Goal: Task Accomplishment & Management: Use online tool/utility

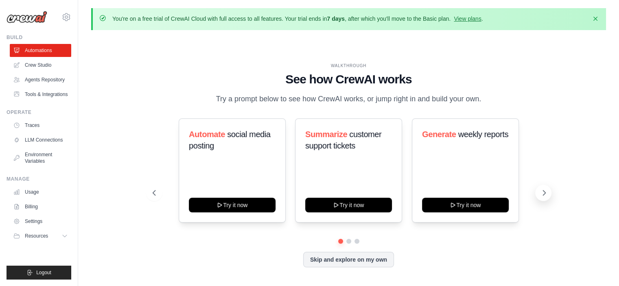
click at [543, 195] on icon at bounding box center [544, 192] width 2 height 5
click at [151, 195] on icon at bounding box center [153, 193] width 8 height 8
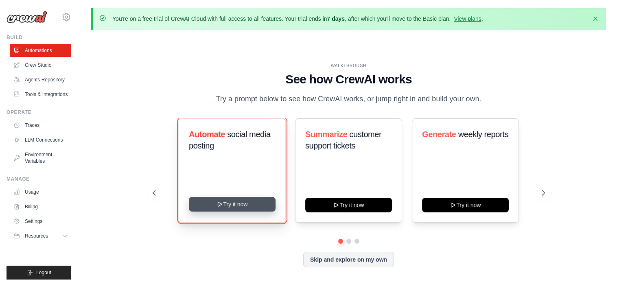
click at [213, 206] on button "Try it now" at bounding box center [232, 204] width 87 height 15
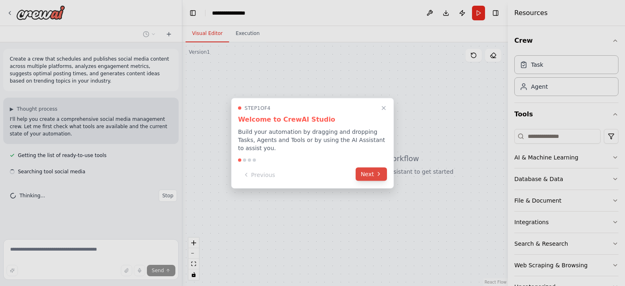
click at [361, 173] on button "Next" at bounding box center [371, 173] width 31 height 13
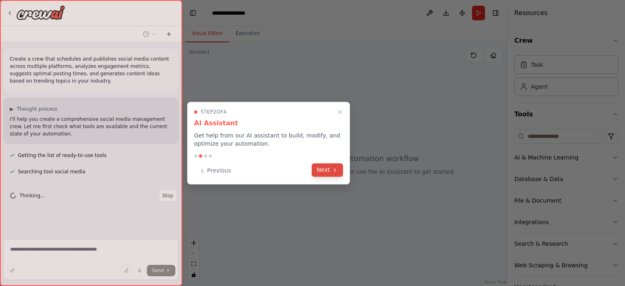
click at [332, 173] on button "Next" at bounding box center [327, 169] width 31 height 13
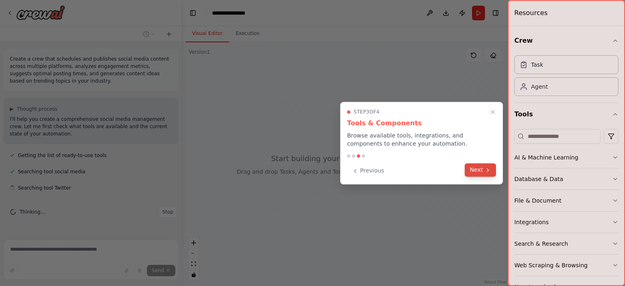
click at [472, 171] on button "Next" at bounding box center [480, 169] width 31 height 13
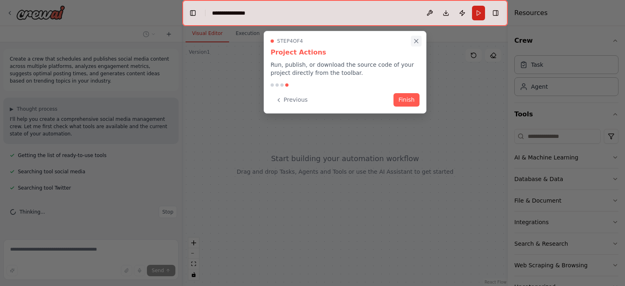
click at [412, 38] on button "Close walkthrough" at bounding box center [416, 41] width 11 height 11
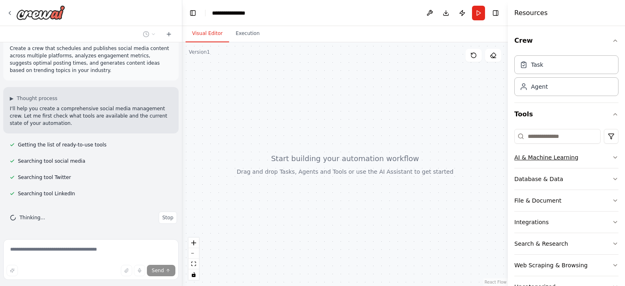
scroll to position [27, 0]
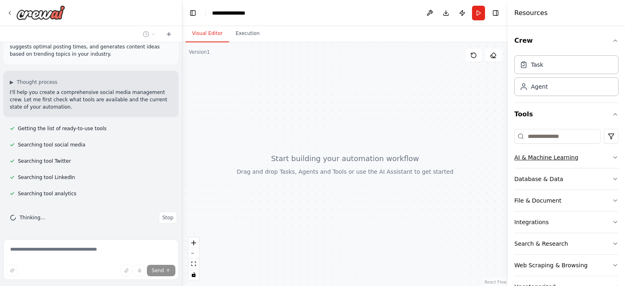
click at [612, 156] on icon "button" at bounding box center [615, 157] width 7 height 7
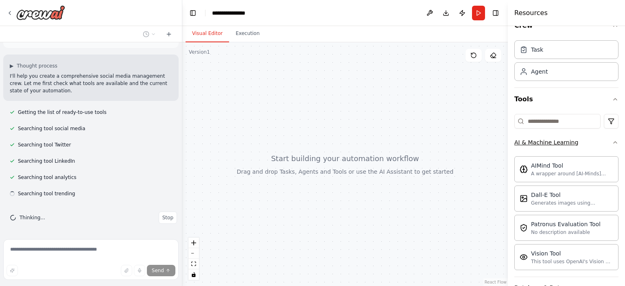
scroll to position [41, 0]
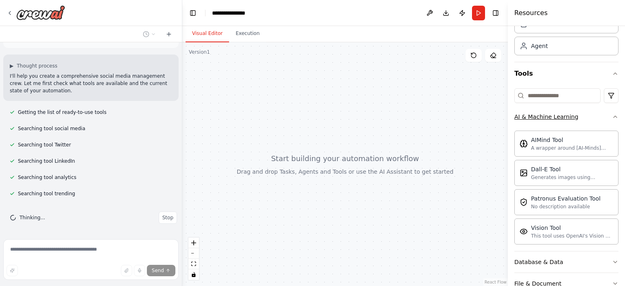
click at [612, 117] on icon "button" at bounding box center [615, 117] width 7 height 7
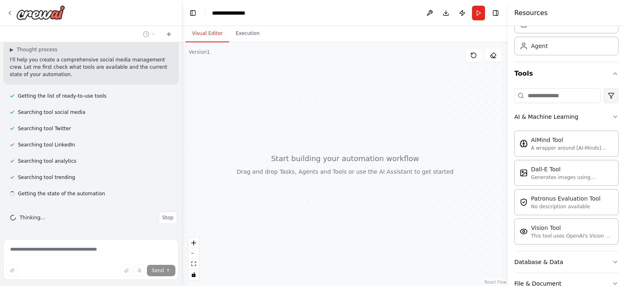
scroll to position [24, 0]
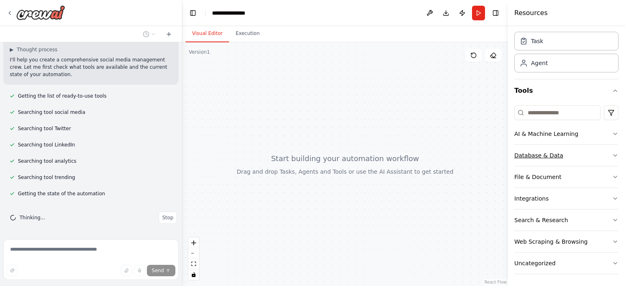
click at [612, 154] on icon "button" at bounding box center [615, 155] width 7 height 7
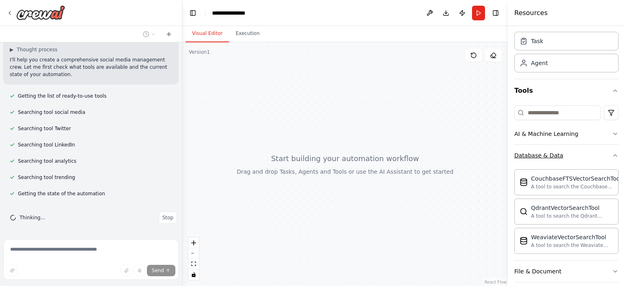
click at [612, 154] on icon "button" at bounding box center [615, 155] width 7 height 7
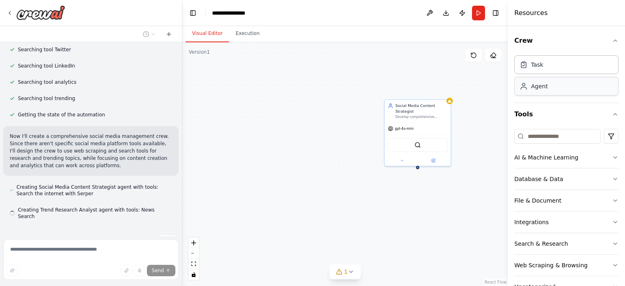
scroll to position [155, 0]
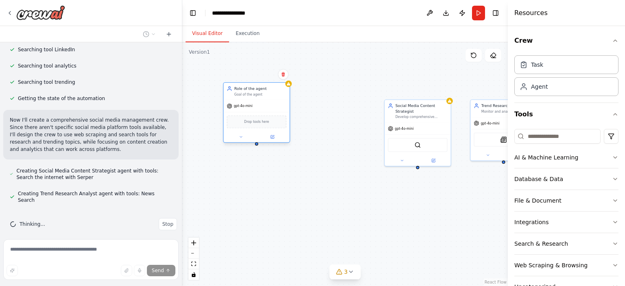
drag, startPoint x: 355, startPoint y: 117, endPoint x: 261, endPoint y: 110, distance: 93.8
click at [261, 110] on div "gpt-4o-mini Drop tools here" at bounding box center [256, 121] width 66 height 42
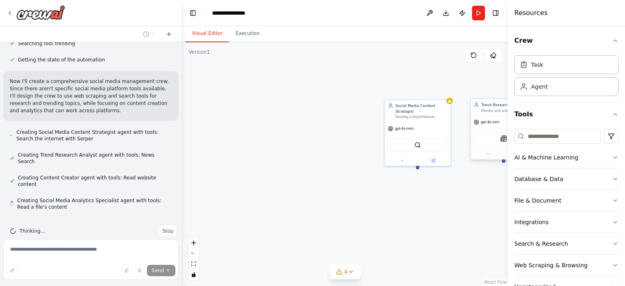
scroll to position [194, 0]
click at [497, 83] on div "Social Media Content Strategist Develop comprehensive content strategies for {b…" at bounding box center [345, 164] width 326 height 244
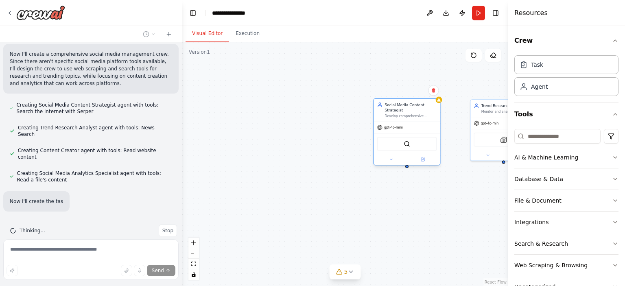
scroll to position [237, 0]
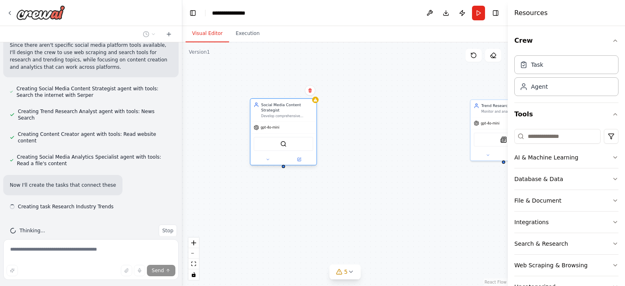
drag, startPoint x: 422, startPoint y: 109, endPoint x: 276, endPoint y: 109, distance: 145.3
click at [276, 109] on div "Social Media Content Strategist" at bounding box center [287, 107] width 52 height 11
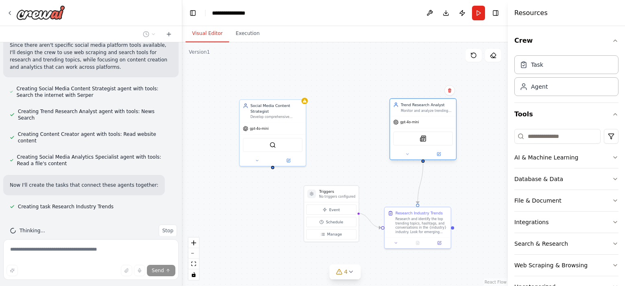
drag, startPoint x: 484, startPoint y: 112, endPoint x: 402, endPoint y: 114, distance: 82.2
click at [402, 114] on div "Trend Research Analyst Monitor and analyze trending topics, hashtags, and conve…" at bounding box center [423, 107] width 66 height 17
click at [452, 181] on div ".deletable-edge-delete-btn { width: 20px; height: 20px; border: 0px solid #ffff…" at bounding box center [345, 164] width 326 height 244
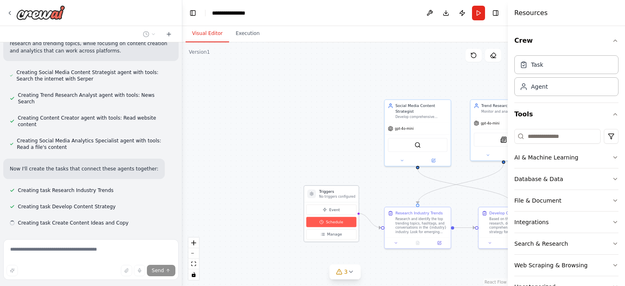
scroll to position [269, 0]
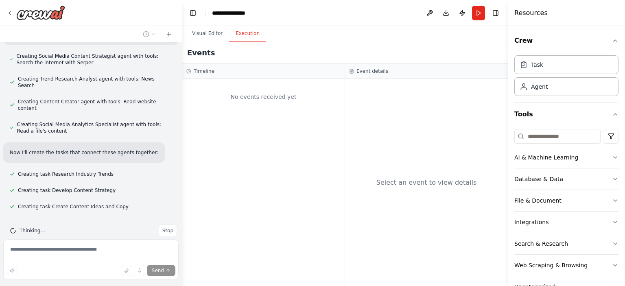
click at [244, 35] on button "Execution" at bounding box center [247, 33] width 37 height 17
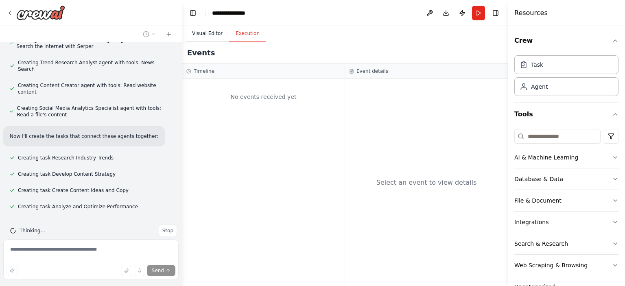
click at [211, 35] on button "Visual Editor" at bounding box center [208, 33] width 44 height 17
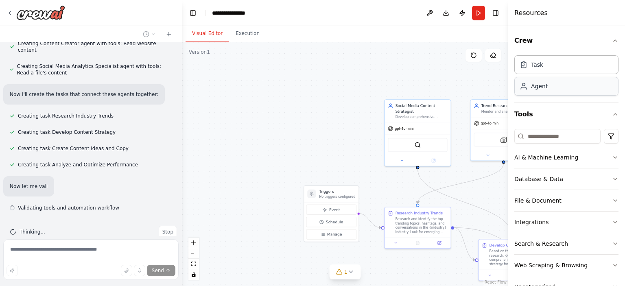
scroll to position [329, 0]
click at [532, 66] on div "Task" at bounding box center [537, 64] width 12 height 8
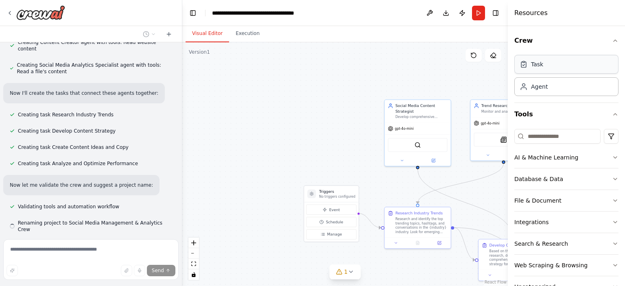
scroll to position [345, 0]
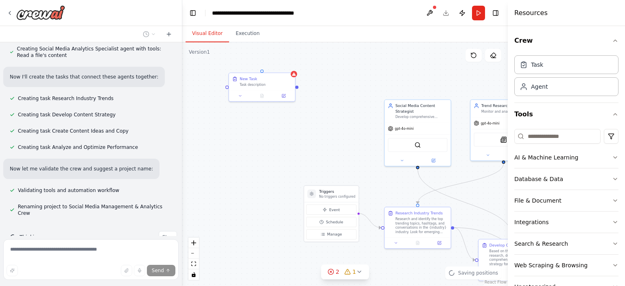
click at [238, 120] on div ".deletable-edge-delete-btn { width: 20px; height: 20px; border: 0px solid #ffff…" at bounding box center [345, 164] width 326 height 244
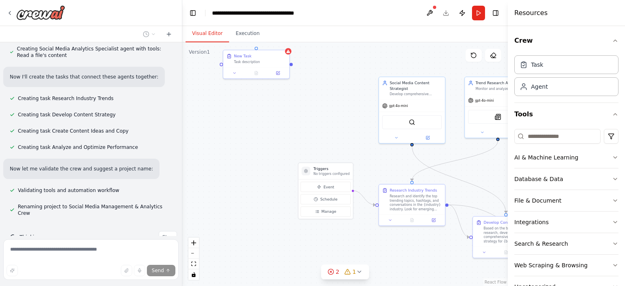
drag, startPoint x: 299, startPoint y: 89, endPoint x: 292, endPoint y: 66, distance: 23.8
click at [293, 66] on div ".deletable-edge-delete-btn { width: 20px; height: 20px; border: 0px solid #ffff…" at bounding box center [345, 164] width 326 height 244
click at [574, 197] on button "File & Document" at bounding box center [566, 200] width 104 height 21
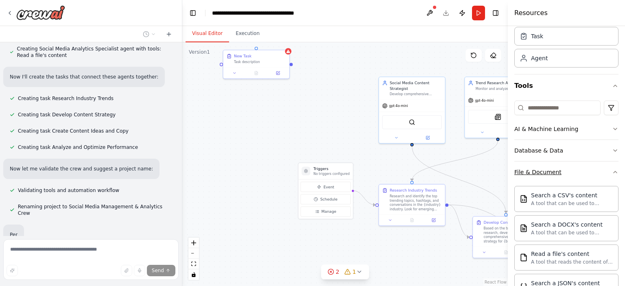
scroll to position [365, 0]
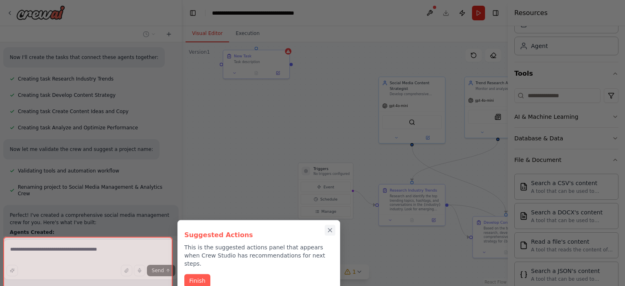
click at [330, 231] on icon "Close walkthrough" at bounding box center [330, 230] width 4 height 4
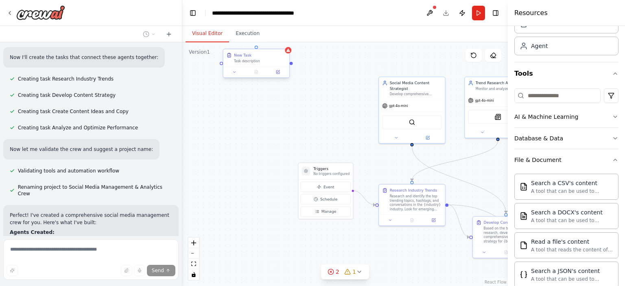
click at [234, 78] on div "New Task Task description" at bounding box center [256, 63] width 67 height 29
drag, startPoint x: 234, startPoint y: 75, endPoint x: 247, endPoint y: 79, distance: 13.0
click at [234, 76] on div at bounding box center [256, 73] width 66 height 11
click at [279, 73] on icon at bounding box center [277, 71] width 3 height 3
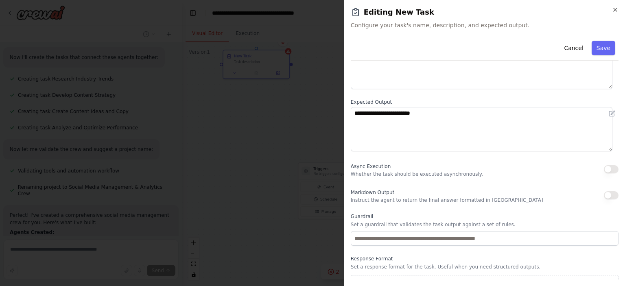
scroll to position [81, 0]
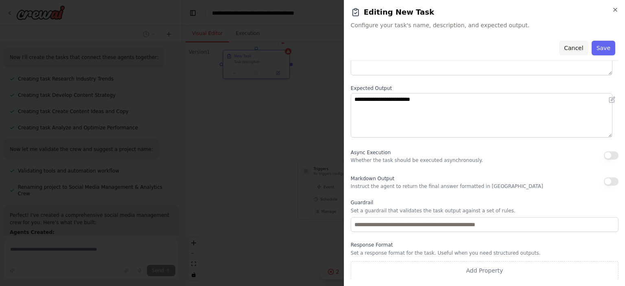
click at [580, 49] on button "Cancel" at bounding box center [573, 48] width 29 height 15
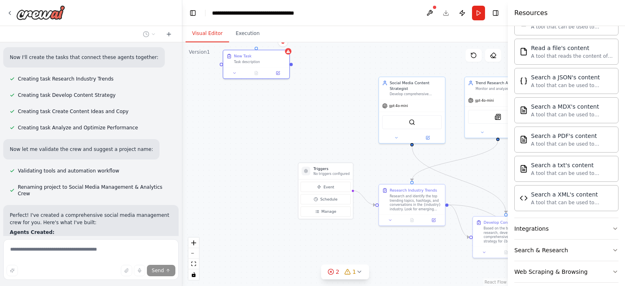
scroll to position [263, 0]
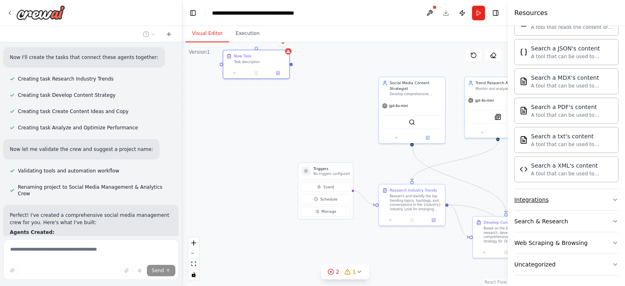
click at [547, 196] on button "Integrations" at bounding box center [566, 199] width 104 height 21
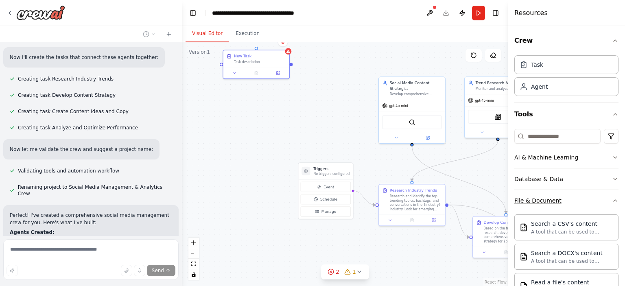
scroll to position [0, 0]
click at [550, 160] on div "AI & Machine Learning" at bounding box center [546, 157] width 64 height 8
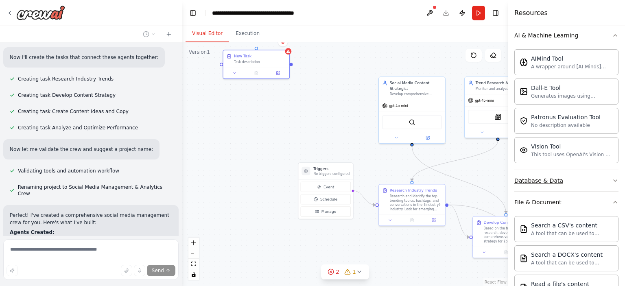
click at [558, 182] on button "Database & Data" at bounding box center [566, 180] width 104 height 21
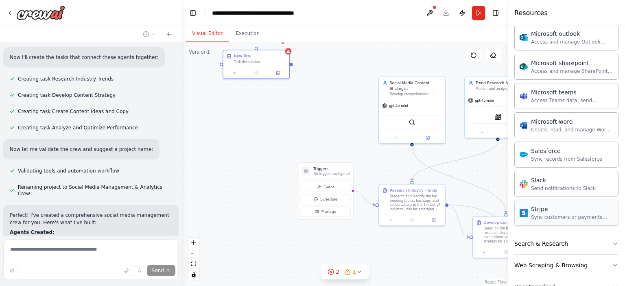
scroll to position [982, 0]
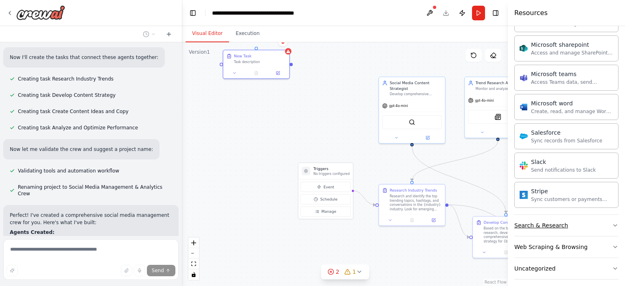
click at [542, 221] on div "Search & Research" at bounding box center [541, 225] width 54 height 8
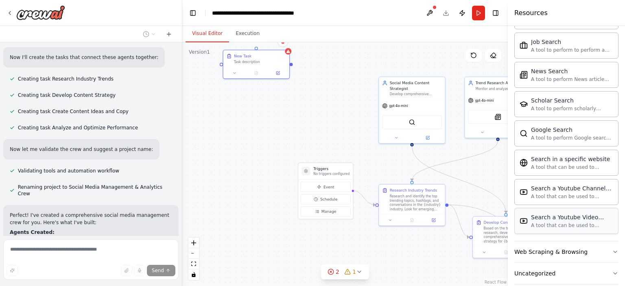
scroll to position [1397, 0]
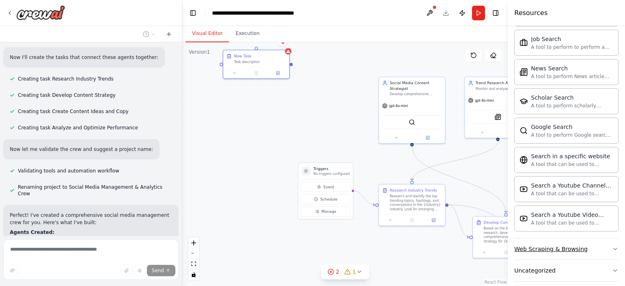
click at [552, 245] on div "Web Scraping & Browsing" at bounding box center [550, 249] width 73 height 8
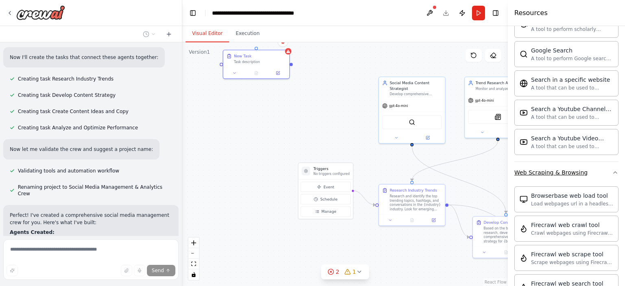
scroll to position [1560, 0]
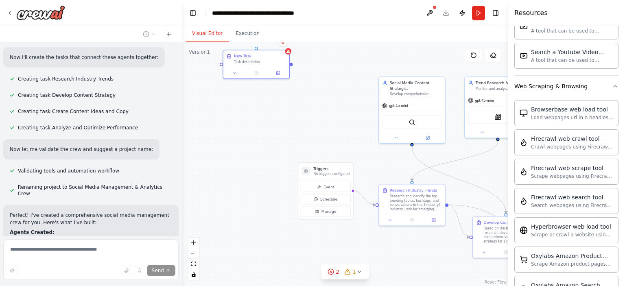
click at [317, 140] on div ".deletable-edge-delete-btn { width: 20px; height: 20px; border: 0px solid #ffff…" at bounding box center [345, 164] width 326 height 244
click at [460, 12] on button "Publish" at bounding box center [462, 13] width 13 height 15
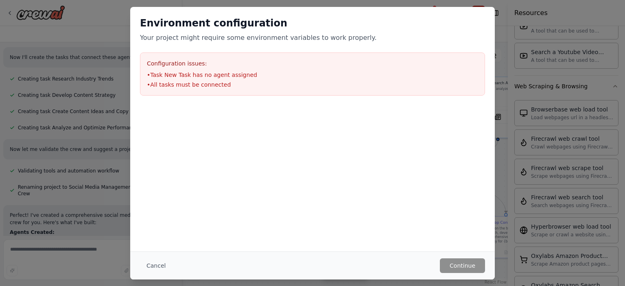
click at [478, 17] on h2 "Environment configuration" at bounding box center [312, 23] width 345 height 13
drag, startPoint x: 160, startPoint y: 265, endPoint x: 326, endPoint y: 193, distance: 181.7
click at [160, 265] on button "Cancel" at bounding box center [156, 265] width 32 height 15
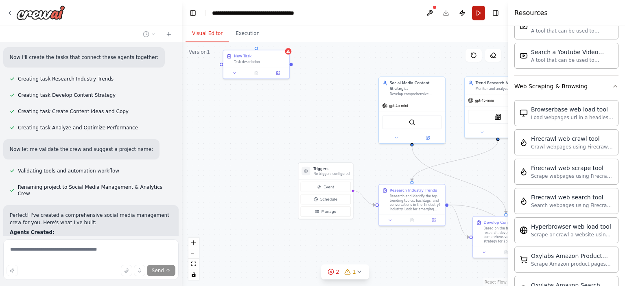
click at [477, 14] on button "Run" at bounding box center [478, 13] width 13 height 15
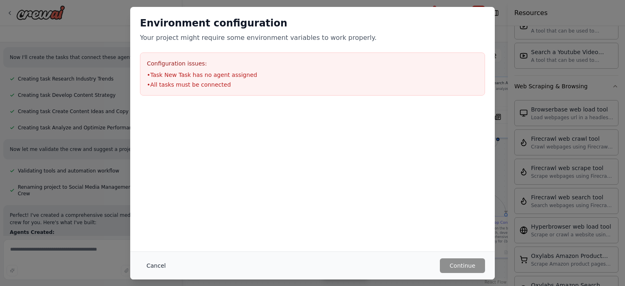
click at [153, 266] on button "Cancel" at bounding box center [156, 265] width 32 height 15
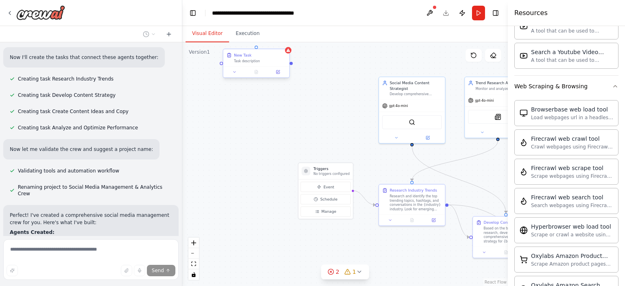
drag, startPoint x: 247, startPoint y: 78, endPoint x: 278, endPoint y: 63, distance: 34.6
click at [278, 63] on div "Task description" at bounding box center [260, 61] width 52 height 4
click at [285, 44] on icon at bounding box center [284, 44] width 5 height 5
click at [259, 44] on button "Confirm" at bounding box center [261, 44] width 29 height 10
click at [481, 12] on button "Run" at bounding box center [478, 13] width 13 height 15
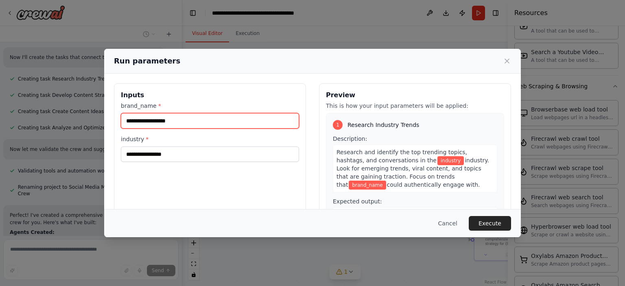
click at [176, 126] on input "brand_name *" at bounding box center [210, 120] width 178 height 15
type input "****"
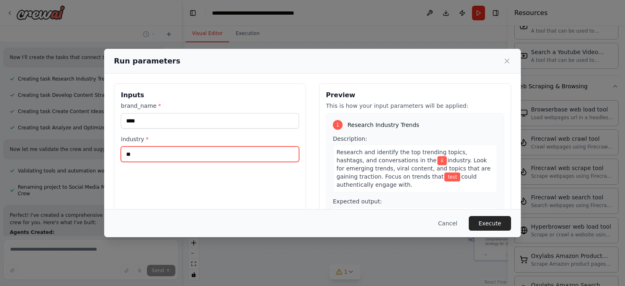
type input "*"
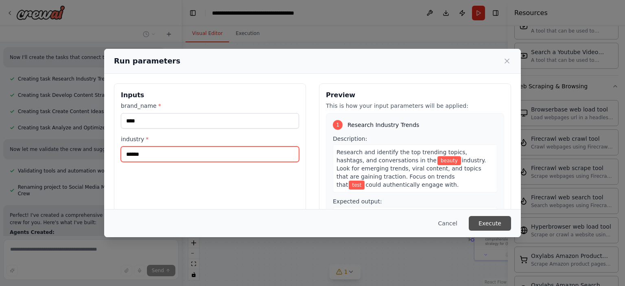
type input "******"
click at [487, 226] on button "Execute" at bounding box center [490, 223] width 42 height 15
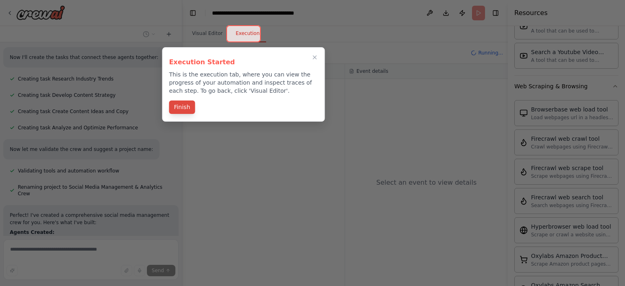
click at [186, 103] on button "Finish" at bounding box center [182, 107] width 26 height 13
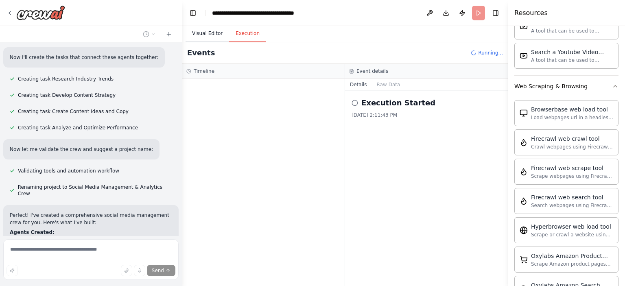
click at [212, 30] on button "Visual Editor" at bounding box center [208, 33] width 44 height 17
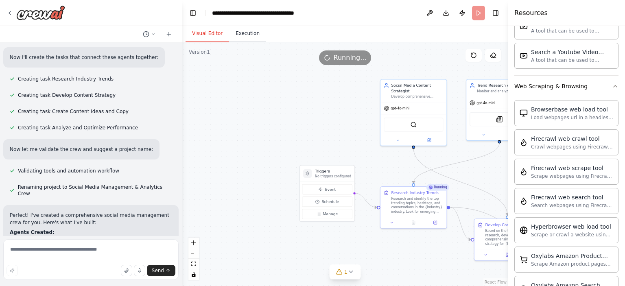
click at [241, 34] on button "Execution" at bounding box center [247, 33] width 37 height 17
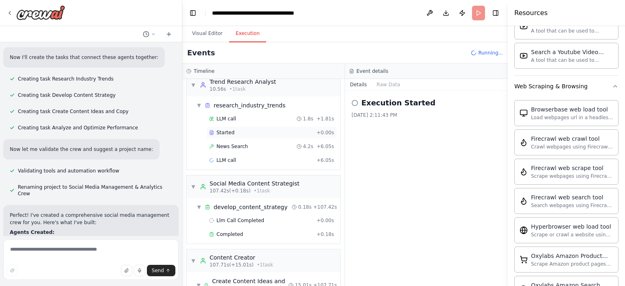
scroll to position [0, 0]
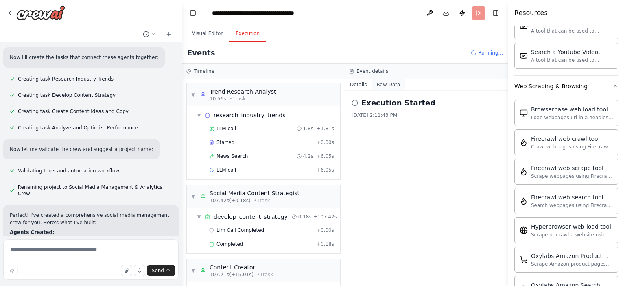
click at [388, 89] on button "Raw Data" at bounding box center [388, 84] width 33 height 11
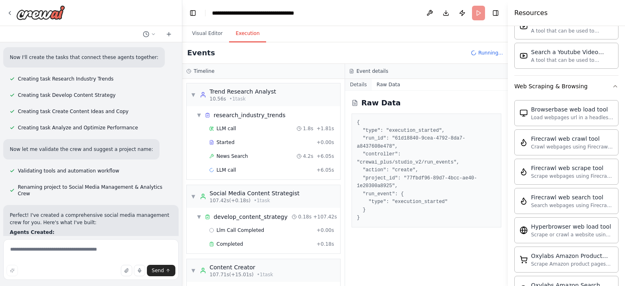
click at [360, 88] on button "Details" at bounding box center [358, 84] width 27 height 11
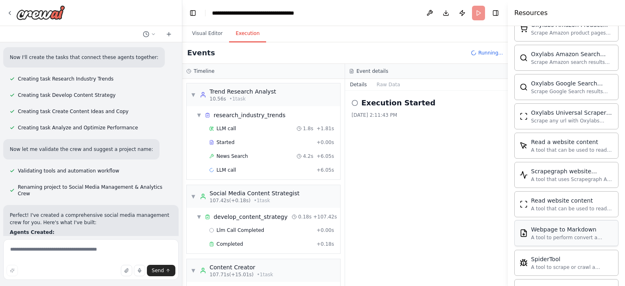
scroll to position [1840, 0]
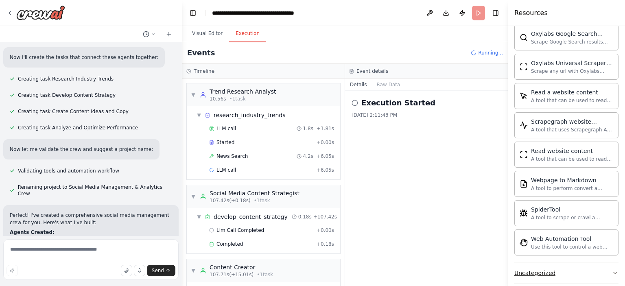
click at [540, 269] on div "Uncategorized" at bounding box center [534, 273] width 41 height 8
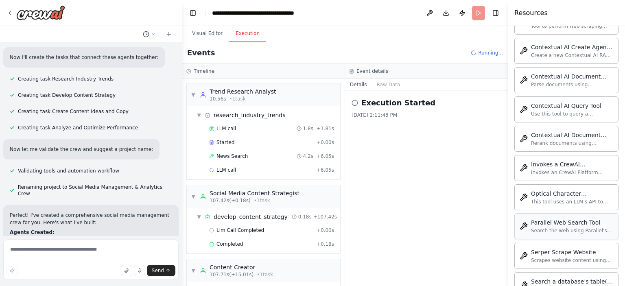
scroll to position [2284, 0]
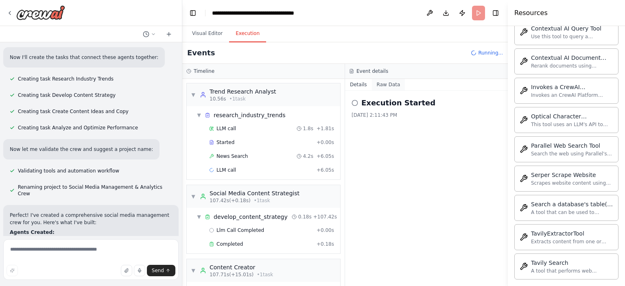
click at [387, 82] on button "Raw Data" at bounding box center [388, 84] width 33 height 11
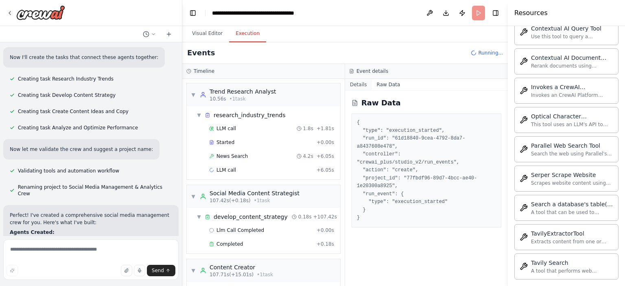
click at [364, 81] on button "Details" at bounding box center [358, 84] width 27 height 11
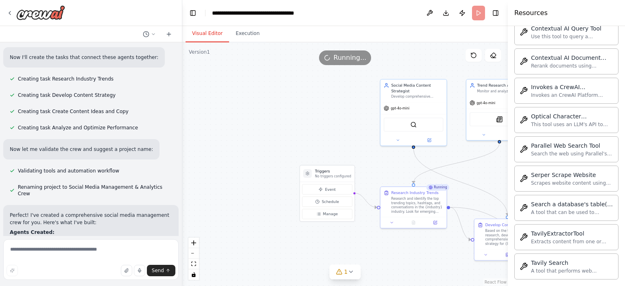
click at [214, 35] on button "Visual Editor" at bounding box center [208, 33] width 44 height 17
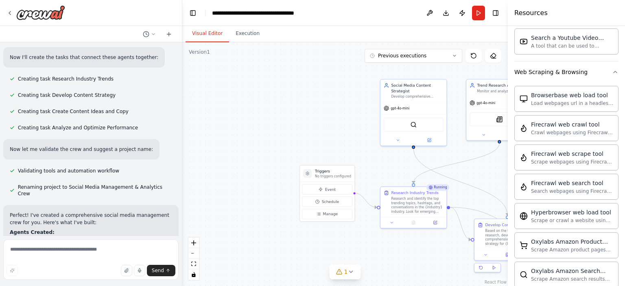
scroll to position [1511, 0]
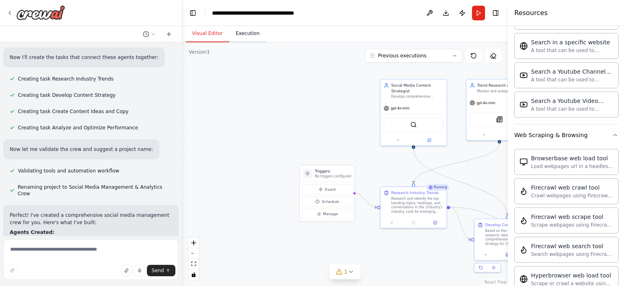
click at [244, 31] on button "Execution" at bounding box center [247, 33] width 37 height 17
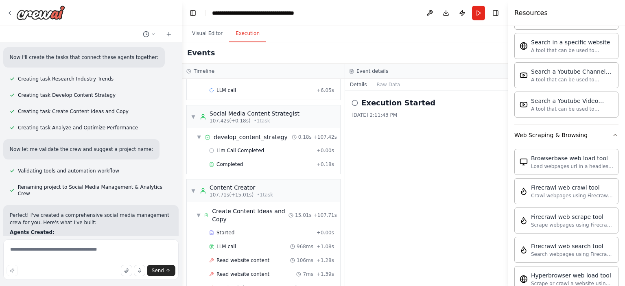
scroll to position [0, 0]
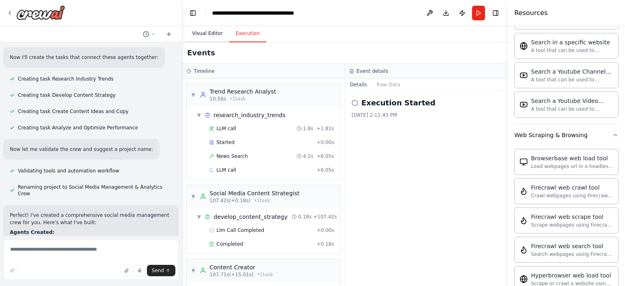
click at [205, 33] on button "Visual Editor" at bounding box center [208, 33] width 44 height 17
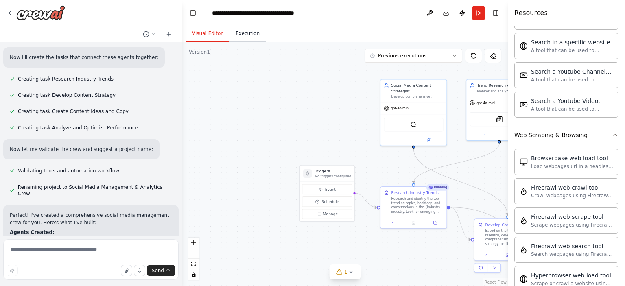
click at [246, 34] on button "Execution" at bounding box center [247, 33] width 37 height 17
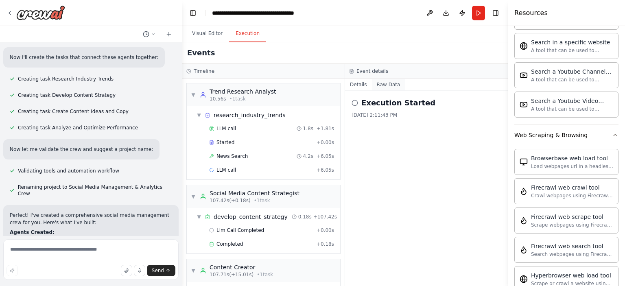
click at [381, 83] on button "Raw Data" at bounding box center [388, 84] width 33 height 11
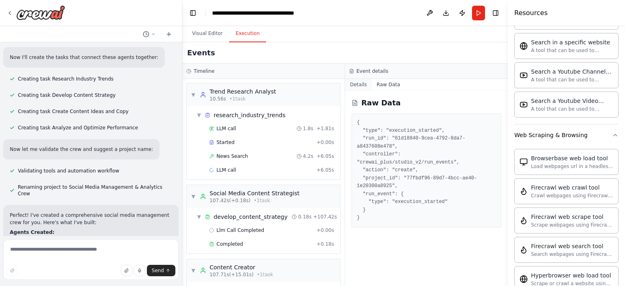
click at [361, 83] on button "Details" at bounding box center [358, 84] width 27 height 11
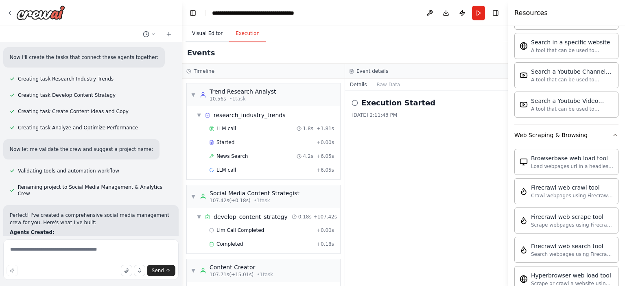
click at [214, 32] on button "Visual Editor" at bounding box center [208, 33] width 44 height 17
click at [239, 35] on button "Execution" at bounding box center [247, 33] width 37 height 17
click at [203, 31] on button "Visual Editor" at bounding box center [208, 33] width 44 height 17
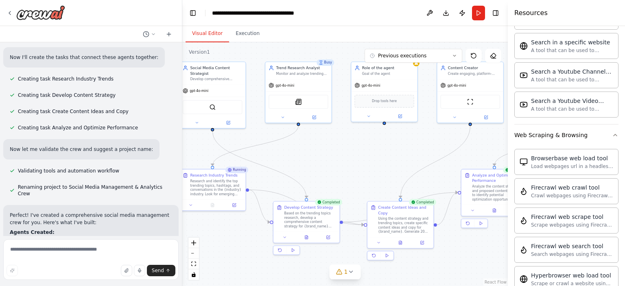
drag, startPoint x: 492, startPoint y: 183, endPoint x: 277, endPoint y: 166, distance: 216.4
click at [277, 166] on div ".deletable-edge-delete-btn { width: 20px; height: 20px; border: 0px solid #ffff…" at bounding box center [345, 164] width 326 height 244
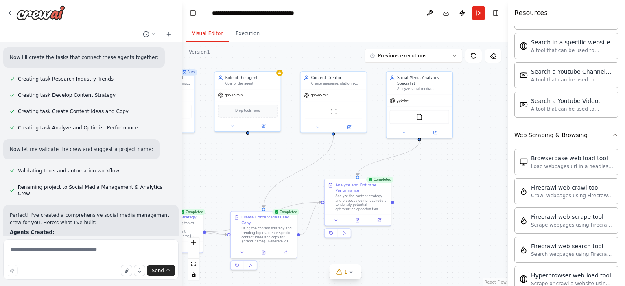
drag, startPoint x: 407, startPoint y: 160, endPoint x: 285, endPoint y: 170, distance: 122.5
click at [285, 170] on div ".deletable-edge-delete-btn { width: 20px; height: 20px; border: 0px solid #ffff…" at bounding box center [345, 164] width 326 height 244
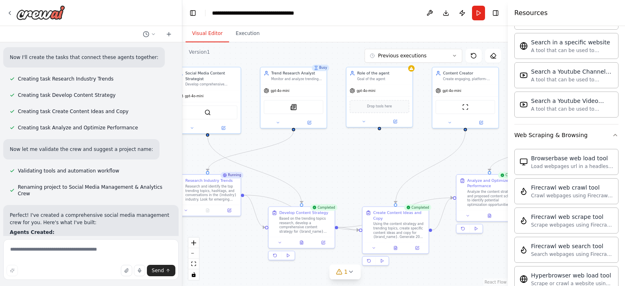
drag, startPoint x: 335, startPoint y: 159, endPoint x: 466, endPoint y: 155, distance: 131.9
click at [466, 155] on div ".deletable-edge-delete-btn { width: 20px; height: 20px; border: 0px solid #ffff…" at bounding box center [345, 164] width 326 height 244
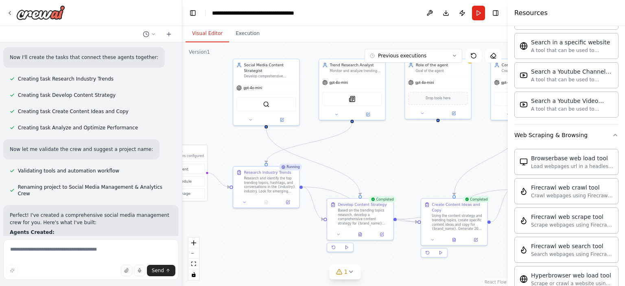
drag, startPoint x: 335, startPoint y: 173, endPoint x: 394, endPoint y: 165, distance: 59.2
click at [394, 165] on div ".deletable-edge-delete-btn { width: 20px; height: 20px; border: 0px solid #ffff…" at bounding box center [345, 164] width 326 height 244
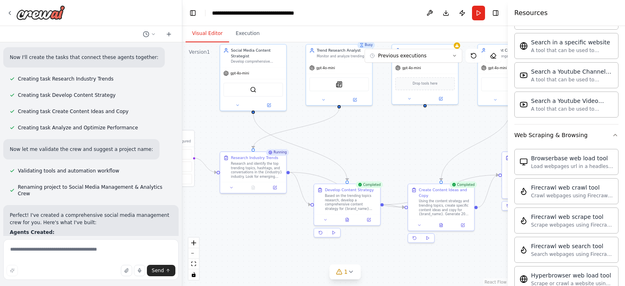
drag, startPoint x: 280, startPoint y: 245, endPoint x: 259, endPoint y: 230, distance: 25.6
click at [259, 230] on div ".deletable-edge-delete-btn { width: 20px; height: 20px; border: 0px solid #ffff…" at bounding box center [345, 164] width 326 height 244
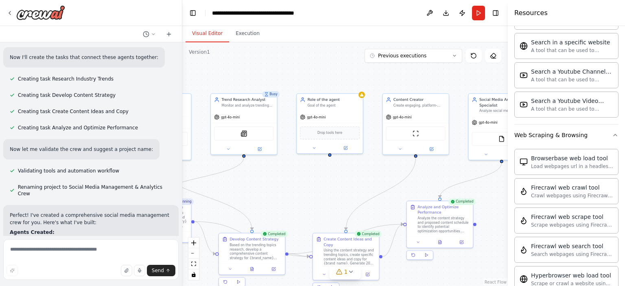
drag, startPoint x: 420, startPoint y: 138, endPoint x: 332, endPoint y: 188, distance: 101.0
click at [332, 188] on div ".deletable-edge-delete-btn { width: 20px; height: 20px; border: 0px solid #ffff…" at bounding box center [345, 164] width 326 height 244
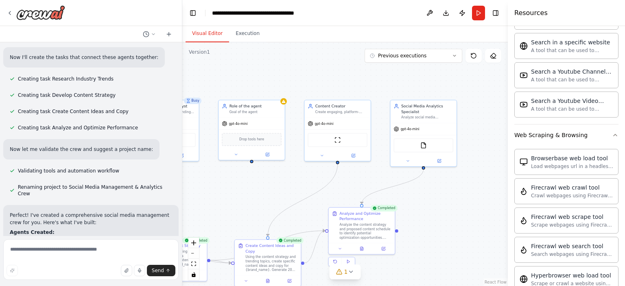
drag, startPoint x: 365, startPoint y: 179, endPoint x: 286, endPoint y: 186, distance: 78.8
click at [286, 186] on div ".deletable-edge-delete-btn { width: 20px; height: 20px; border: 0px solid #ffff…" at bounding box center [345, 164] width 326 height 244
click at [458, 57] on button "Previous executions" at bounding box center [414, 56] width 98 height 14
click at [479, 78] on div ".deletable-edge-delete-btn { width: 20px; height: 20px; border: 0px solid #ffff…" at bounding box center [345, 164] width 326 height 244
click at [479, 135] on div ".deletable-edge-delete-btn { width: 20px; height: 20px; border: 0px solid #ffff…" at bounding box center [345, 164] width 326 height 244
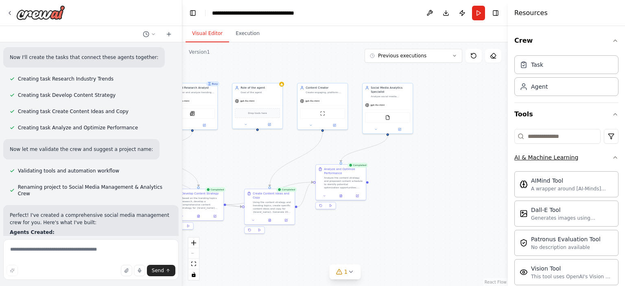
click at [553, 158] on div "AI & Machine Learning" at bounding box center [546, 157] width 64 height 8
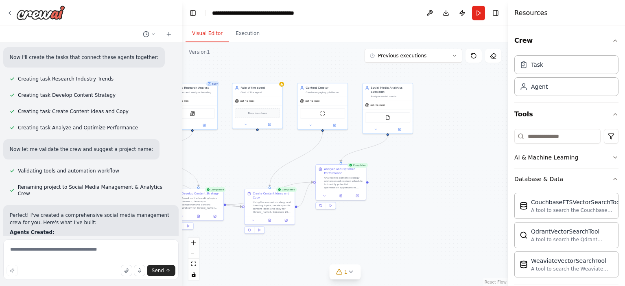
click at [553, 158] on div "AI & Machine Learning" at bounding box center [546, 157] width 64 height 8
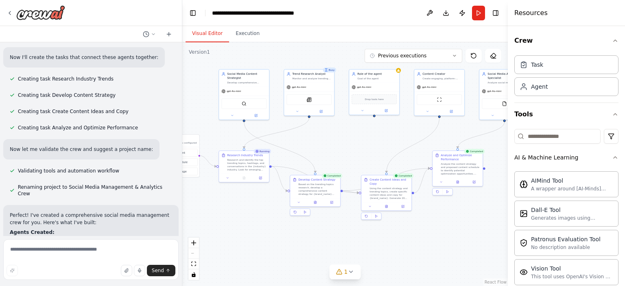
drag, startPoint x: 306, startPoint y: 255, endPoint x: 386, endPoint y: 242, distance: 80.8
click at [386, 242] on div ".deletable-edge-delete-btn { width: 20px; height: 20px; border: 0px solid #ffff…" at bounding box center [345, 164] width 326 height 244
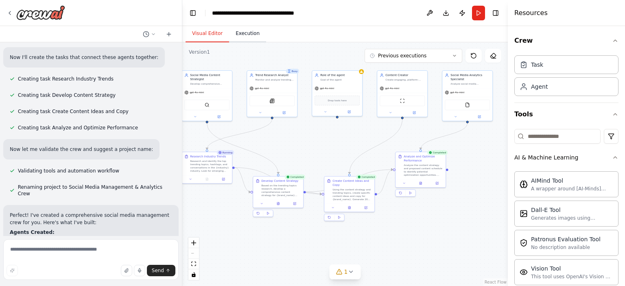
click at [247, 34] on button "Execution" at bounding box center [247, 33] width 37 height 17
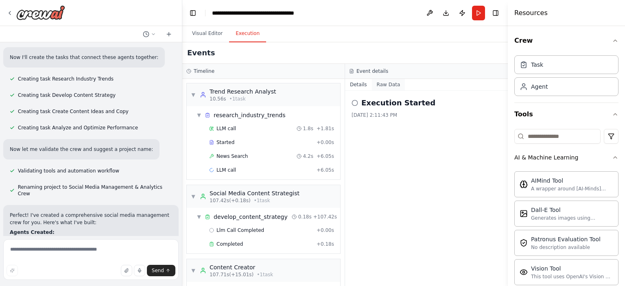
click at [385, 85] on button "Raw Data" at bounding box center [388, 84] width 33 height 11
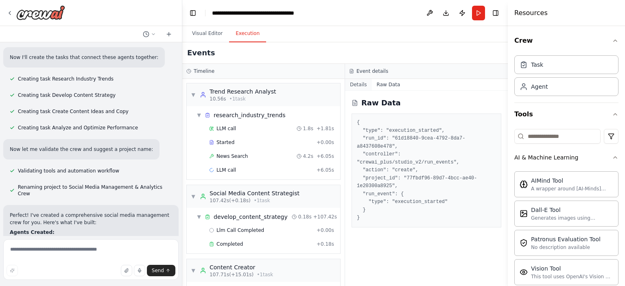
click at [351, 84] on button "Details" at bounding box center [358, 84] width 27 height 11
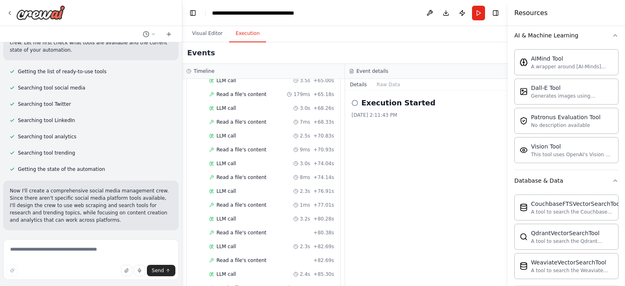
scroll to position [10, 0]
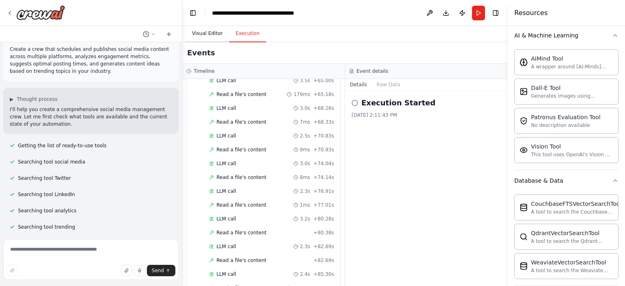
click at [206, 32] on button "Visual Editor" at bounding box center [208, 33] width 44 height 17
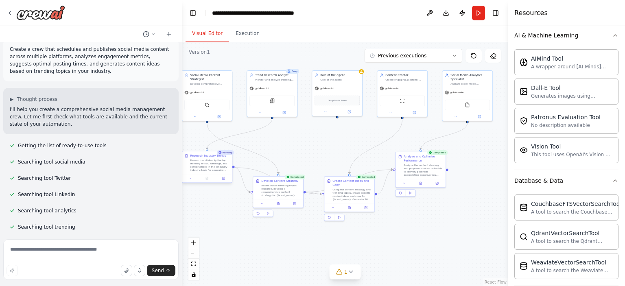
click at [218, 169] on div "Research and identify the top trending topics, hashtags, and conversations in t…" at bounding box center [209, 165] width 39 height 13
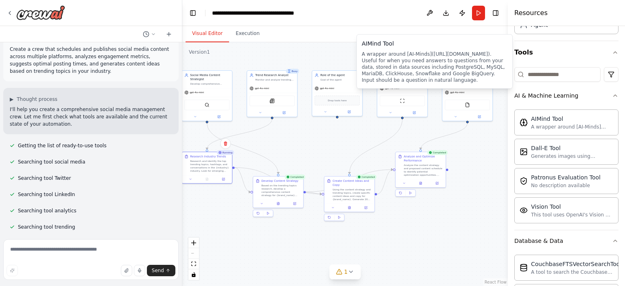
scroll to position [0, 0]
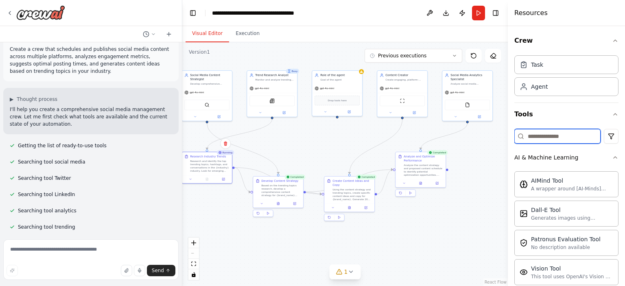
click at [571, 135] on input at bounding box center [557, 136] width 86 height 15
click at [606, 136] on html "Create a crew that schedules and publishes social media content across multiple…" at bounding box center [312, 143] width 625 height 286
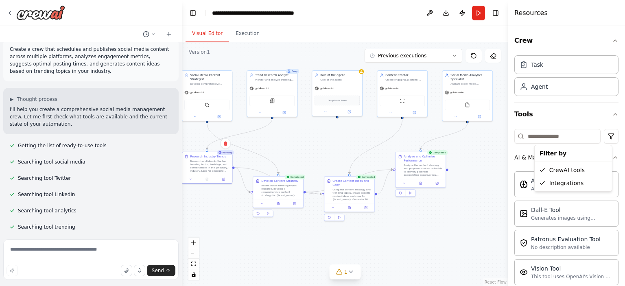
click at [478, 212] on html "Create a crew that schedules and publishes social media content across multiple…" at bounding box center [312, 143] width 625 height 286
click at [239, 32] on button "Execution" at bounding box center [247, 33] width 37 height 17
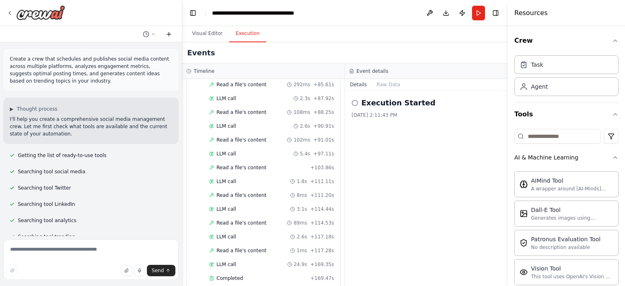
click at [173, 35] on button at bounding box center [168, 34] width 13 height 10
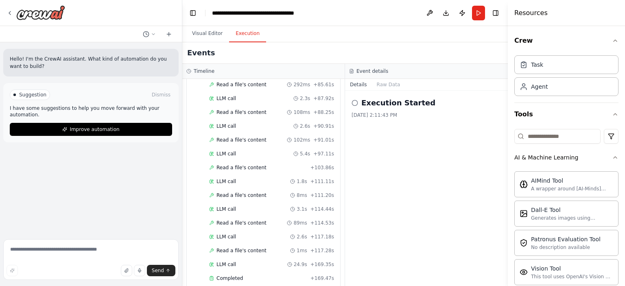
click at [167, 27] on div at bounding box center [91, 34] width 182 height 16
click at [168, 34] on icon at bounding box center [169, 34] width 4 height 0
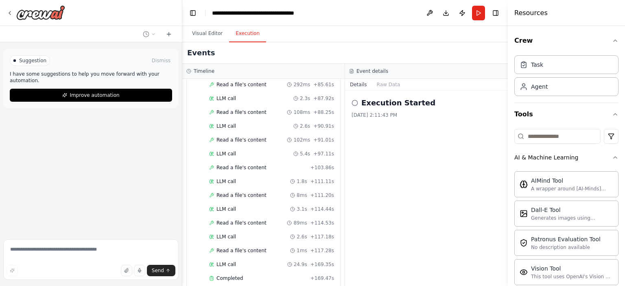
click at [152, 33] on icon at bounding box center [153, 33] width 2 height 1
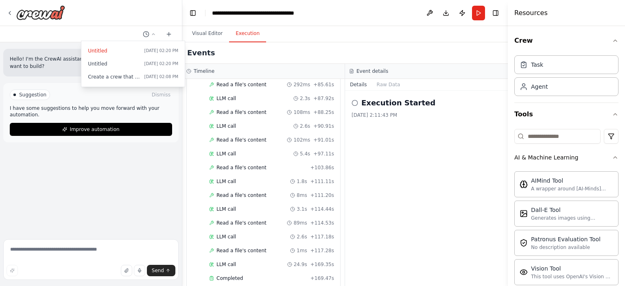
click at [151, 20] on div at bounding box center [91, 143] width 182 height 286
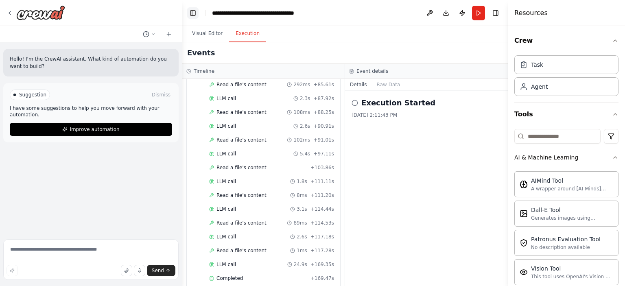
click at [192, 12] on button "Toggle Left Sidebar" at bounding box center [192, 12] width 11 height 11
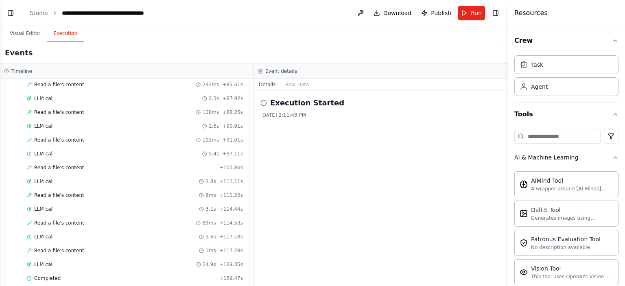
click at [29, 14] on header "**********" at bounding box center [254, 13] width 508 height 26
click at [34, 14] on link "Studio" at bounding box center [39, 13] width 18 height 7
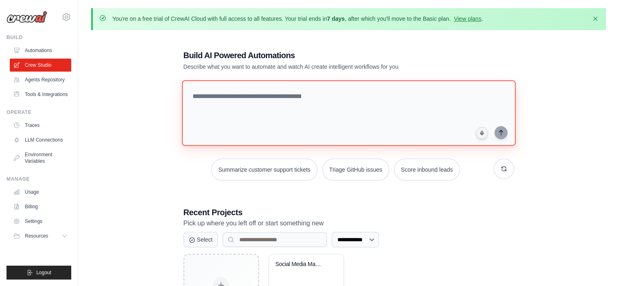
click at [214, 99] on textarea at bounding box center [349, 113] width 334 height 66
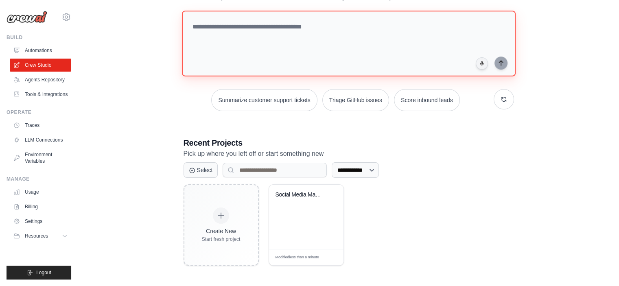
scroll to position [70, 0]
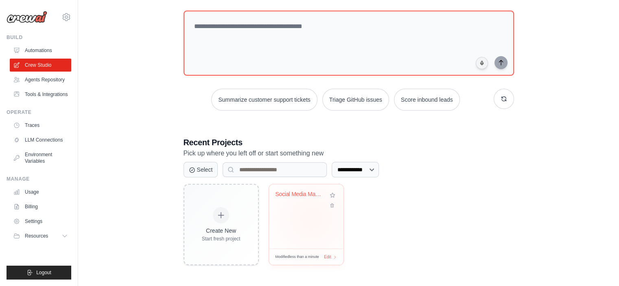
click at [311, 218] on div "Social Media Management & Analytics..." at bounding box center [306, 216] width 74 height 64
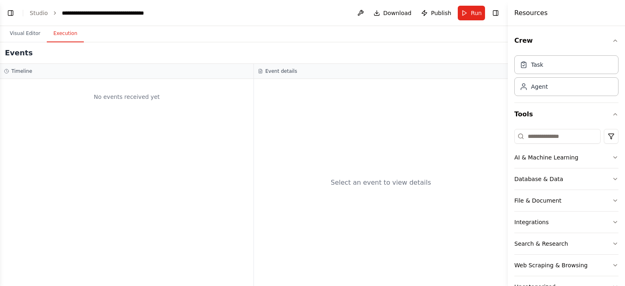
click at [69, 35] on button "Execution" at bounding box center [65, 33] width 37 height 17
click at [21, 32] on button "Visual Editor" at bounding box center [25, 33] width 44 height 17
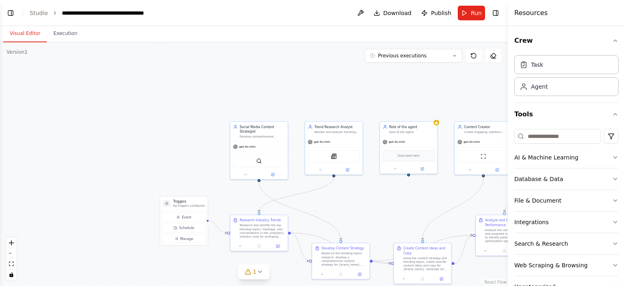
drag, startPoint x: 275, startPoint y: 99, endPoint x: 273, endPoint y: 25, distance: 73.7
click at [274, 28] on div "Visual Editor Execution Version 1 Previous executions Show Tools Hide Agents Tr…" at bounding box center [254, 156] width 508 height 260
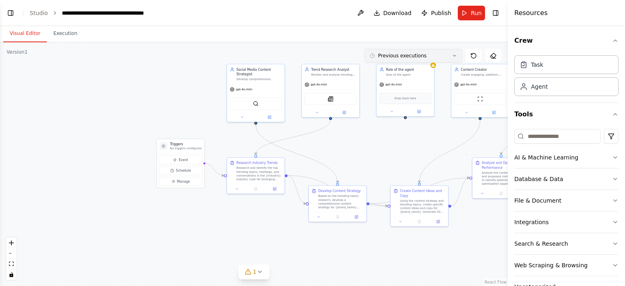
click at [389, 58] on span "Previous executions" at bounding box center [402, 56] width 48 height 7
click at [394, 68] on div "9m ago" at bounding box center [418, 71] width 81 height 7
click at [378, 72] on div "9m ago" at bounding box center [418, 71] width 81 height 7
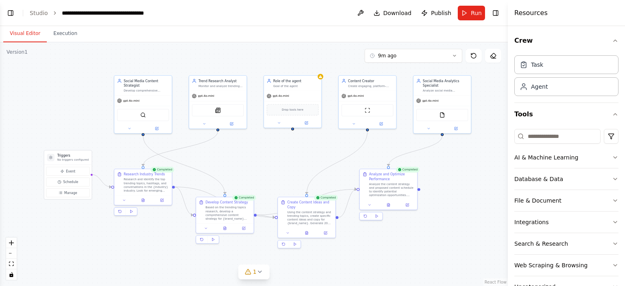
drag, startPoint x: 410, startPoint y: 146, endPoint x: 298, endPoint y: 158, distance: 113.3
click at [298, 158] on div ".deletable-edge-delete-btn { width: 20px; height: 20px; border: 0px solid #ffff…" at bounding box center [254, 164] width 508 height 244
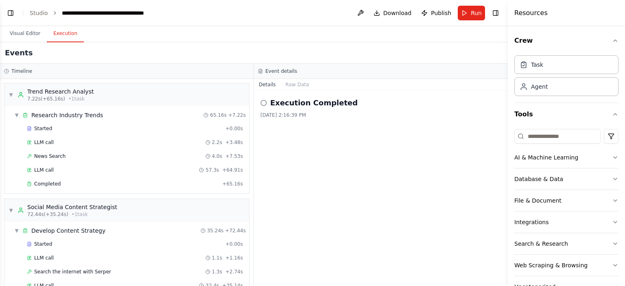
click at [67, 31] on button "Execution" at bounding box center [65, 33] width 37 height 17
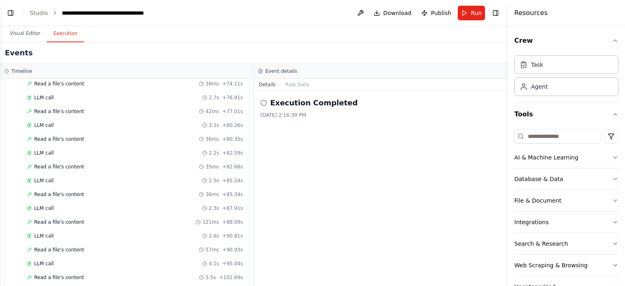
scroll to position [874, 0]
click at [51, 276] on span "Completed" at bounding box center [47, 279] width 26 height 7
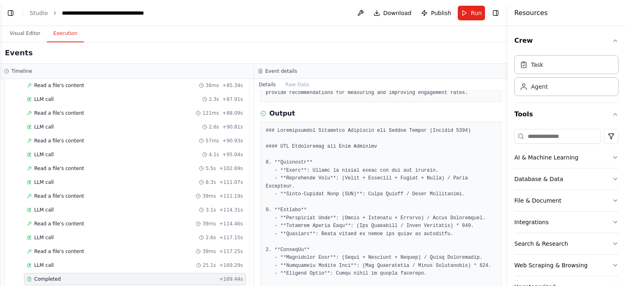
scroll to position [0, 0]
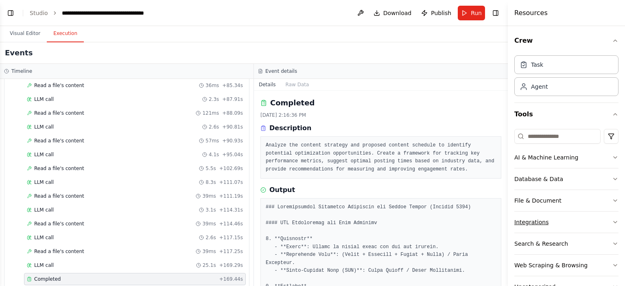
click at [541, 224] on div "Integrations" at bounding box center [531, 222] width 34 height 8
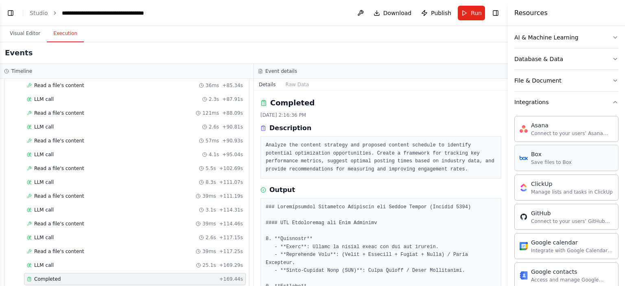
scroll to position [122, 0]
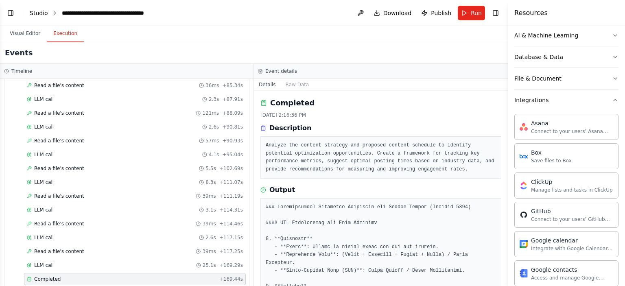
click at [40, 15] on link "Studio" at bounding box center [39, 13] width 18 height 7
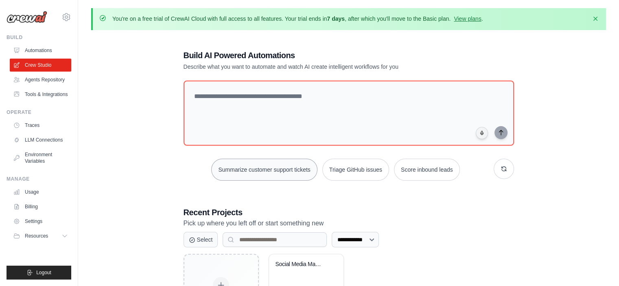
scroll to position [70, 0]
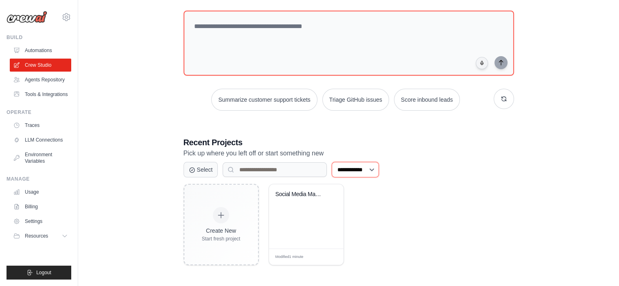
click at [353, 173] on select "**********" at bounding box center [355, 169] width 47 height 15
click at [404, 175] on div "**********" at bounding box center [349, 169] width 330 height 15
click at [374, 167] on select "**********" at bounding box center [355, 169] width 47 height 15
select select "********"
click at [332, 162] on select "**********" at bounding box center [355, 169] width 47 height 15
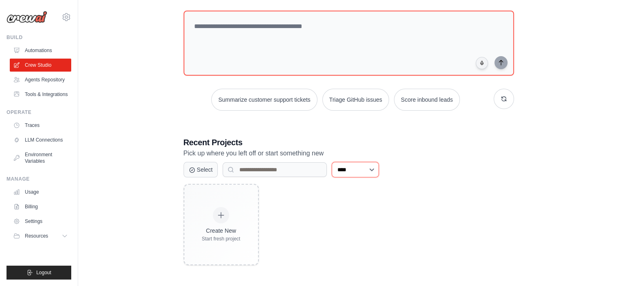
click at [358, 167] on select "**********" at bounding box center [355, 169] width 47 height 15
click at [30, 50] on link "Automations" at bounding box center [41, 50] width 61 height 13
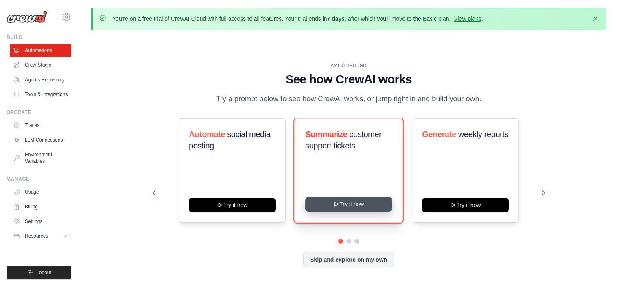
click at [373, 206] on button "Try it now" at bounding box center [348, 204] width 87 height 15
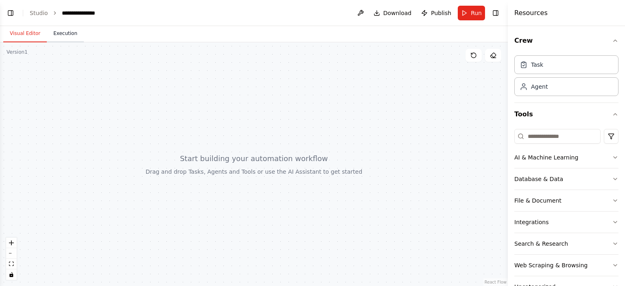
click at [72, 34] on button "Execution" at bounding box center [65, 33] width 37 height 17
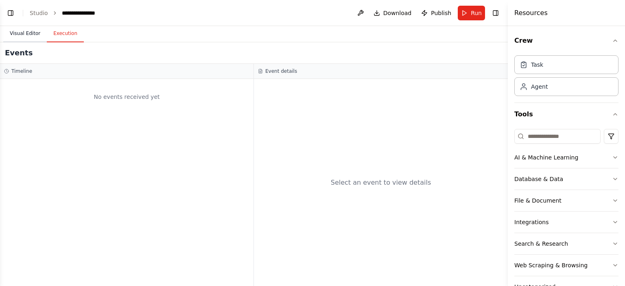
click at [30, 32] on button "Visual Editor" at bounding box center [25, 33] width 44 height 17
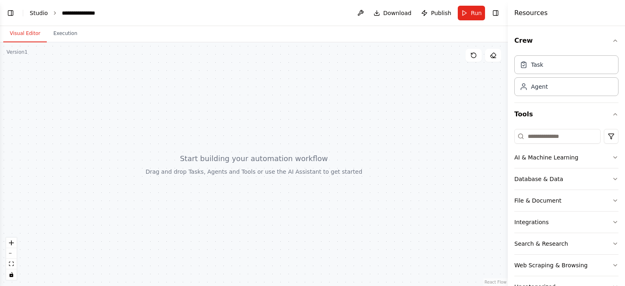
scroll to position [36, 0]
click at [41, 14] on link "Studio" at bounding box center [39, 13] width 18 height 7
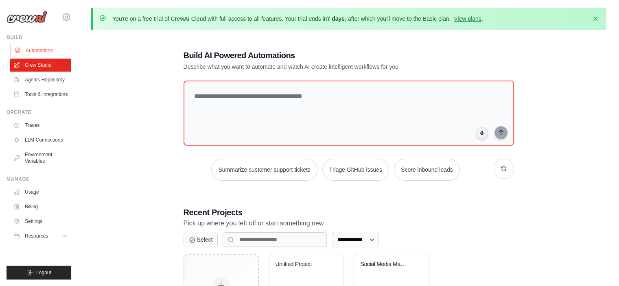
click at [34, 52] on link "Automations" at bounding box center [41, 50] width 61 height 13
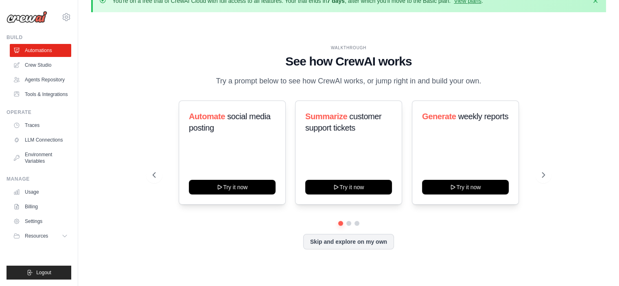
scroll to position [28, 0]
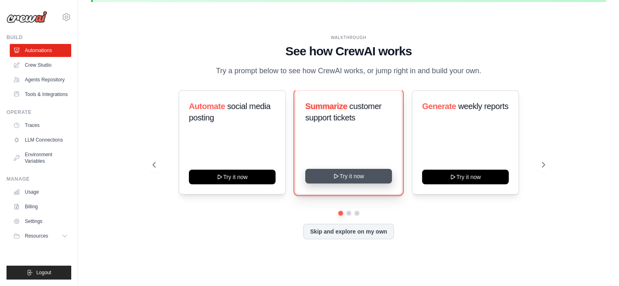
click at [361, 173] on button "Try it now" at bounding box center [348, 176] width 87 height 15
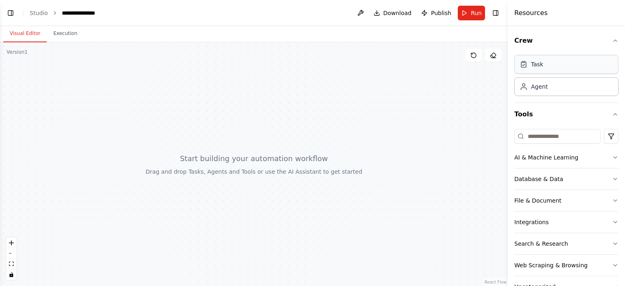
scroll to position [36, 0]
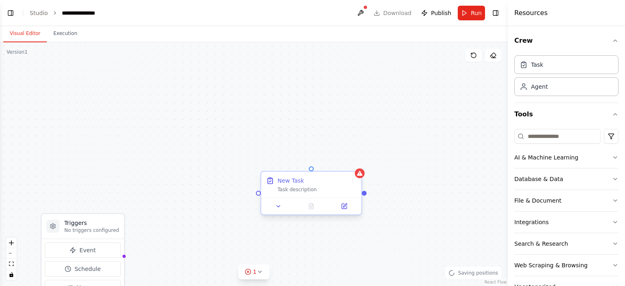
click at [293, 190] on div "Task description" at bounding box center [317, 189] width 79 height 7
click at [349, 208] on button at bounding box center [344, 206] width 28 height 10
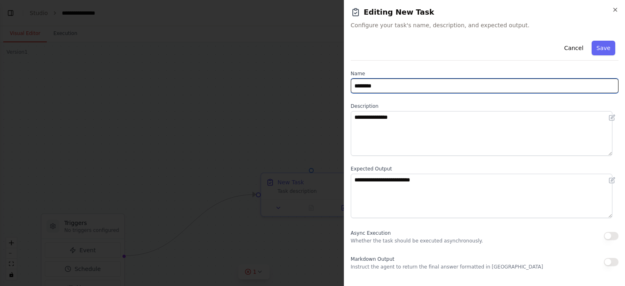
drag, startPoint x: 394, startPoint y: 85, endPoint x: 321, endPoint y: 86, distance: 73.7
click at [317, 87] on body "**********" at bounding box center [312, 143] width 625 height 286
type input "*"
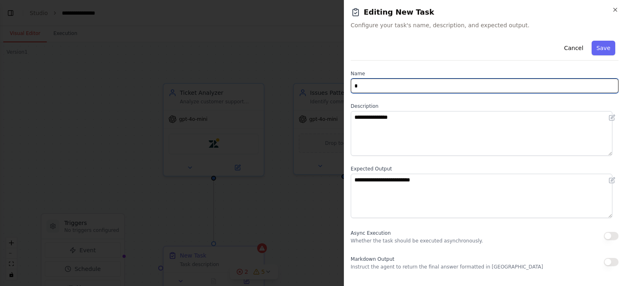
scroll to position [276, 0]
type input "*"
type input "**********"
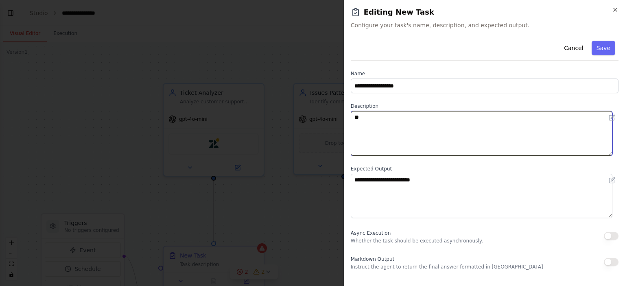
scroll to position [359, 0]
type textarea "*"
type textarea "**********"
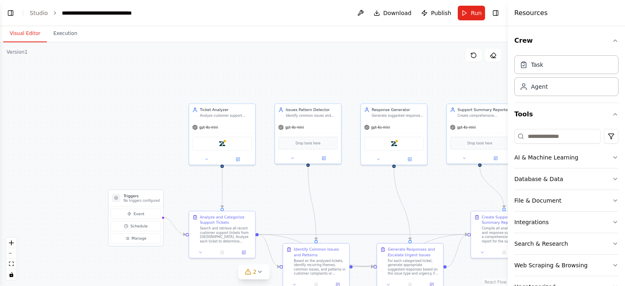
scroll to position [619, 0]
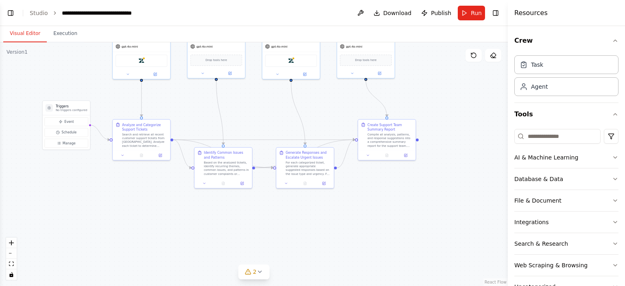
drag, startPoint x: 430, startPoint y: 149, endPoint x: 338, endPoint y: 84, distance: 112.8
click at [338, 84] on div ".deletable-edge-delete-btn { width: 20px; height: 20px; border: 0px solid #ffff…" at bounding box center [254, 164] width 508 height 244
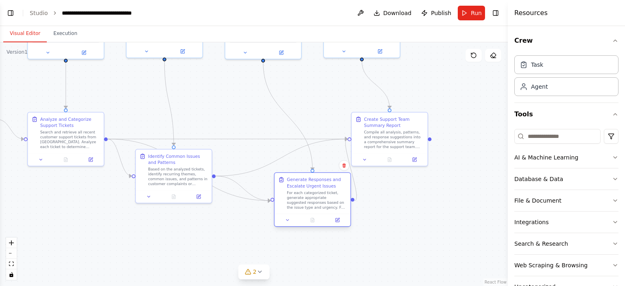
drag, startPoint x: 263, startPoint y: 176, endPoint x: 293, endPoint y: 202, distance: 40.4
click at [293, 202] on div "For each categorized ticket, generate appropriate suggested responses based on …" at bounding box center [317, 200] width 60 height 20
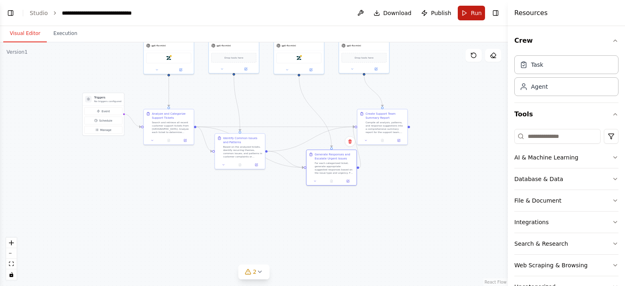
click at [469, 6] on button "Run" at bounding box center [471, 13] width 27 height 15
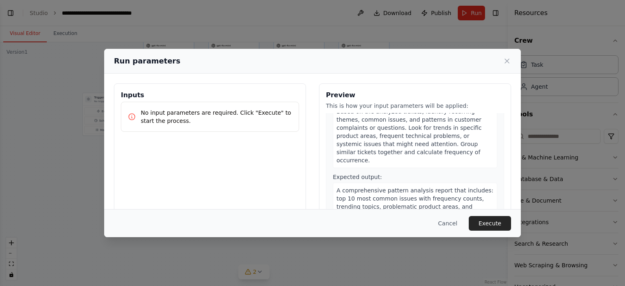
scroll to position [285, 0]
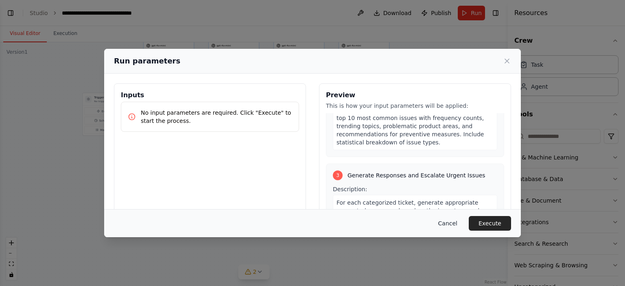
click at [452, 221] on button "Cancel" at bounding box center [448, 223] width 32 height 15
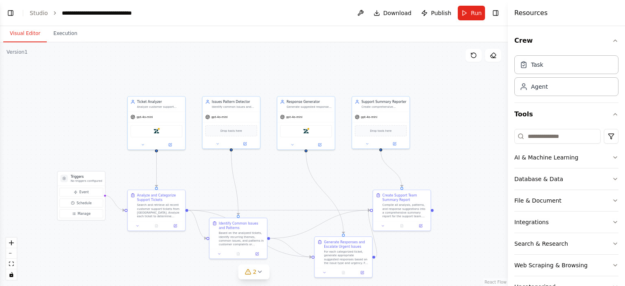
drag, startPoint x: 339, startPoint y: 123, endPoint x: 348, endPoint y: 179, distance: 56.9
click at [348, 179] on div ".deletable-edge-delete-btn { width: 20px; height: 20px; border: 0px solid #ffff…" at bounding box center [254, 164] width 508 height 244
click at [480, 12] on span "Run" at bounding box center [476, 13] width 11 height 8
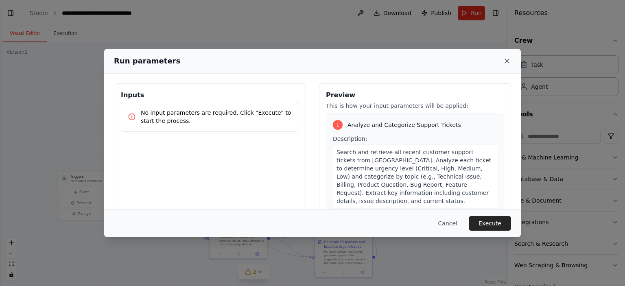
click at [508, 60] on icon at bounding box center [507, 61] width 8 height 8
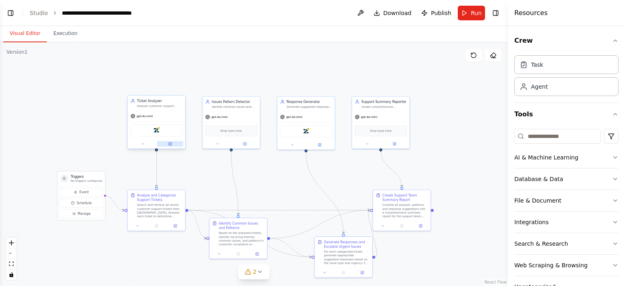
click at [172, 143] on button at bounding box center [170, 144] width 26 height 6
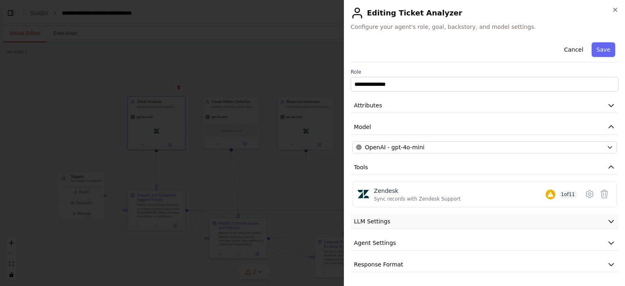
click at [374, 226] on button "LLM Settings" at bounding box center [485, 221] width 268 height 15
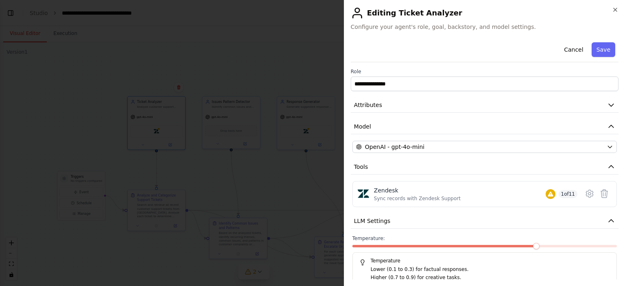
scroll to position [0, 0]
click at [624, 13] on div "**********" at bounding box center [484, 143] width 281 height 286
click at [618, 11] on icon "button" at bounding box center [615, 10] width 7 height 7
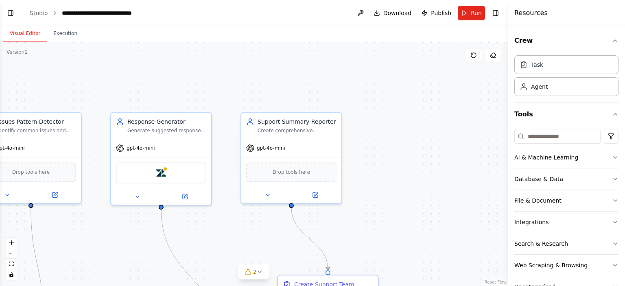
drag, startPoint x: 39, startPoint y: 11, endPoint x: 91, endPoint y: 17, distance: 52.0
click at [39, 12] on link "Studio" at bounding box center [39, 13] width 18 height 7
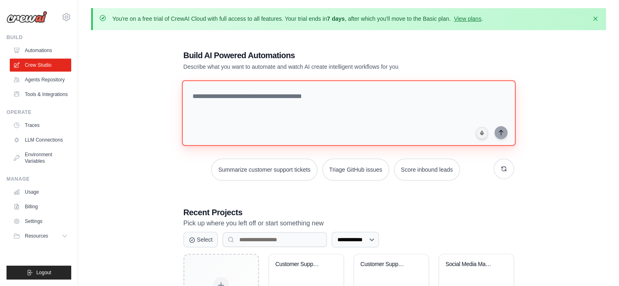
click at [322, 92] on textarea at bounding box center [349, 113] width 334 height 66
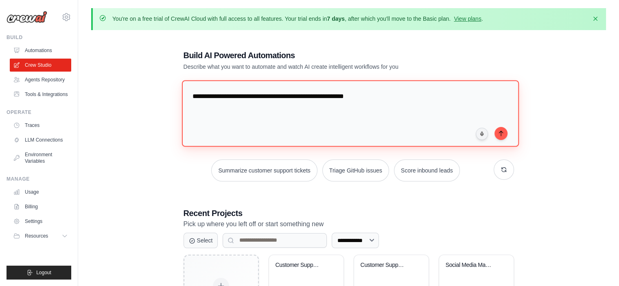
type textarea "**********"
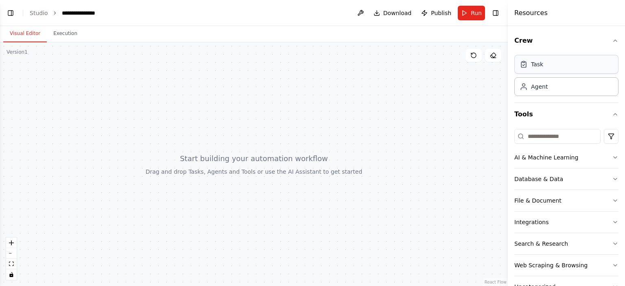
click at [576, 65] on div "Task" at bounding box center [566, 64] width 104 height 19
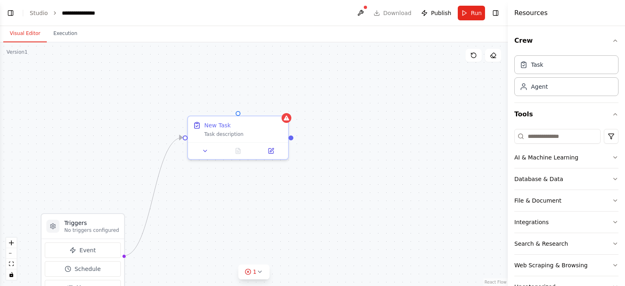
scroll to position [484, 0]
click at [273, 151] on icon at bounding box center [271, 149] width 5 height 5
click at [272, 151] on icon at bounding box center [271, 149] width 5 height 5
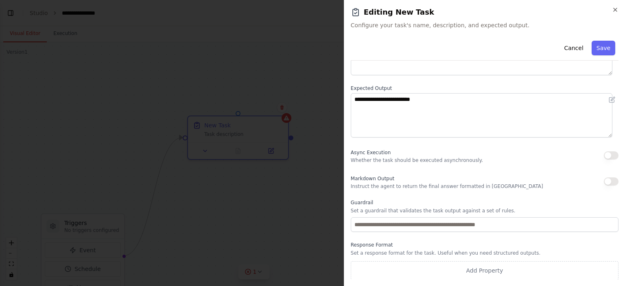
scroll to position [0, 0]
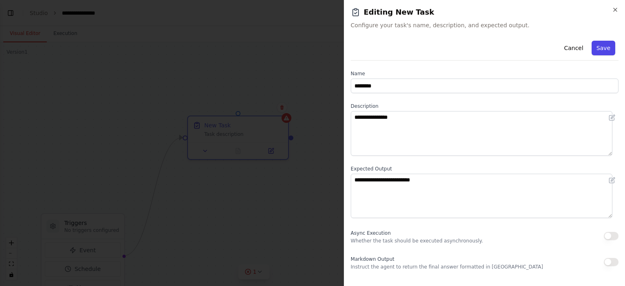
click at [597, 46] on button "Save" at bounding box center [604, 48] width 24 height 15
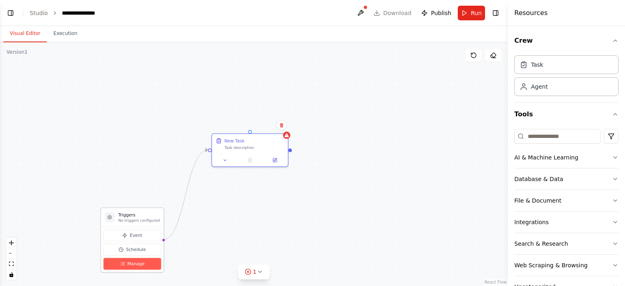
click at [140, 263] on span "Manage" at bounding box center [135, 264] width 17 height 6
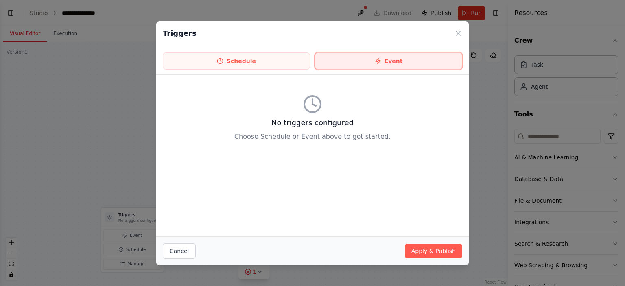
click at [381, 57] on button "Event" at bounding box center [388, 61] width 147 height 17
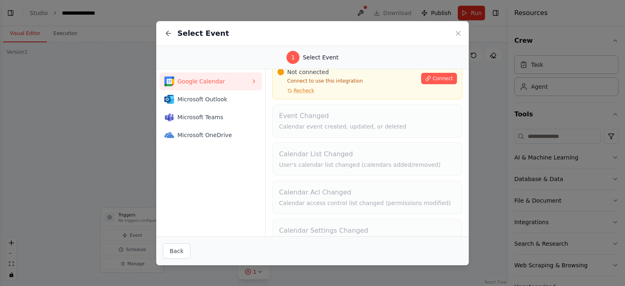
scroll to position [54, 0]
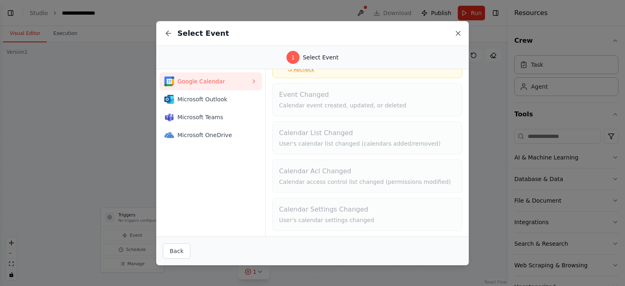
click at [459, 31] on icon at bounding box center [458, 33] width 8 height 8
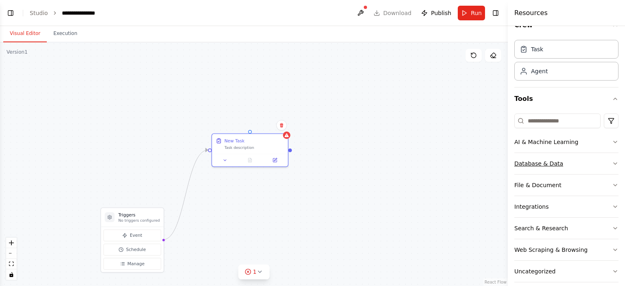
scroll to position [24, 0]
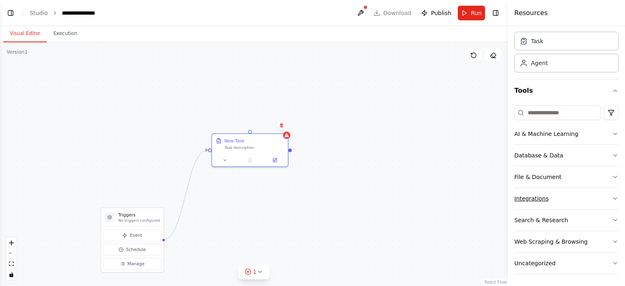
click at [549, 197] on button "Integrations" at bounding box center [566, 198] width 104 height 21
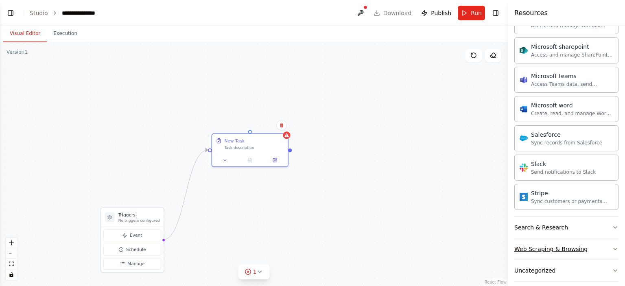
scroll to position [526, 0]
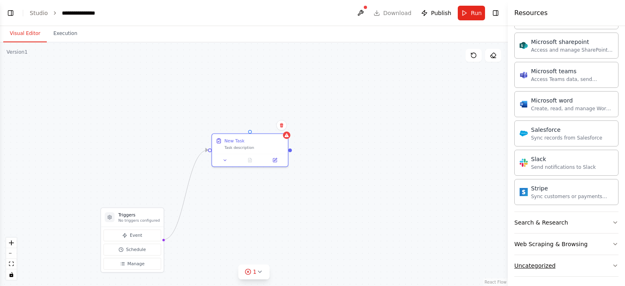
click at [539, 262] on div "Uncategorized" at bounding box center [534, 266] width 41 height 8
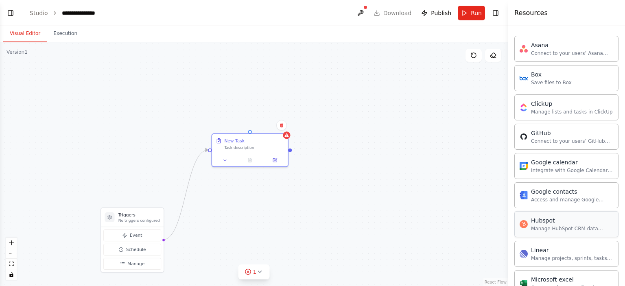
scroll to position [0, 0]
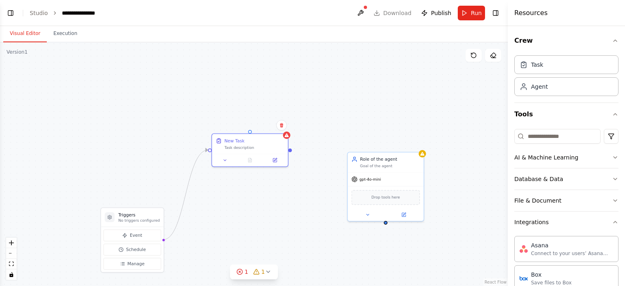
click at [387, 248] on div "Triggers No triggers configured Event Schedule Manage New Task Task description…" at bounding box center [254, 164] width 508 height 244
click at [377, 197] on span "Drop tools here" at bounding box center [386, 196] width 28 height 6
click at [404, 214] on icon at bounding box center [404, 214] width 4 height 4
click at [407, 211] on button at bounding box center [403, 213] width 35 height 7
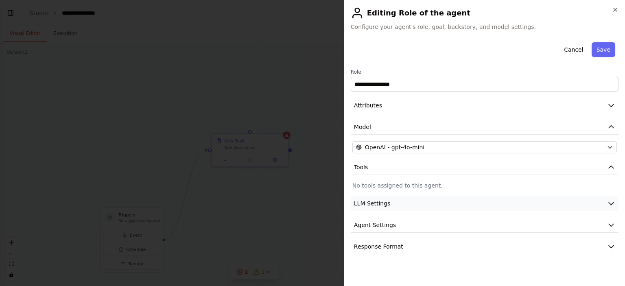
click at [383, 203] on span "LLM Settings" at bounding box center [372, 203] width 37 height 8
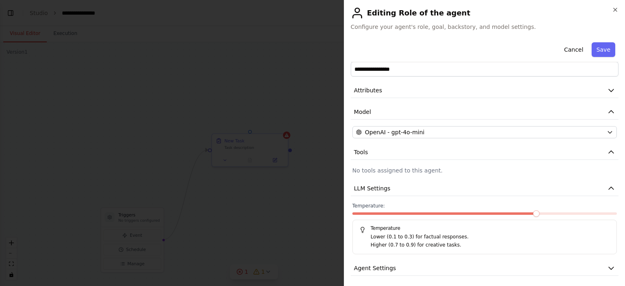
scroll to position [38, 0]
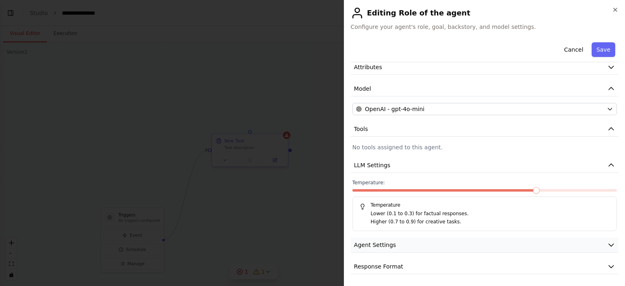
click at [386, 241] on span "Agent Settings" at bounding box center [375, 245] width 42 height 8
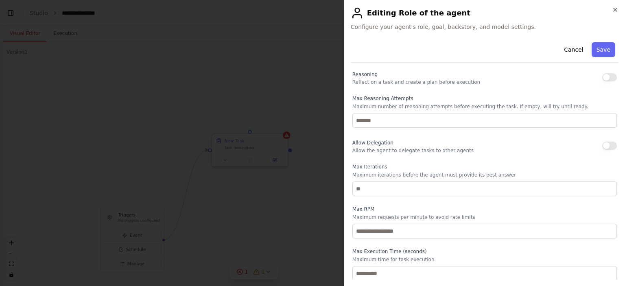
scroll to position [256, 0]
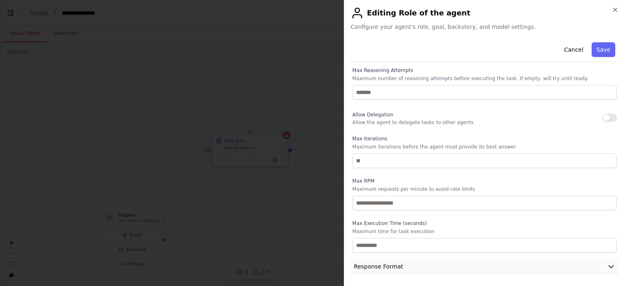
click at [384, 263] on span "Response Format" at bounding box center [378, 267] width 49 height 8
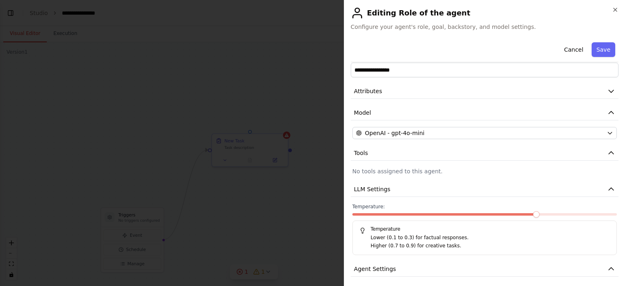
scroll to position [0, 0]
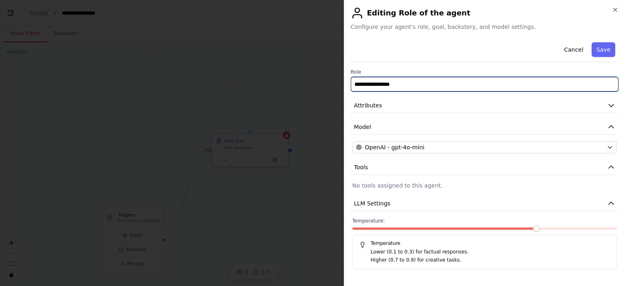
click at [372, 86] on input "**********" at bounding box center [485, 84] width 268 height 15
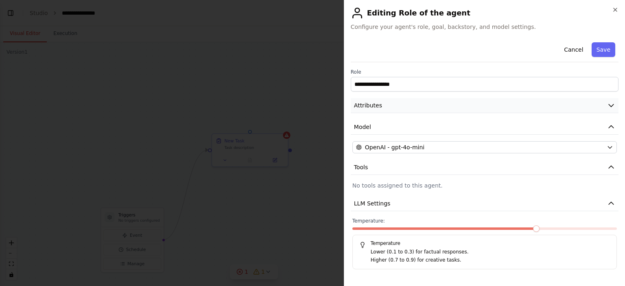
click at [388, 108] on button "Attributes" at bounding box center [485, 105] width 268 height 15
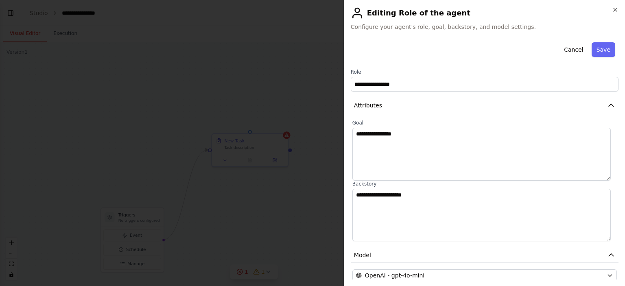
click at [612, 8] on h2 "Editing Role of the agent" at bounding box center [485, 13] width 268 height 13
click at [613, 9] on icon "button" at bounding box center [615, 10] width 7 height 7
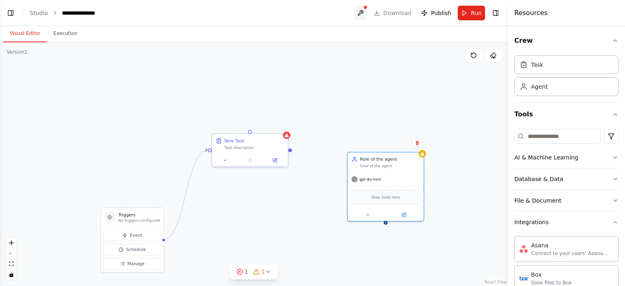
click at [365, 11] on button at bounding box center [360, 13] width 13 height 15
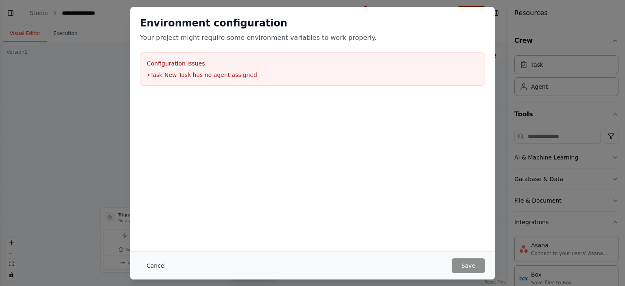
click at [156, 265] on button "Cancel" at bounding box center [156, 265] width 32 height 15
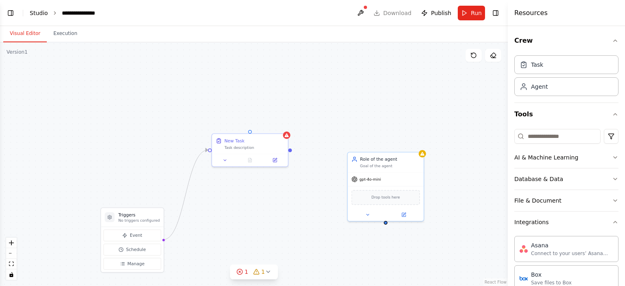
click at [35, 11] on link "Studio" at bounding box center [39, 13] width 18 height 7
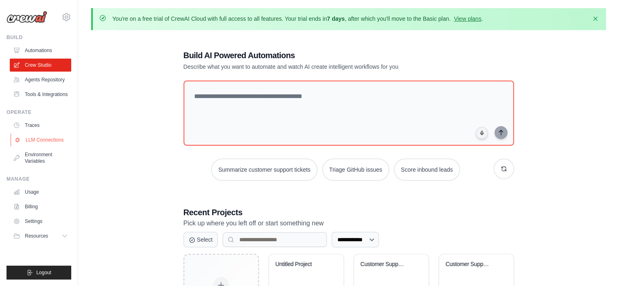
click at [36, 141] on link "LLM Connections" at bounding box center [41, 139] width 61 height 13
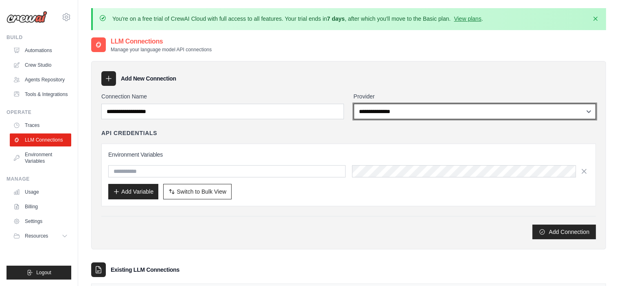
click at [422, 111] on select "**********" at bounding box center [475, 111] width 243 height 15
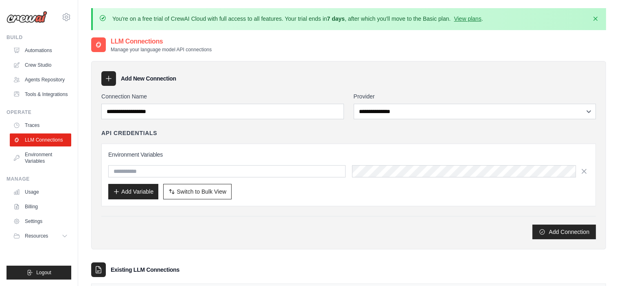
click at [402, 73] on div "Add New Connection" at bounding box center [348, 78] width 495 height 15
click at [161, 154] on h3 "Environment Variables" at bounding box center [348, 155] width 481 height 8
click at [37, 158] on link "Environment Variables" at bounding box center [41, 158] width 61 height 20
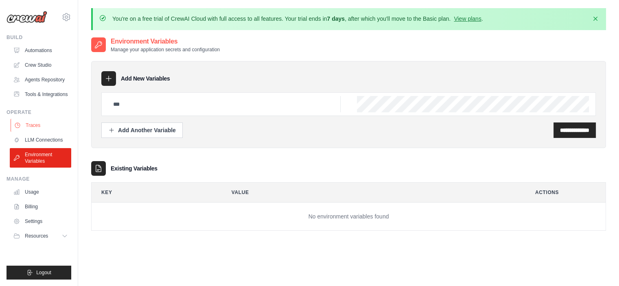
click at [37, 130] on link "Traces" at bounding box center [41, 125] width 61 height 13
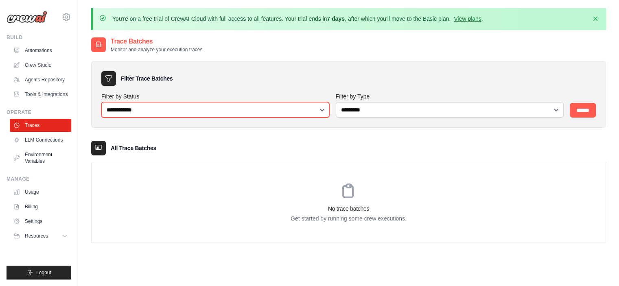
click at [314, 112] on select "**********" at bounding box center [215, 109] width 228 height 15
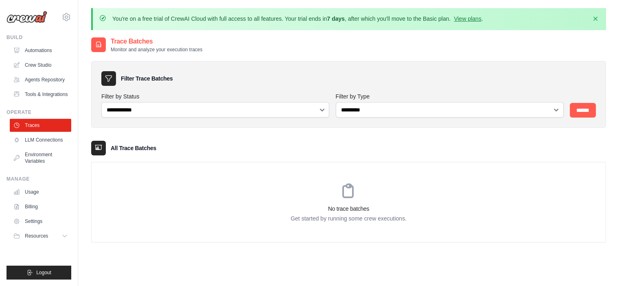
click at [313, 78] on div "Filter Trace Batches" at bounding box center [348, 78] width 495 height 15
click at [31, 189] on link "Usage" at bounding box center [41, 192] width 61 height 13
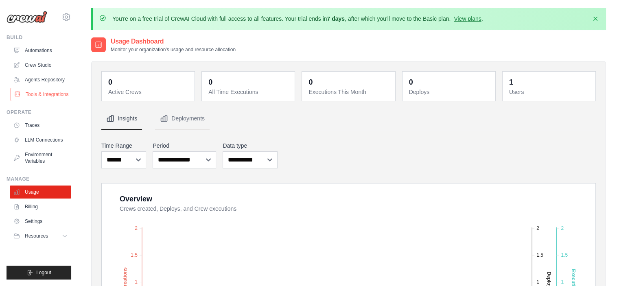
drag, startPoint x: 38, startPoint y: 93, endPoint x: 52, endPoint y: 97, distance: 14.8
click at [38, 94] on link "Tools & Integrations" at bounding box center [41, 94] width 61 height 13
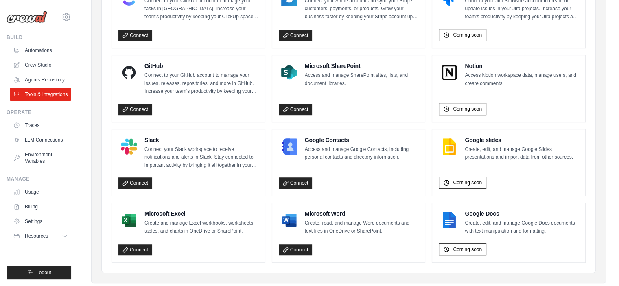
scroll to position [525, 0]
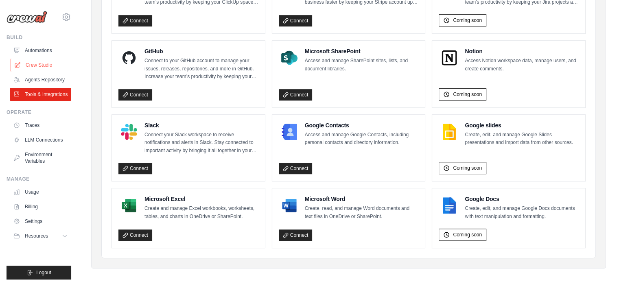
click at [37, 67] on link "Crew Studio" at bounding box center [41, 65] width 61 height 13
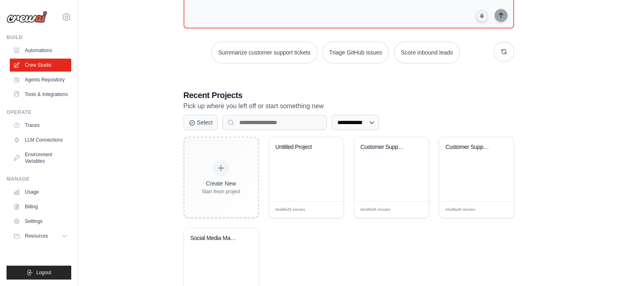
scroll to position [161, 0]
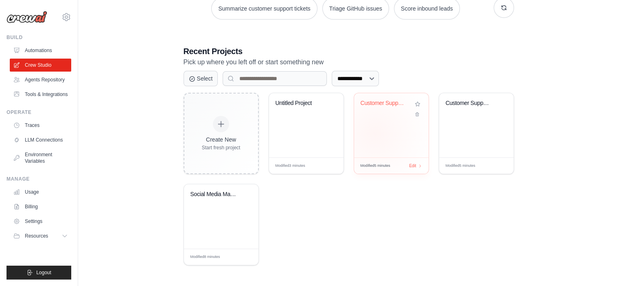
click at [375, 133] on div "Customer Support Ticket Automation" at bounding box center [391, 125] width 74 height 64
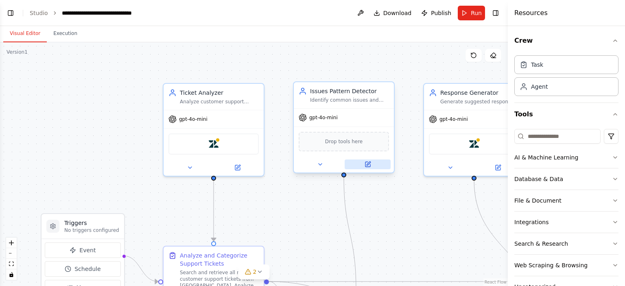
click at [370, 164] on icon at bounding box center [367, 164] width 5 height 5
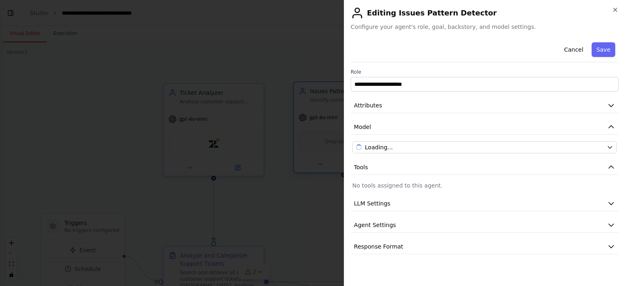
scroll to position [825, 0]
click at [392, 107] on button "Attributes" at bounding box center [485, 105] width 268 height 15
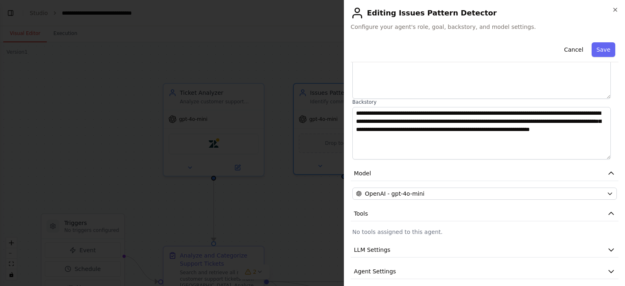
scroll to position [109, 0]
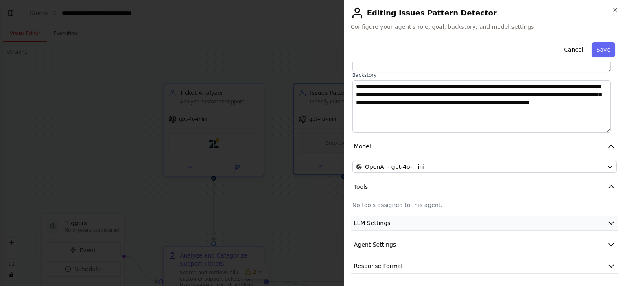
click at [386, 219] on span "LLM Settings" at bounding box center [372, 223] width 37 height 8
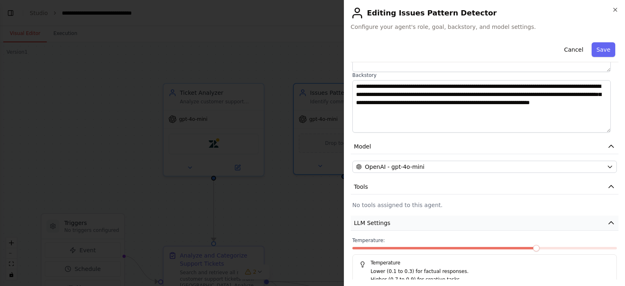
scroll to position [166, 0]
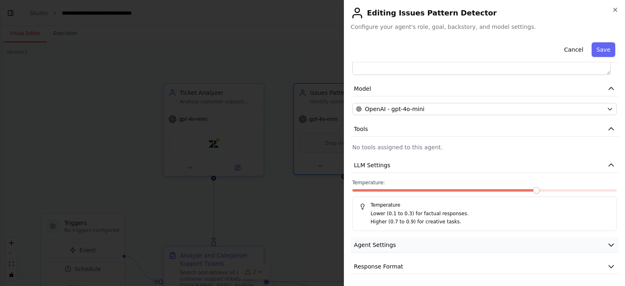
click at [389, 242] on span "Agent Settings" at bounding box center [375, 245] width 42 height 8
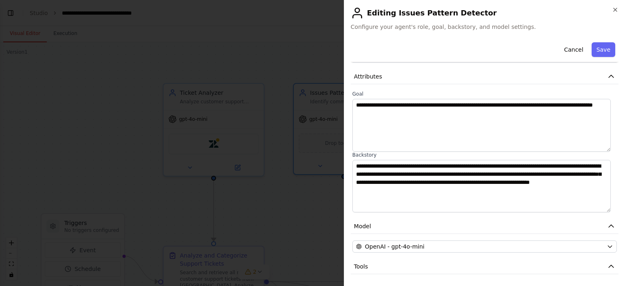
scroll to position [0, 0]
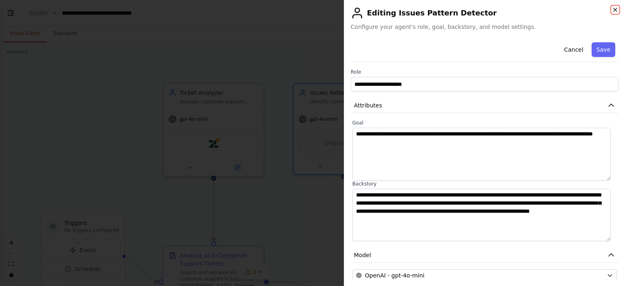
click at [615, 8] on icon "button" at bounding box center [615, 10] width 7 height 7
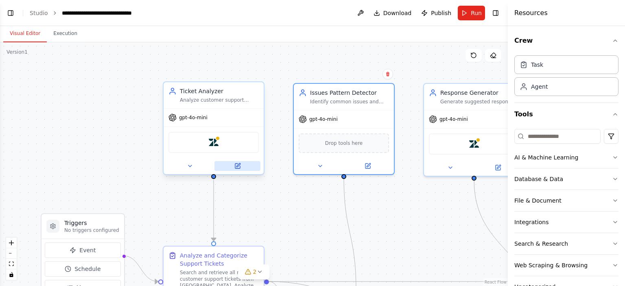
click at [240, 165] on icon at bounding box center [237, 166] width 7 height 7
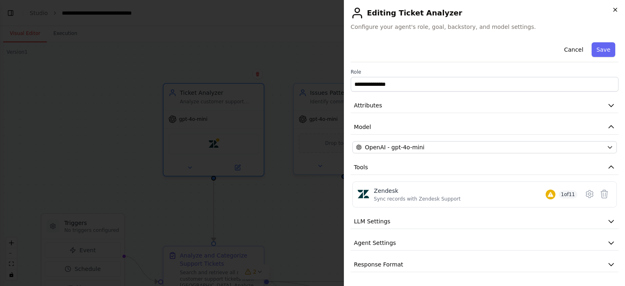
click at [617, 10] on icon "button" at bounding box center [615, 10] width 7 height 7
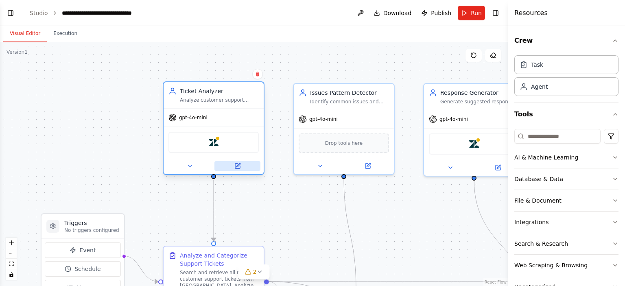
click at [244, 165] on button at bounding box center [237, 166] width 46 height 10
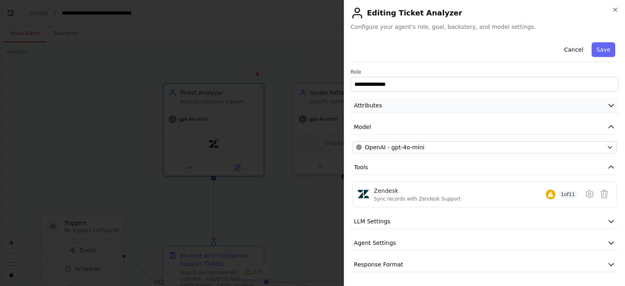
click at [402, 111] on button "Attributes" at bounding box center [485, 105] width 268 height 15
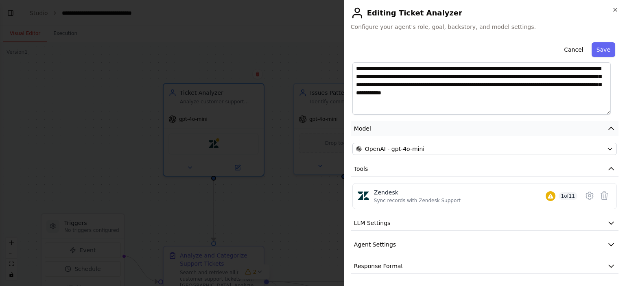
click at [396, 128] on button "Model" at bounding box center [485, 128] width 268 height 15
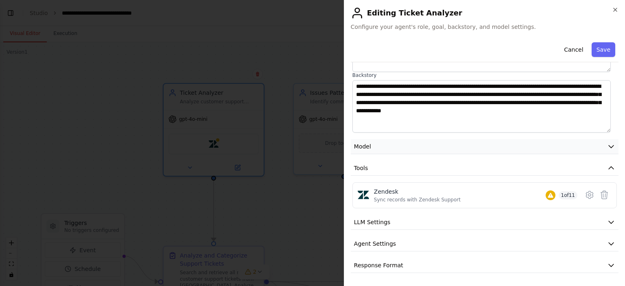
scroll to position [108, 0]
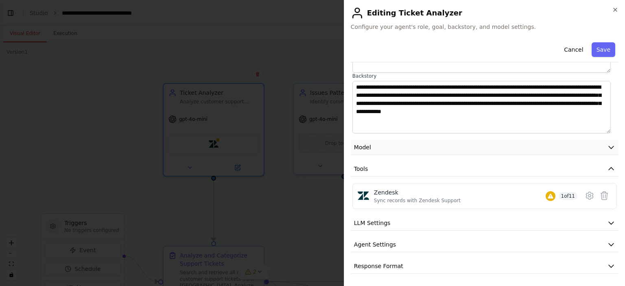
click at [400, 144] on button "Model" at bounding box center [485, 147] width 268 height 15
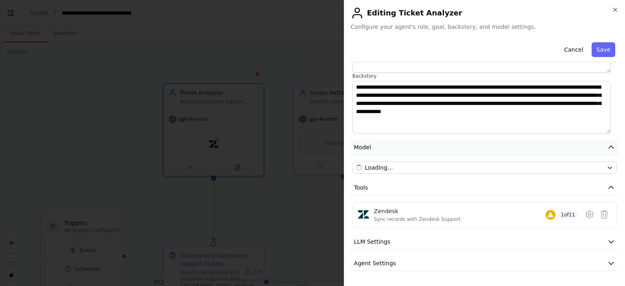
scroll to position [127, 0]
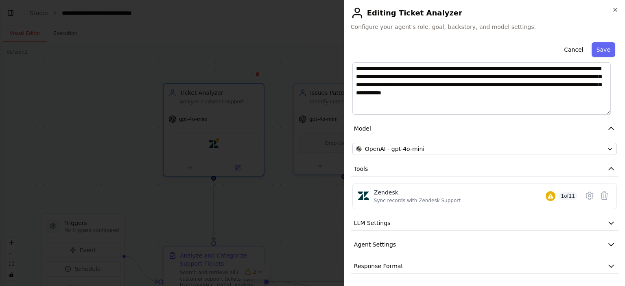
click at [384, 171] on button "Tools" at bounding box center [485, 169] width 268 height 15
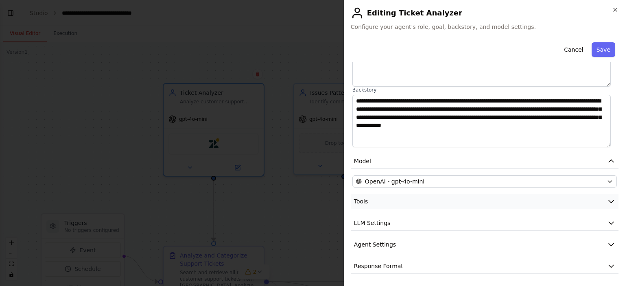
click at [380, 200] on button "Tools" at bounding box center [485, 201] width 268 height 15
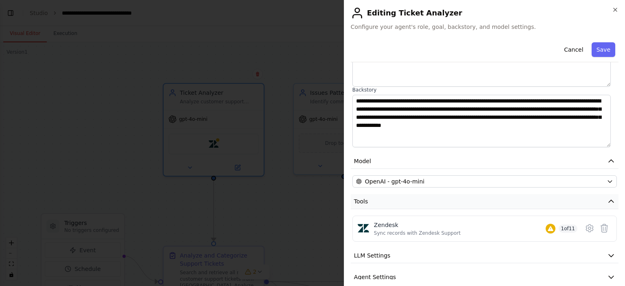
scroll to position [127, 0]
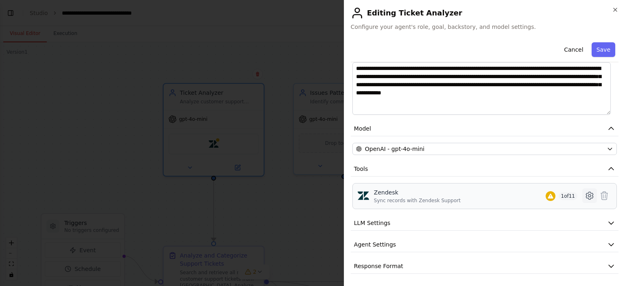
click at [586, 197] on icon at bounding box center [589, 195] width 7 height 7
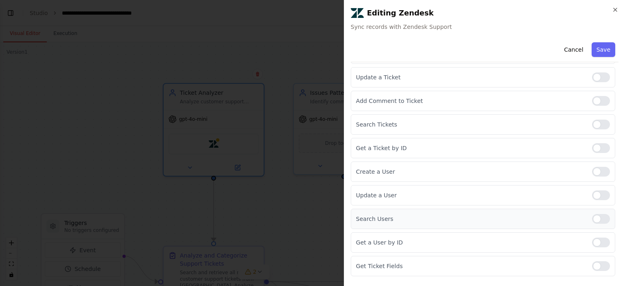
scroll to position [144, 0]
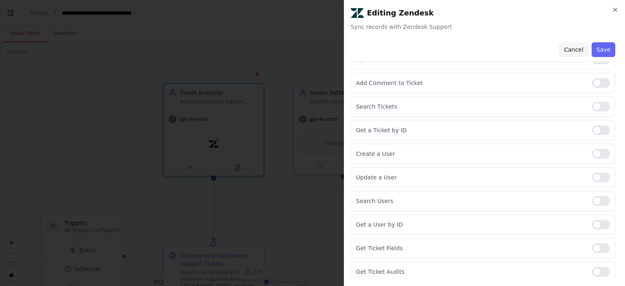
click at [576, 50] on button "Cancel" at bounding box center [573, 49] width 29 height 15
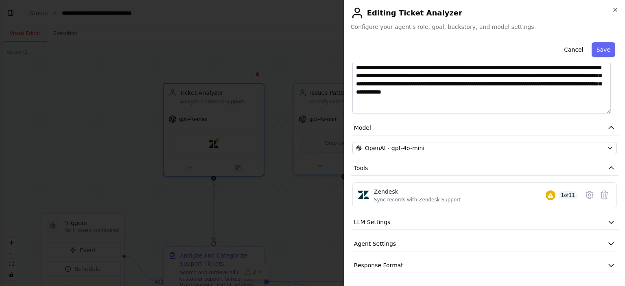
scroll to position [127, 0]
click at [586, 198] on icon at bounding box center [590, 196] width 10 height 10
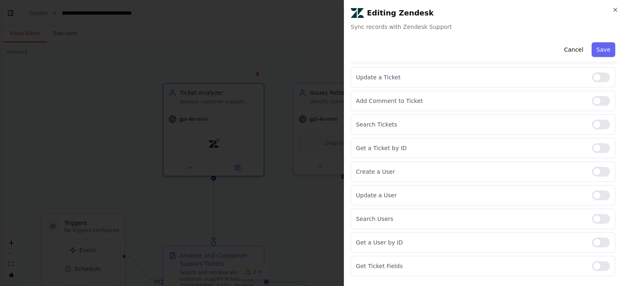
scroll to position [144, 0]
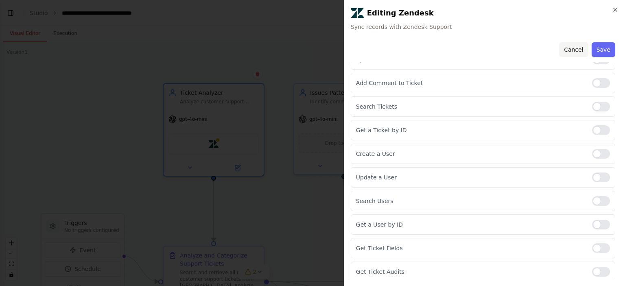
click at [571, 47] on button "Cancel" at bounding box center [573, 49] width 29 height 15
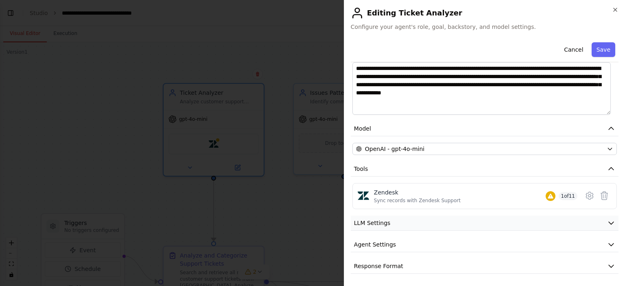
click at [377, 224] on span "LLM Settings" at bounding box center [372, 223] width 37 height 8
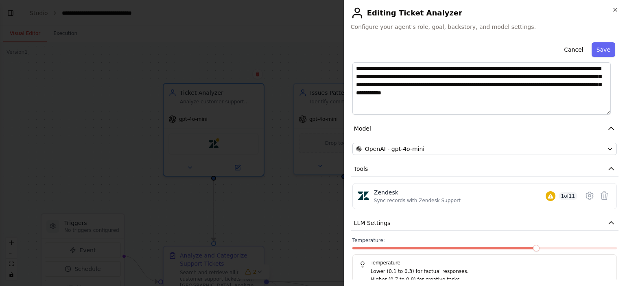
scroll to position [184, 0]
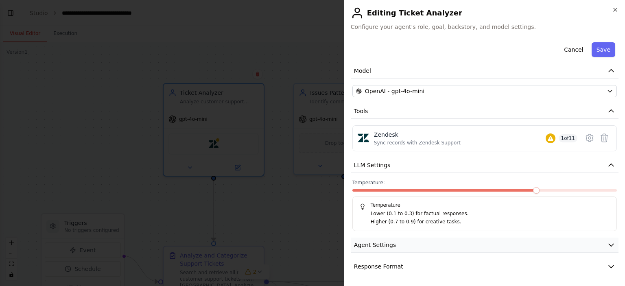
click at [368, 247] on span "Agent Settings" at bounding box center [375, 245] width 42 height 8
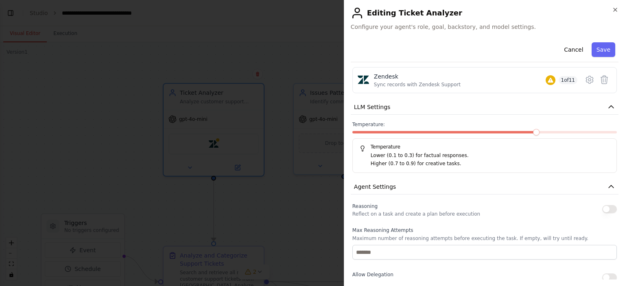
scroll to position [403, 0]
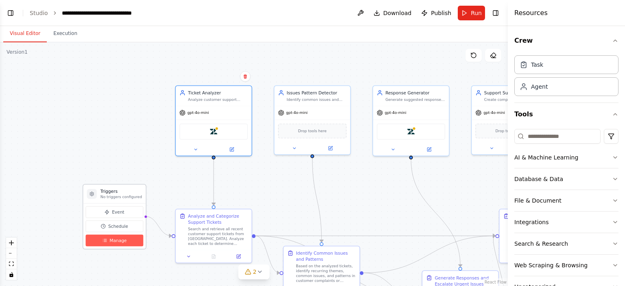
click at [115, 242] on span "Manage" at bounding box center [117, 240] width 17 height 6
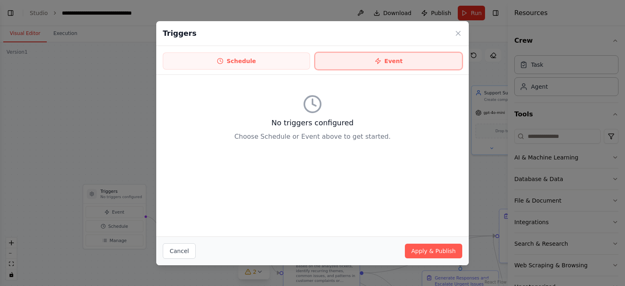
click at [405, 56] on button "Event" at bounding box center [388, 61] width 147 height 17
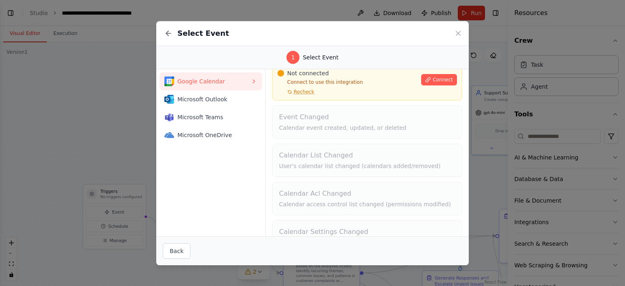
scroll to position [54, 0]
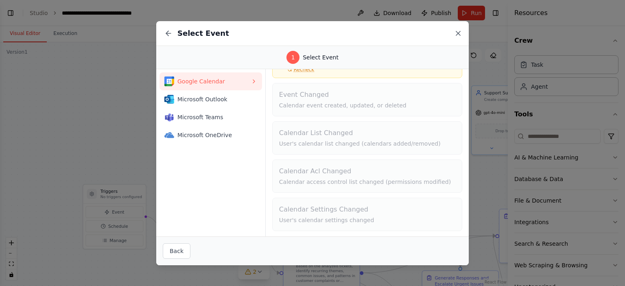
click at [456, 31] on icon at bounding box center [458, 33] width 8 height 8
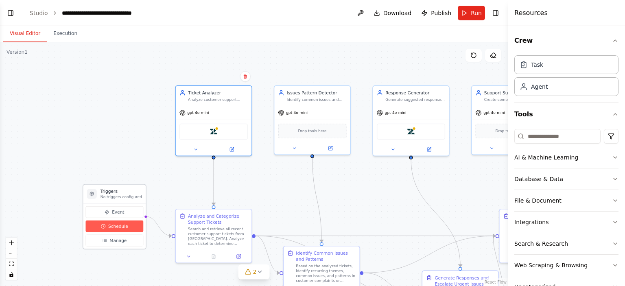
click at [117, 224] on span "Schedule" at bounding box center [118, 226] width 20 height 6
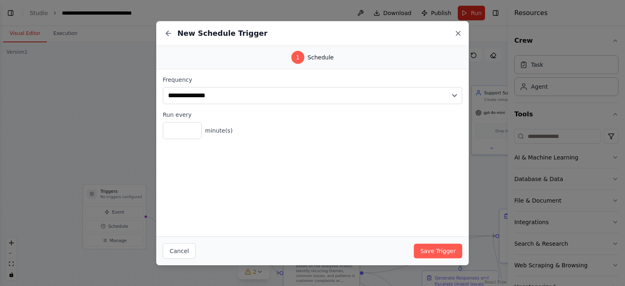
click at [457, 31] on icon at bounding box center [458, 33] width 8 height 8
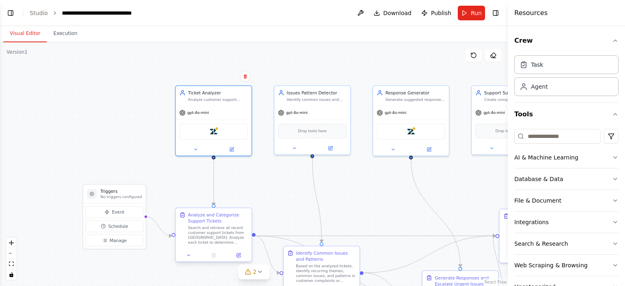
click at [241, 260] on div at bounding box center [214, 255] width 76 height 13
click at [239, 258] on button at bounding box center [238, 255] width 21 height 7
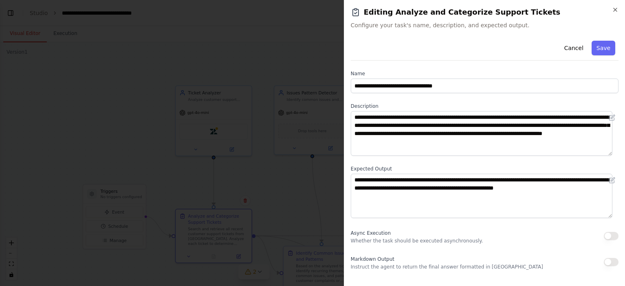
click at [619, 10] on div "**********" at bounding box center [484, 143] width 281 height 286
click at [617, 10] on icon "button" at bounding box center [615, 10] width 7 height 7
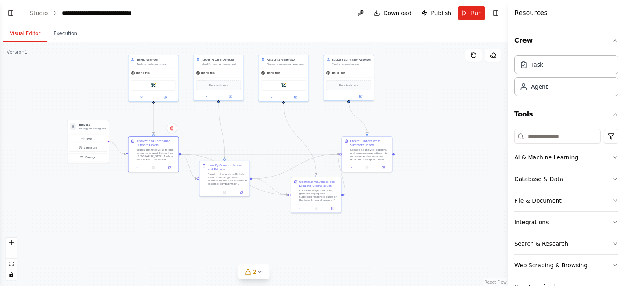
drag, startPoint x: 351, startPoint y: 150, endPoint x: 231, endPoint y: 114, distance: 125.4
click at [231, 114] on div ".deletable-edge-delete-btn { width: 20px; height: 20px; border: 0px solid #ffff…" at bounding box center [254, 164] width 508 height 244
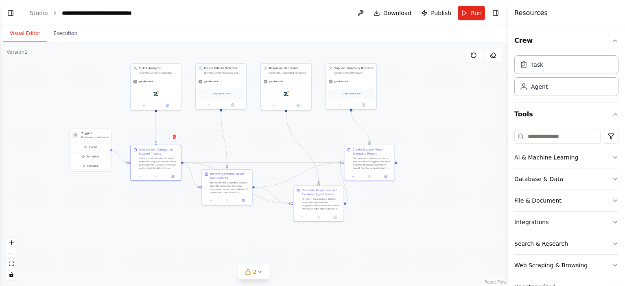
click at [547, 155] on div "AI & Machine Learning" at bounding box center [546, 157] width 64 height 8
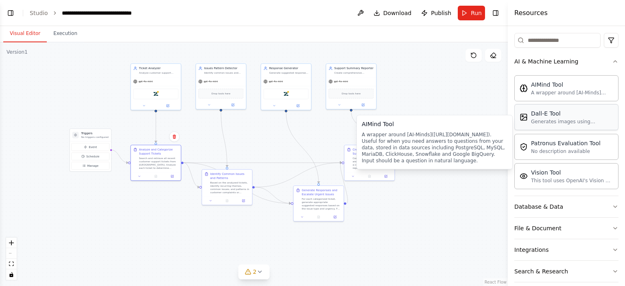
scroll to position [122, 0]
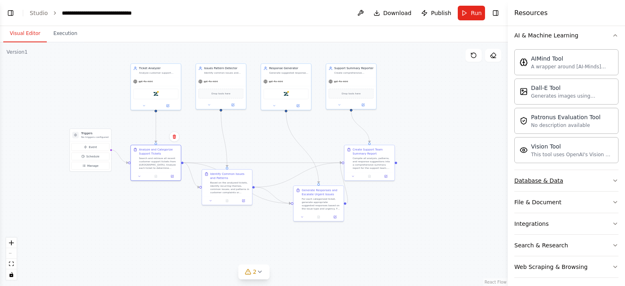
click at [539, 178] on div "Database & Data" at bounding box center [538, 181] width 49 height 8
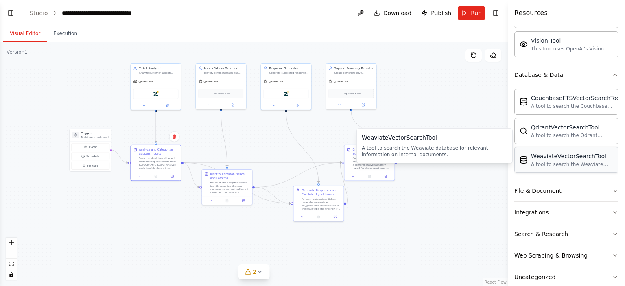
scroll to position [241, 0]
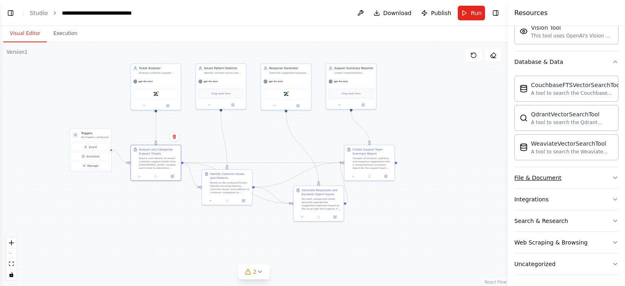
click at [559, 179] on button "File & Document" at bounding box center [566, 177] width 104 height 21
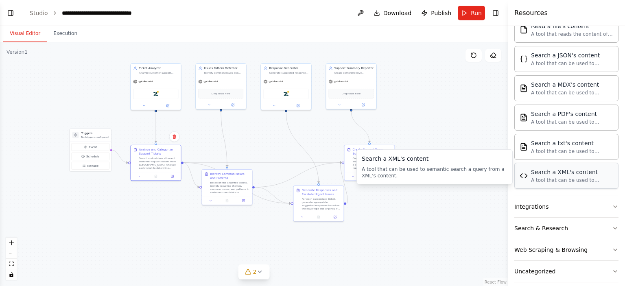
scroll to position [480, 0]
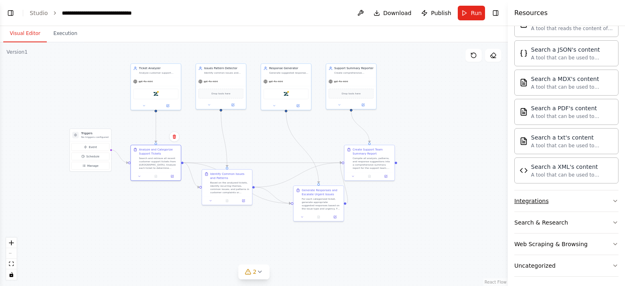
click at [545, 197] on div "Integrations" at bounding box center [531, 201] width 34 height 8
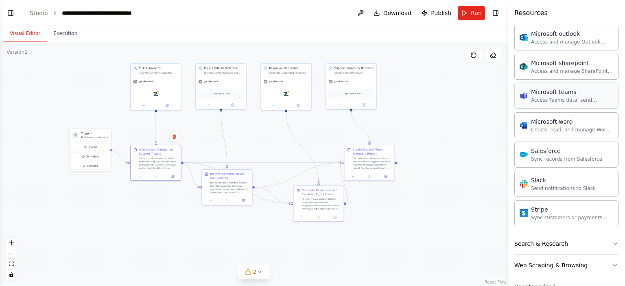
scroll to position [982, 0]
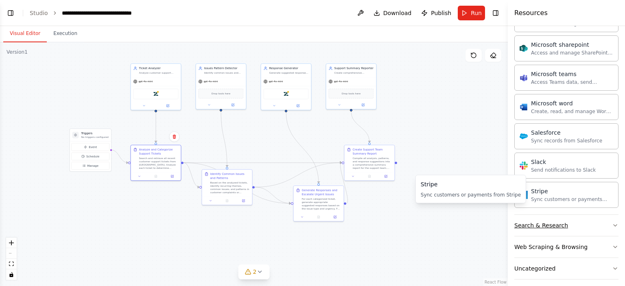
click at [542, 221] on div "Search & Research" at bounding box center [541, 225] width 54 height 8
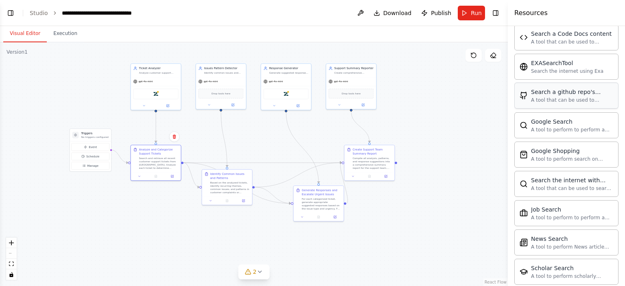
scroll to position [1145, 0]
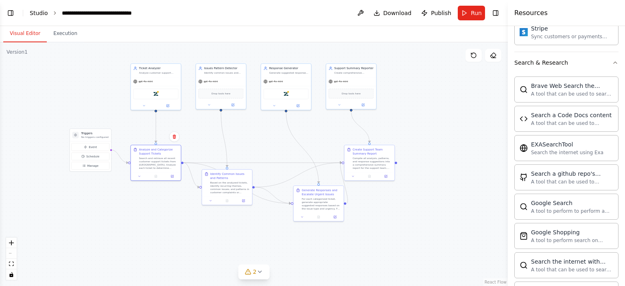
click at [37, 12] on link "Studio" at bounding box center [39, 13] width 18 height 7
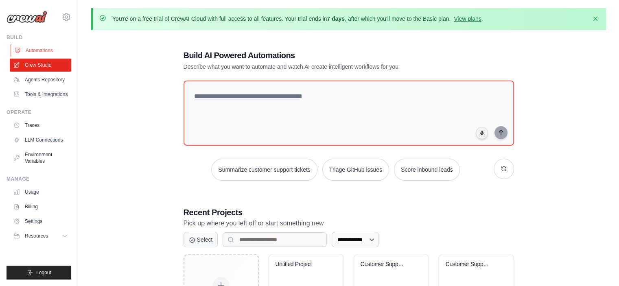
click at [52, 48] on link "Automations" at bounding box center [41, 50] width 61 height 13
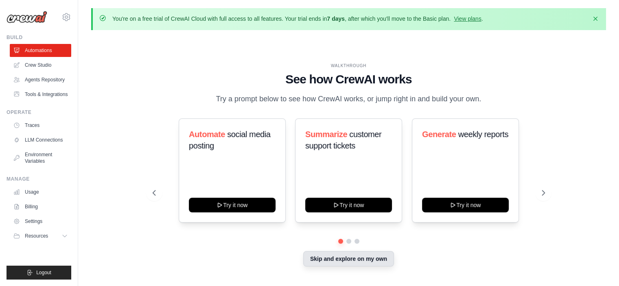
click at [356, 257] on button "Skip and explore on my own" at bounding box center [348, 258] width 91 height 15
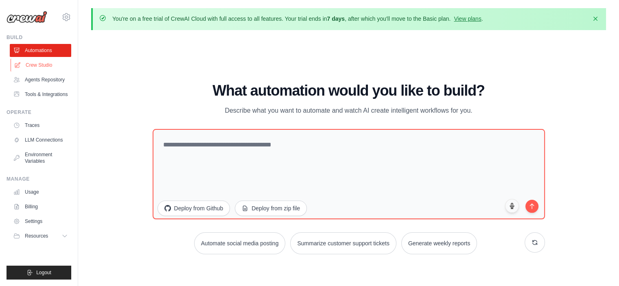
click at [50, 65] on link "Crew Studio" at bounding box center [41, 65] width 61 height 13
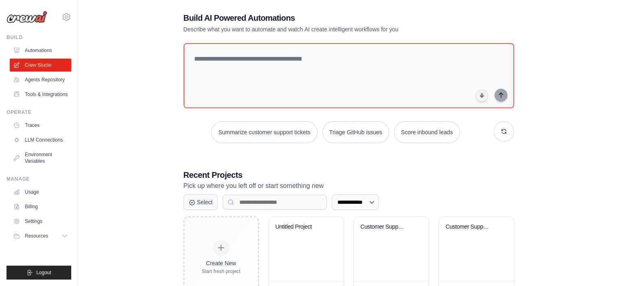
scroll to position [81, 0]
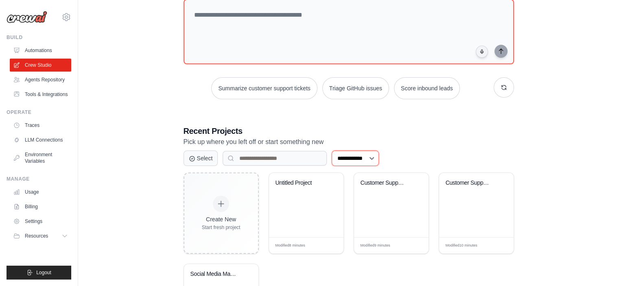
click at [371, 157] on select "**********" at bounding box center [355, 158] width 47 height 15
click at [406, 136] on div "Recent Projects Pick up where you left off or start something new" at bounding box center [349, 136] width 330 height 22
click at [270, 159] on input at bounding box center [275, 158] width 104 height 15
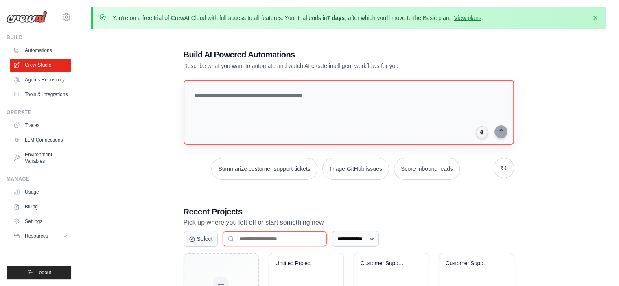
scroll to position [0, 0]
click at [65, 18] on icon at bounding box center [66, 17] width 2 height 2
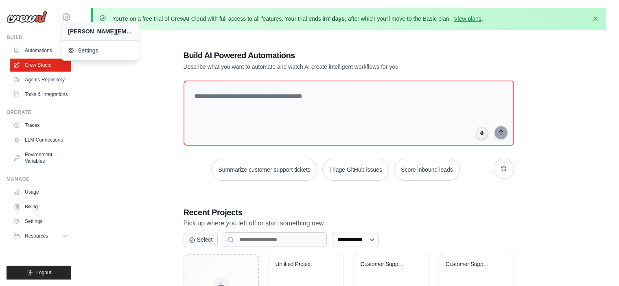
click at [118, 118] on div "**********" at bounding box center [348, 238] width 515 height 403
click at [472, 17] on link "View plans" at bounding box center [467, 18] width 27 height 7
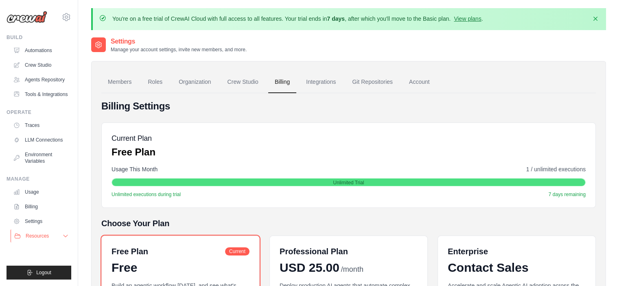
click at [53, 238] on button "Resources" at bounding box center [41, 236] width 61 height 13
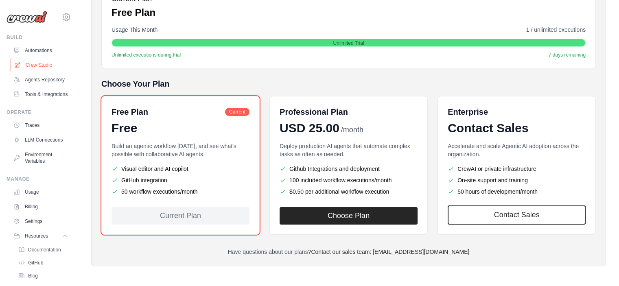
click at [31, 62] on link "Crew Studio" at bounding box center [41, 65] width 61 height 13
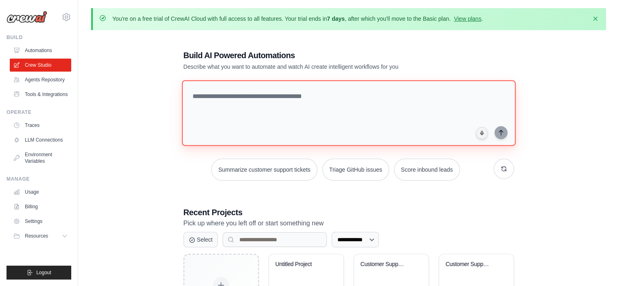
click at [228, 91] on textarea at bounding box center [349, 113] width 334 height 66
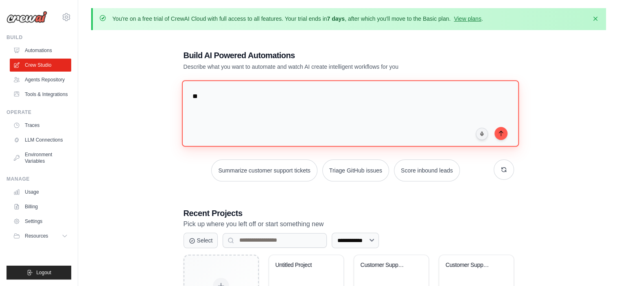
type textarea "*"
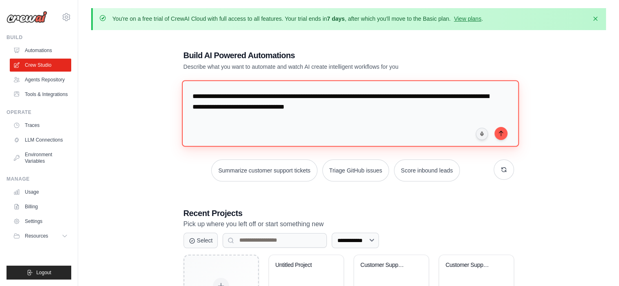
click at [234, 96] on textarea "**********" at bounding box center [350, 113] width 337 height 66
drag, startPoint x: 508, startPoint y: 131, endPoint x: 490, endPoint y: 135, distance: 18.2
click at [505, 133] on div "**********" at bounding box center [349, 115] width 330 height 69
type textarea "**********"
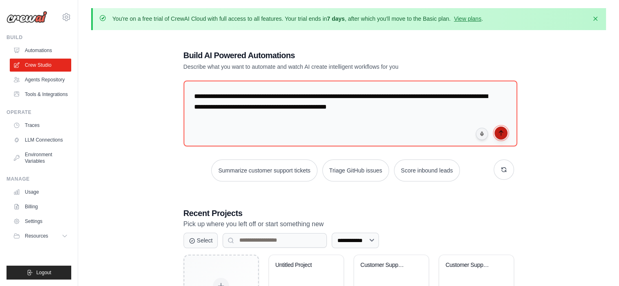
click at [503, 133] on icon "submit" at bounding box center [501, 133] width 7 height 7
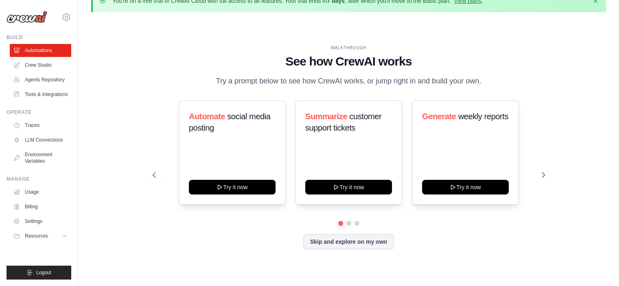
scroll to position [28, 0]
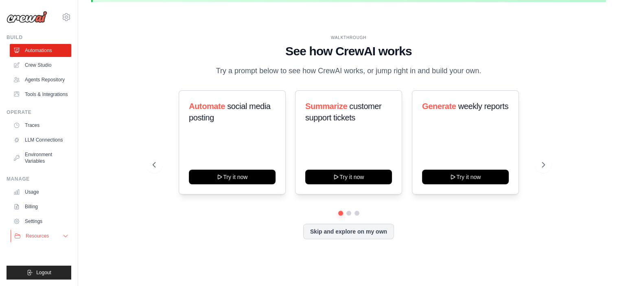
click at [38, 233] on span "Resources" at bounding box center [37, 236] width 23 height 7
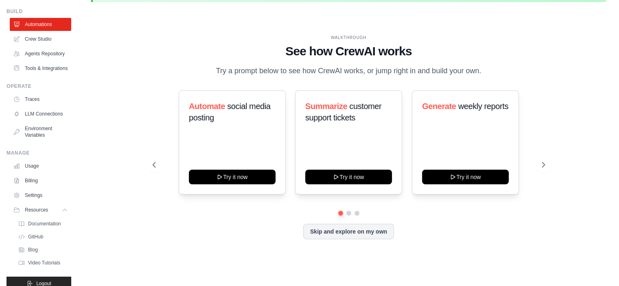
scroll to position [56, 0]
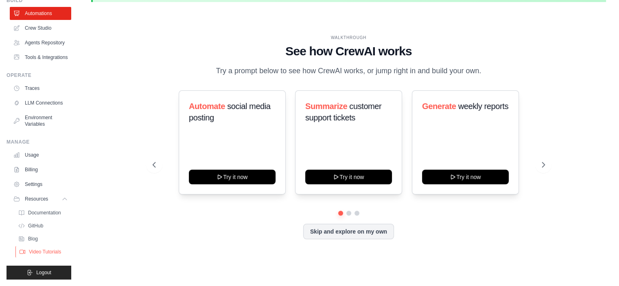
click at [52, 253] on span "Video Tutorials" at bounding box center [45, 252] width 32 height 7
click at [39, 187] on link "Settings" at bounding box center [41, 184] width 61 height 13
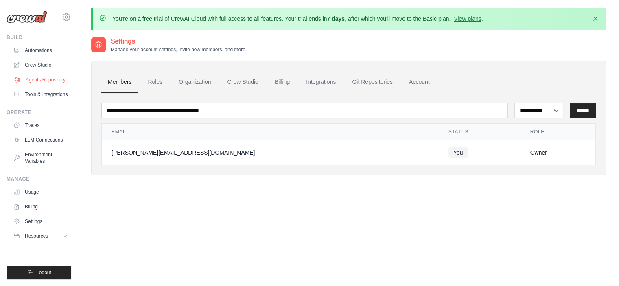
click at [32, 78] on link "Agents Repository" at bounding box center [41, 79] width 61 height 13
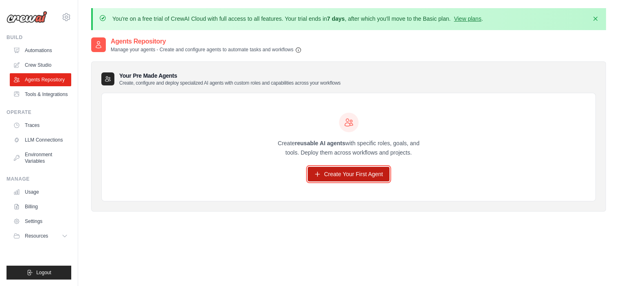
click at [327, 175] on link "Create Your First Agent" at bounding box center [349, 174] width 82 height 15
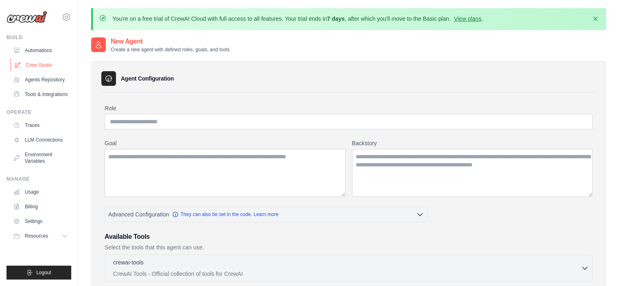
click at [41, 64] on link "Crew Studio" at bounding box center [41, 65] width 61 height 13
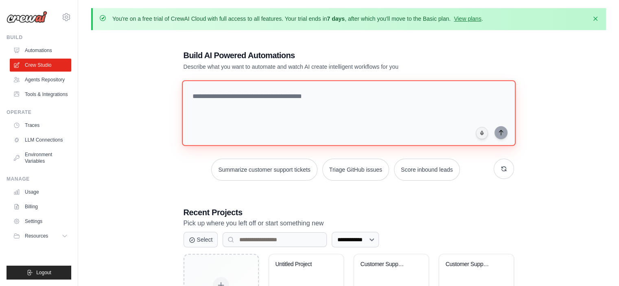
click at [230, 101] on textarea at bounding box center [349, 113] width 334 height 66
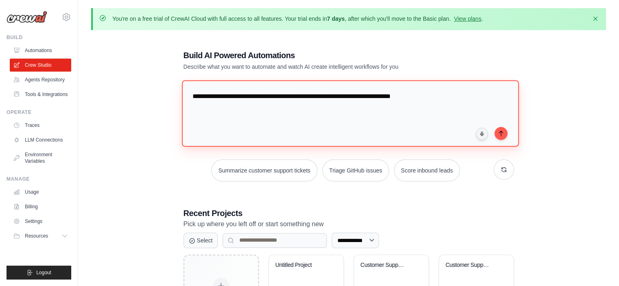
click at [421, 96] on textarea "**********" at bounding box center [350, 113] width 337 height 66
click at [442, 96] on textarea "**********" at bounding box center [350, 113] width 337 height 66
type textarea "**********"
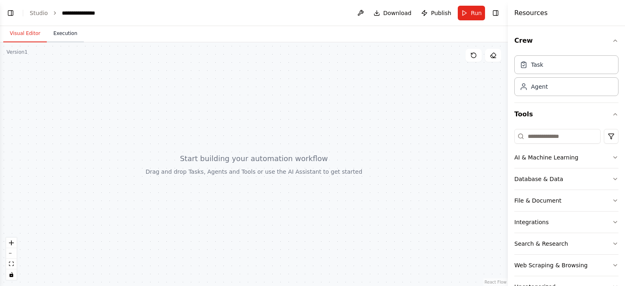
click at [55, 35] on button "Execution" at bounding box center [65, 33] width 37 height 17
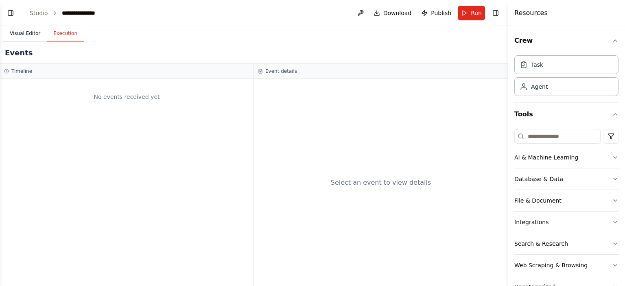
click at [31, 36] on button "Visual Editor" at bounding box center [25, 33] width 44 height 17
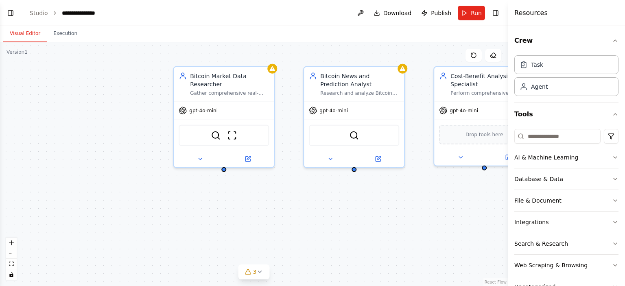
scroll to position [238, 0]
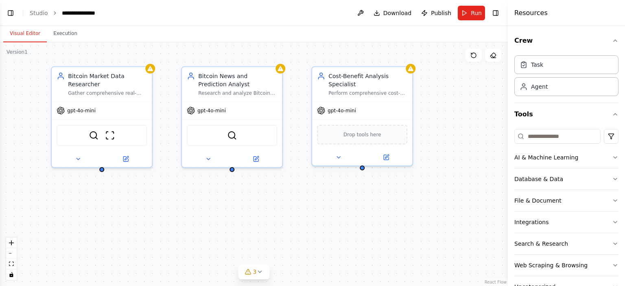
drag, startPoint x: 370, startPoint y: 219, endPoint x: 280, endPoint y: 217, distance: 89.2
click at [280, 217] on div "Bitcoin Market Data Researcher Gather comprehensive real-time Bitcoin price dat…" at bounding box center [254, 164] width 508 height 244
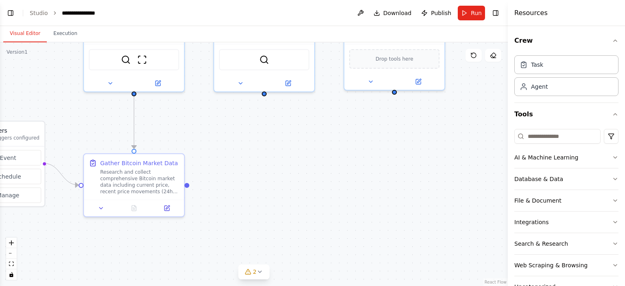
drag, startPoint x: 278, startPoint y: 215, endPoint x: 309, endPoint y: 140, distance: 81.6
click at [309, 140] on div ".deletable-edge-delete-btn { width: 20px; height: 20px; border: 0px solid #ffff…" at bounding box center [254, 164] width 508 height 244
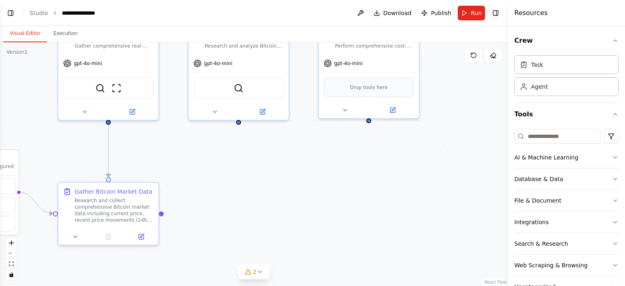
scroll to position [297, 0]
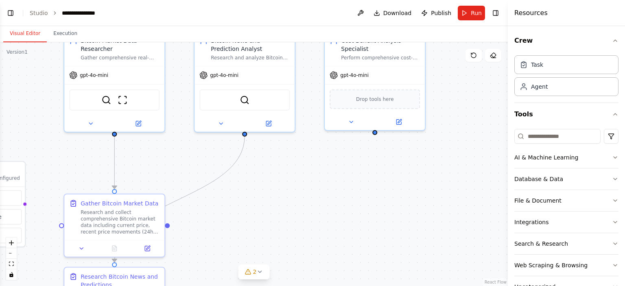
drag, startPoint x: 291, startPoint y: 154, endPoint x: 283, endPoint y: 187, distance: 33.6
click at [283, 187] on div ".deletable-edge-delete-btn { width: 20px; height: 20px; border: 0px solid #ffff…" at bounding box center [254, 164] width 508 height 244
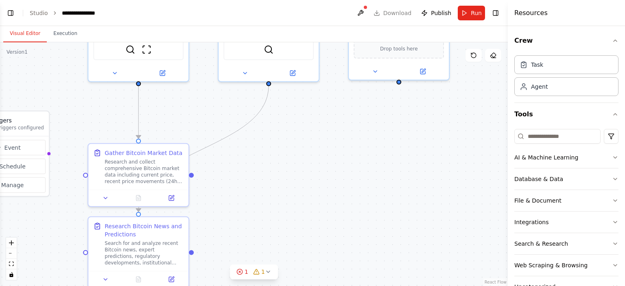
drag, startPoint x: 287, startPoint y: 184, endPoint x: 313, endPoint y: 108, distance: 80.2
click at [313, 109] on div ".deletable-edge-delete-btn { width: 20px; height: 20px; border: 0px solid #ffff…" at bounding box center [254, 164] width 508 height 244
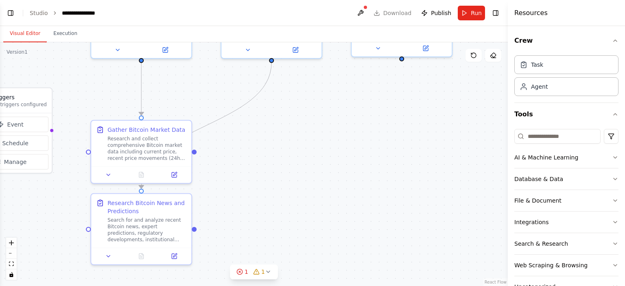
scroll to position [313, 0]
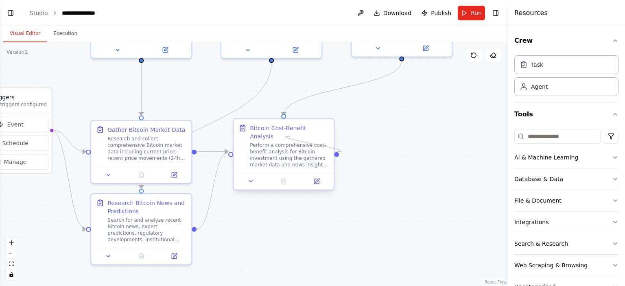
click at [333, 149] on div "Bitcoin Cost-Benefit Analysis Perform a comprehensive cost-benefit analysis for…" at bounding box center [284, 154] width 102 height 72
click at [392, 125] on div ".deletable-edge-delete-btn { width: 20px; height: 20px; border: 0px solid #ffff…" at bounding box center [254, 164] width 508 height 244
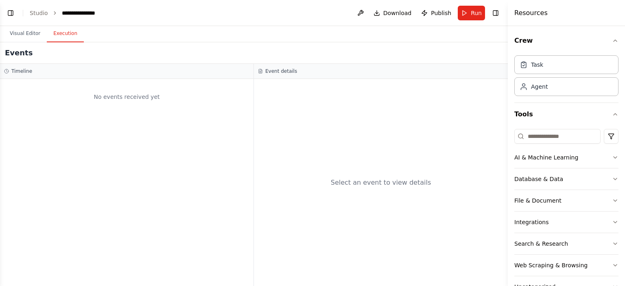
click at [62, 33] on button "Execution" at bounding box center [65, 33] width 37 height 17
click at [27, 35] on button "Visual Editor" at bounding box center [25, 33] width 44 height 17
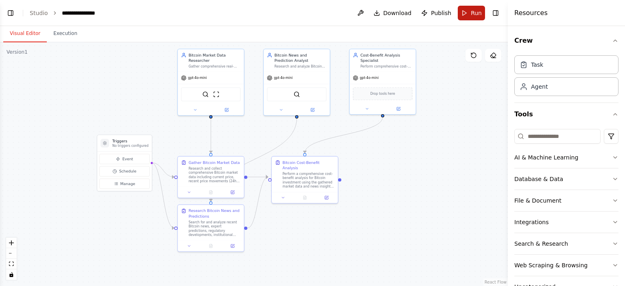
click at [466, 11] on button "Run" at bounding box center [471, 13] width 27 height 15
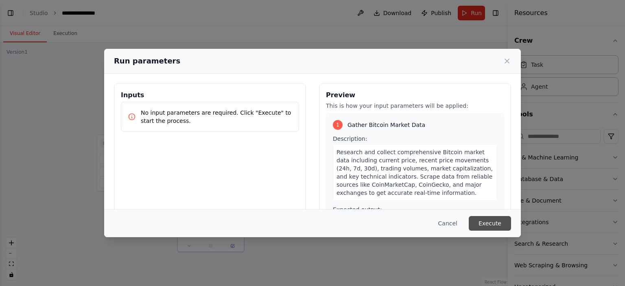
click at [493, 228] on button "Execute" at bounding box center [490, 223] width 42 height 15
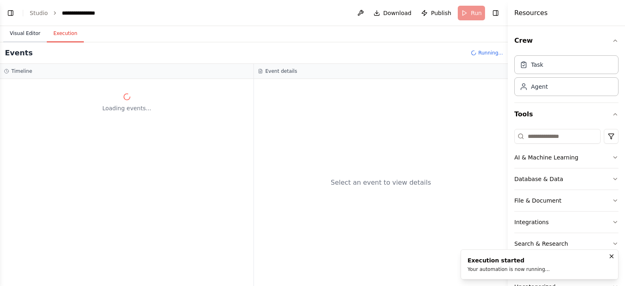
click at [23, 32] on button "Visual Editor" at bounding box center [25, 33] width 44 height 17
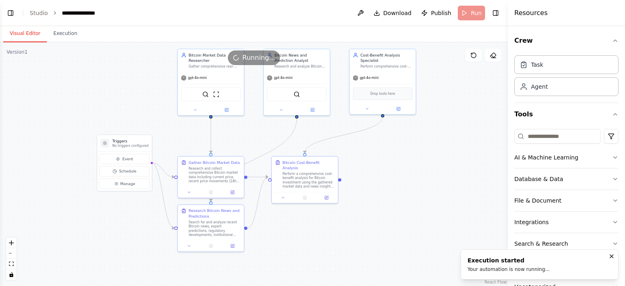
scroll to position [670, 0]
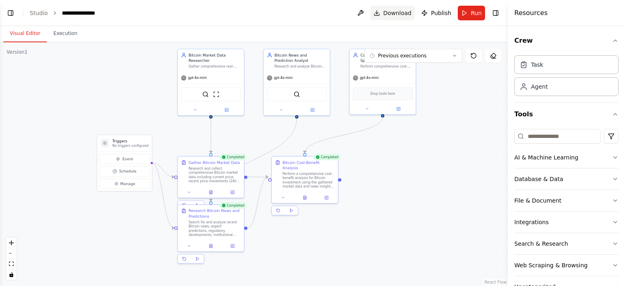
click at [397, 14] on span "Download" at bounding box center [397, 13] width 28 height 8
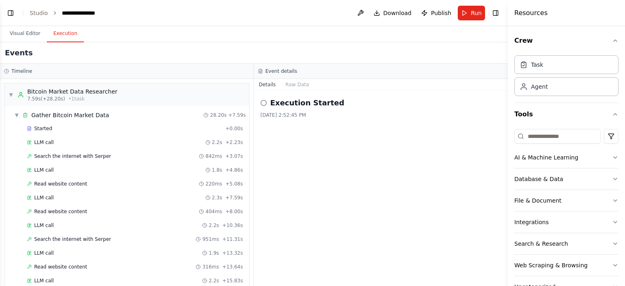
click at [68, 37] on button "Execution" at bounding box center [65, 33] width 37 height 17
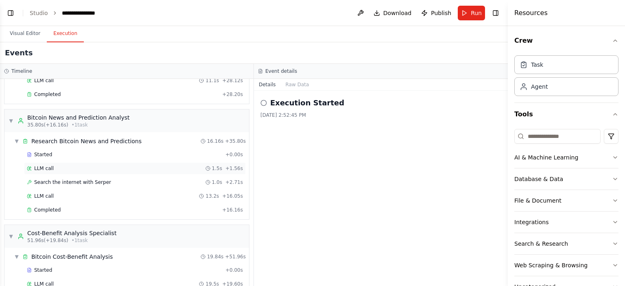
scroll to position [254, 0]
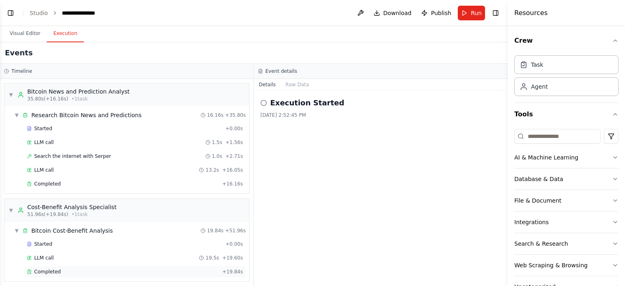
click at [49, 269] on span "Completed" at bounding box center [47, 272] width 26 height 7
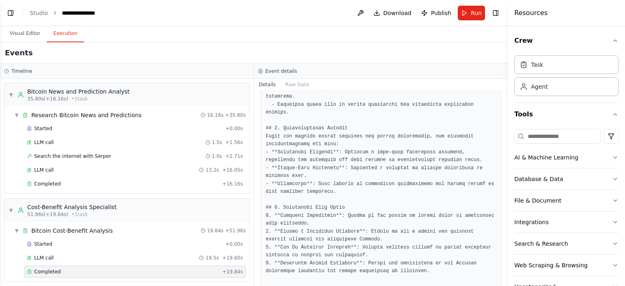
scroll to position [670, 0]
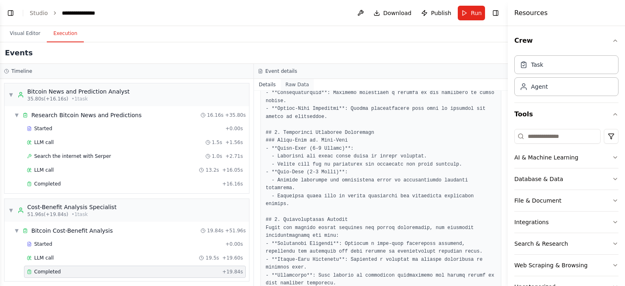
click at [288, 87] on button "Raw Data" at bounding box center [297, 84] width 33 height 11
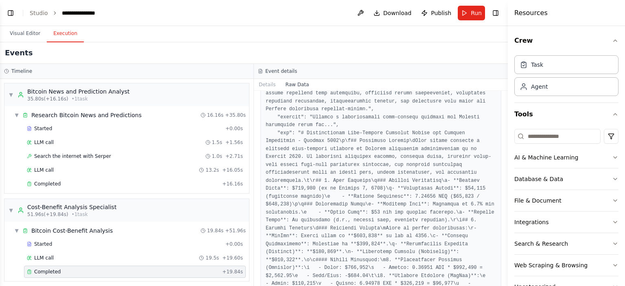
scroll to position [163, 0]
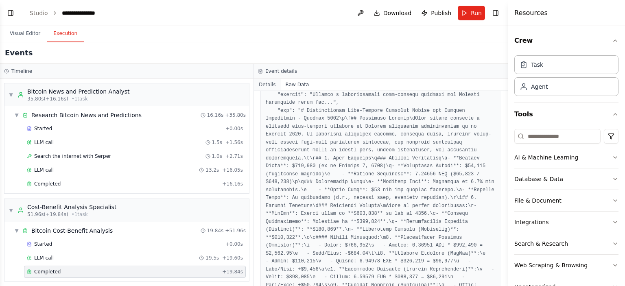
click at [265, 84] on button "Details" at bounding box center [267, 84] width 27 height 11
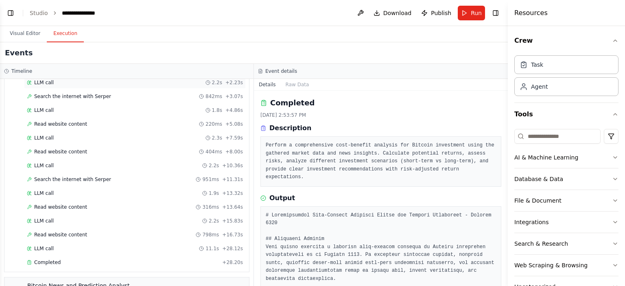
scroll to position [0, 0]
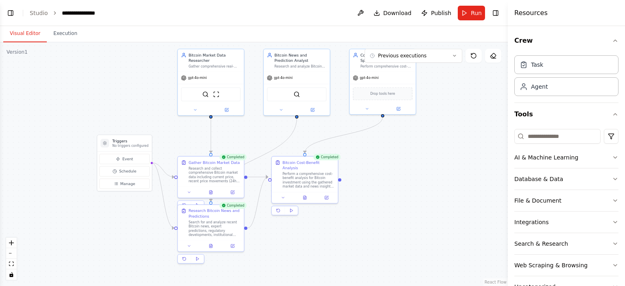
click at [35, 33] on button "Visual Editor" at bounding box center [25, 33] width 44 height 17
click at [40, 14] on link "Studio" at bounding box center [39, 13] width 18 height 7
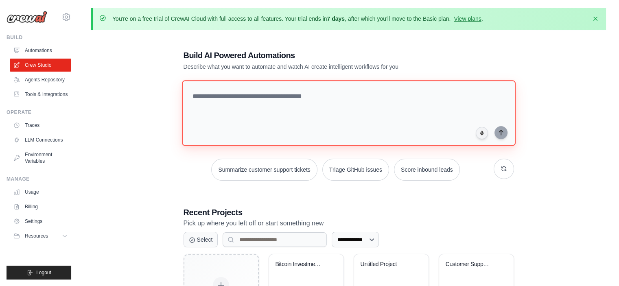
click at [241, 96] on textarea at bounding box center [349, 113] width 334 height 66
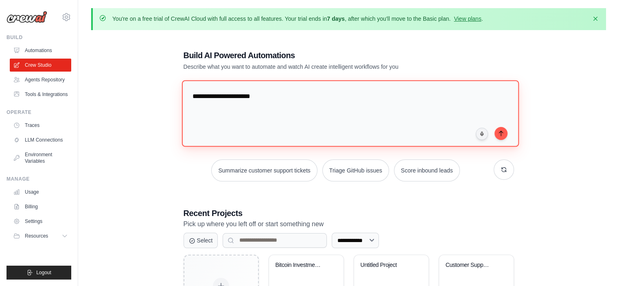
click at [225, 96] on textarea "**********" at bounding box center [350, 113] width 337 height 66
click at [261, 96] on textarea "**********" at bounding box center [350, 113] width 337 height 66
type textarea "*"
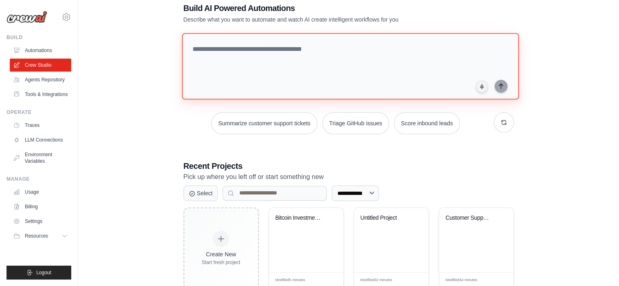
scroll to position [122, 0]
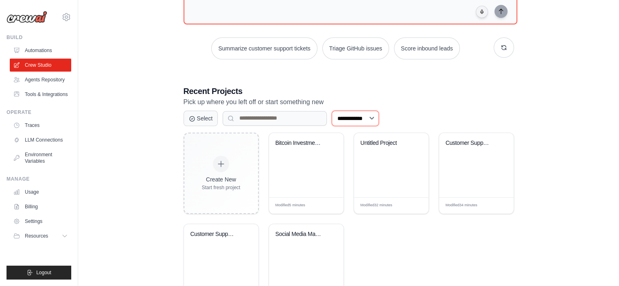
click at [357, 119] on select "**********" at bounding box center [355, 118] width 47 height 15
click at [420, 70] on div "**********" at bounding box center [349, 117] width 350 height 404
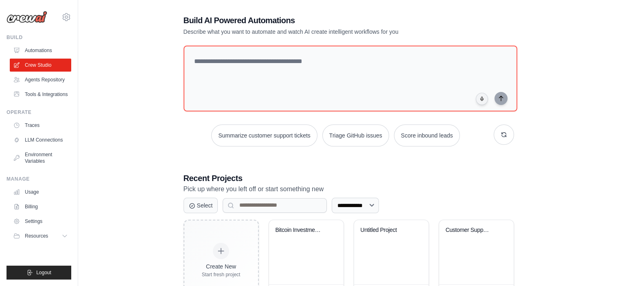
scroll to position [0, 0]
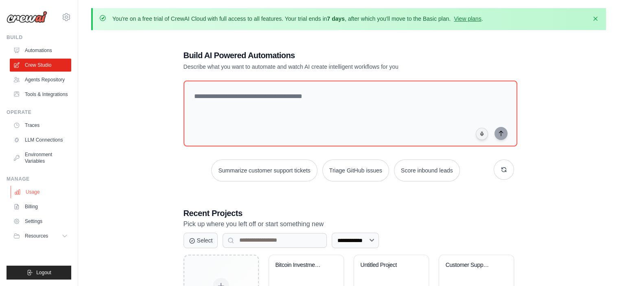
click at [31, 193] on link "Usage" at bounding box center [41, 192] width 61 height 13
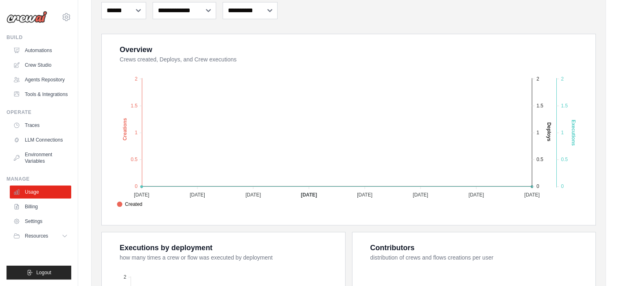
scroll to position [163, 0]
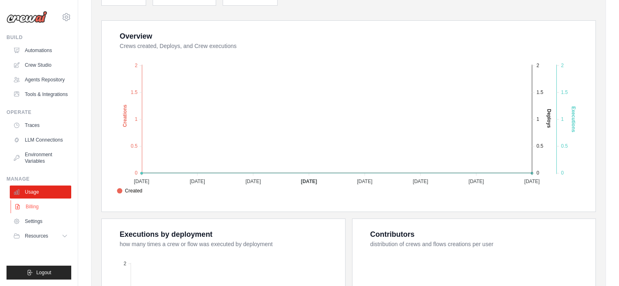
click at [29, 211] on link "Billing" at bounding box center [41, 206] width 61 height 13
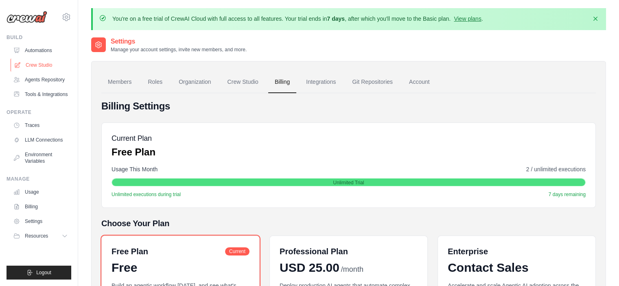
click at [42, 68] on link "Crew Studio" at bounding box center [41, 65] width 61 height 13
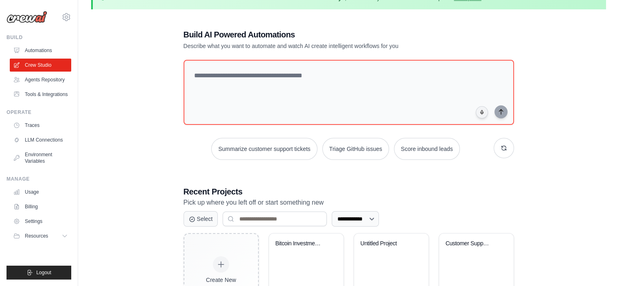
scroll to position [41, 0]
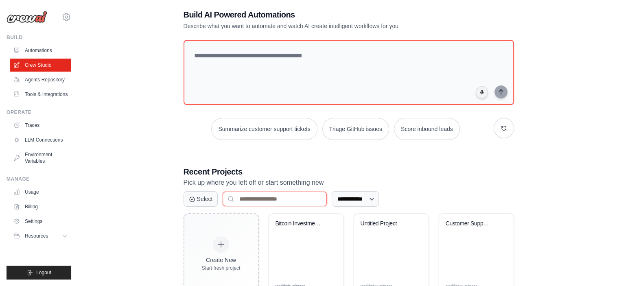
click at [269, 199] on input at bounding box center [275, 199] width 104 height 15
drag, startPoint x: 370, startPoint y: 175, endPoint x: 390, endPoint y: 171, distance: 20.8
click at [370, 175] on h3 "Recent Projects" at bounding box center [349, 171] width 330 height 11
click at [371, 195] on select "**********" at bounding box center [355, 198] width 47 height 15
click at [440, 163] on div "**********" at bounding box center [349, 197] width 350 height 403
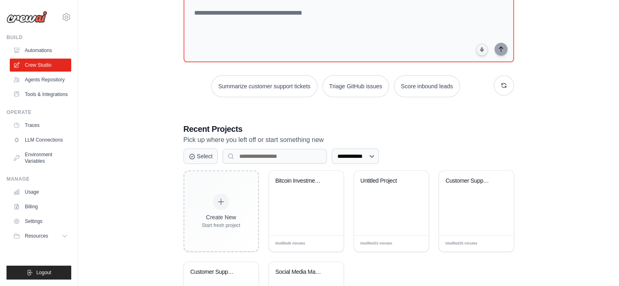
scroll to position [161, 0]
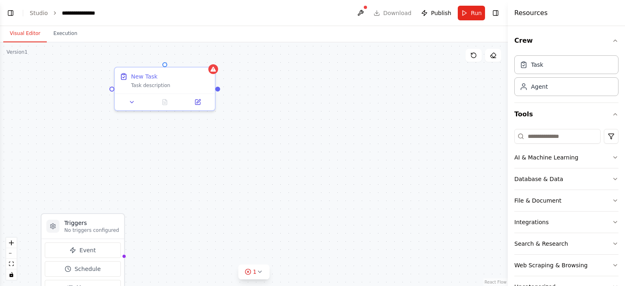
scroll to position [48, 0]
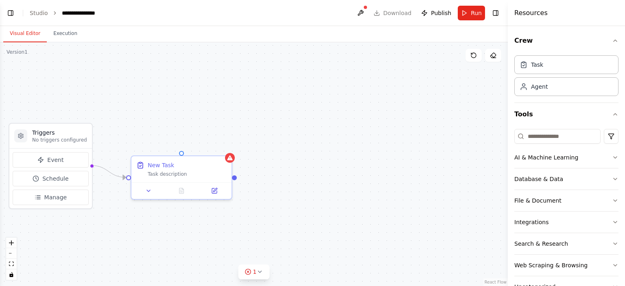
drag, startPoint x: 256, startPoint y: 162, endPoint x: 223, endPoint y: 68, distance: 98.6
click at [223, 68] on div "Triggers No triggers configured Event Schedule Manage New Task Task description" at bounding box center [254, 164] width 508 height 244
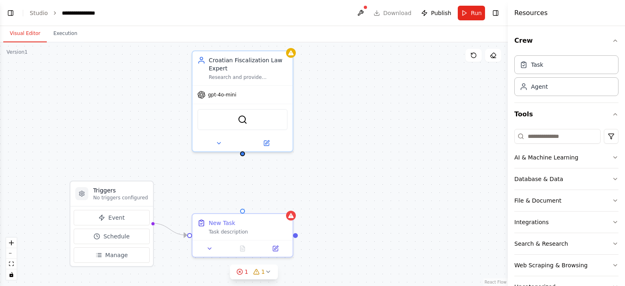
drag, startPoint x: 318, startPoint y: 158, endPoint x: 379, endPoint y: 218, distance: 85.2
click at [379, 218] on div "Triggers No triggers configured Event Schedule Manage New Task Task description…" at bounding box center [254, 164] width 508 height 244
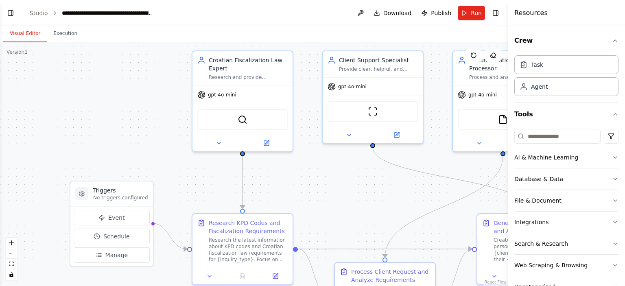
scroll to position [449, 0]
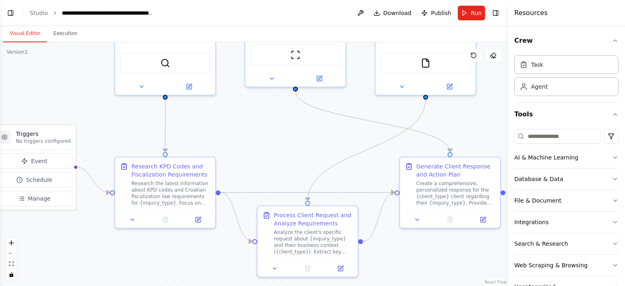
drag, startPoint x: 131, startPoint y: 131, endPoint x: 54, endPoint y: 75, distance: 95.8
click at [54, 75] on div ".deletable-edge-delete-btn { width: 20px; height: 20px; border: 0px solid #ffff…" at bounding box center [254, 164] width 508 height 244
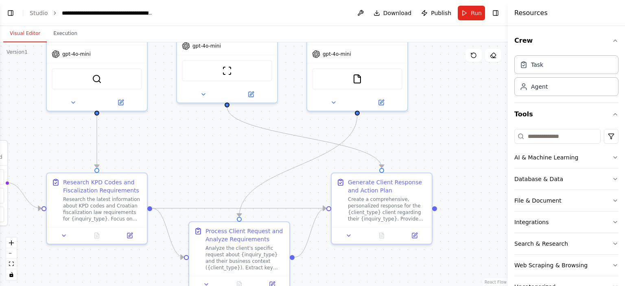
drag, startPoint x: 480, startPoint y: 127, endPoint x: 412, endPoint y: 143, distance: 70.2
click at [412, 143] on div ".deletable-edge-delete-btn { width: 20px; height: 20px; border: 0px solid #ffff…" at bounding box center [254, 164] width 508 height 244
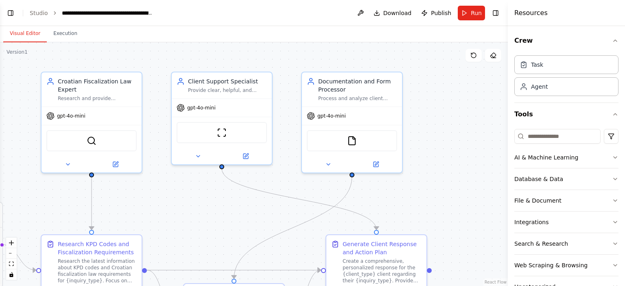
drag, startPoint x: 479, startPoint y: 120, endPoint x: 474, endPoint y: 182, distance: 62.1
click at [474, 182] on div ".deletable-edge-delete-btn { width: 20px; height: 20px; border: 0px solid #ffff…" at bounding box center [254, 164] width 508 height 244
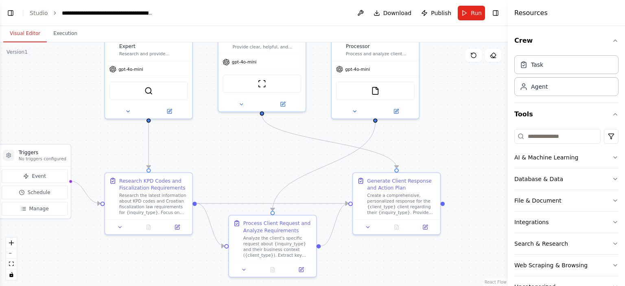
drag, startPoint x: 459, startPoint y: 127, endPoint x: 465, endPoint y: 94, distance: 33.9
click at [465, 94] on div ".deletable-edge-delete-btn { width: 20px; height: 20px; border: 0px solid #ffff…" at bounding box center [254, 164] width 508 height 244
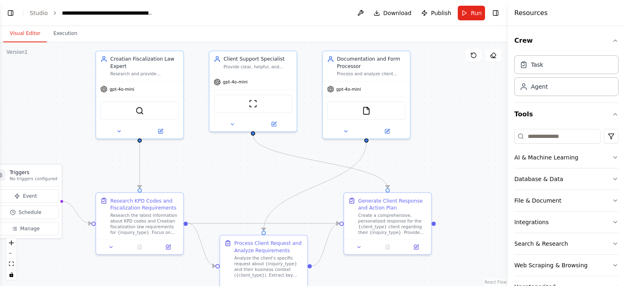
drag, startPoint x: 459, startPoint y: 119, endPoint x: 450, endPoint y: 135, distance: 18.6
click at [450, 135] on div ".deletable-edge-delete-btn { width: 20px; height: 20px; border: 0px solid #ffff…" at bounding box center [254, 164] width 508 height 244
click at [468, 15] on button "Run" at bounding box center [471, 13] width 27 height 15
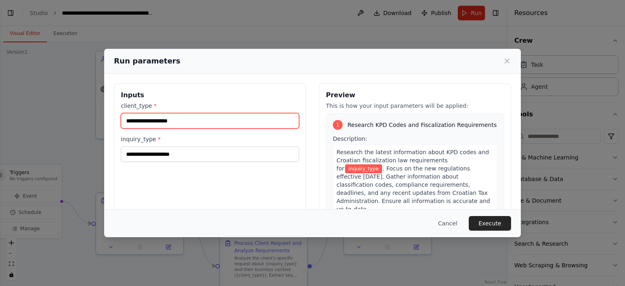
click at [150, 119] on input "client_type *" at bounding box center [210, 120] width 178 height 15
type input "*********"
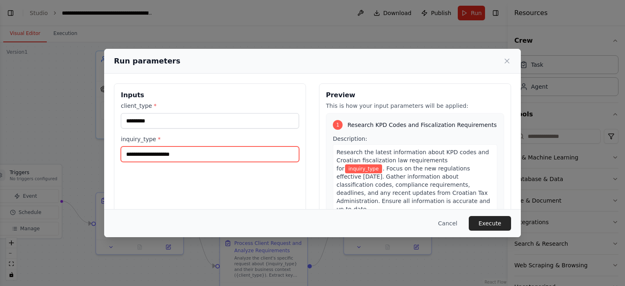
click at [140, 156] on input "inquiry_type *" at bounding box center [210, 154] width 178 height 15
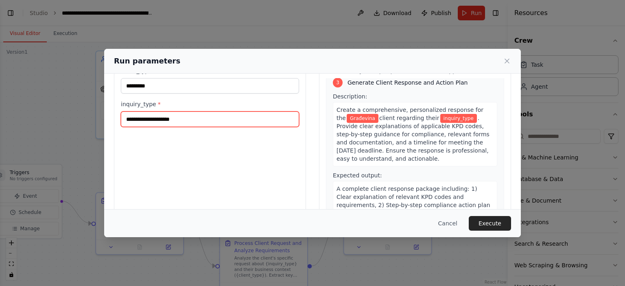
scroll to position [0, 0]
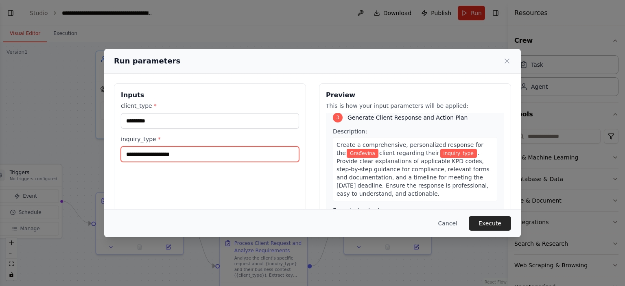
click at [181, 158] on input "inquiry_type *" at bounding box center [210, 154] width 178 height 15
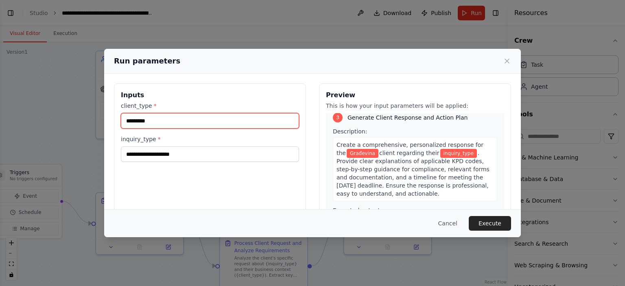
drag, startPoint x: 153, startPoint y: 122, endPoint x: 29, endPoint y: 113, distance: 124.0
click at [29, 113] on div "Run parameters Inputs client_type * ********* inquiry_type * Preview This is ho…" at bounding box center [312, 143] width 625 height 286
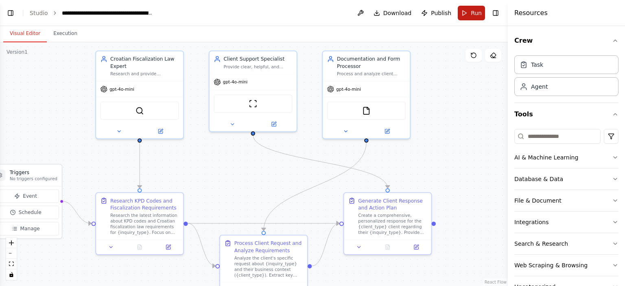
click at [470, 6] on button "Run" at bounding box center [471, 13] width 27 height 15
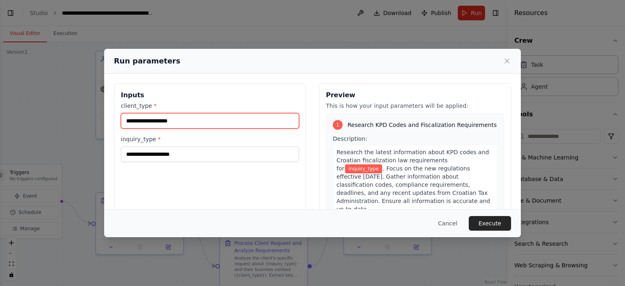
click at [169, 121] on input "client_type *" at bounding box center [210, 120] width 178 height 15
type input "**********"
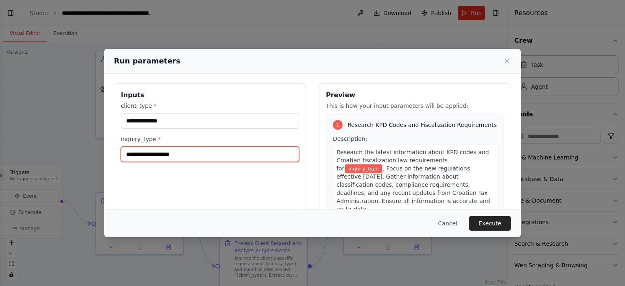
click at [164, 159] on input "inquiry_type *" at bounding box center [210, 154] width 178 height 15
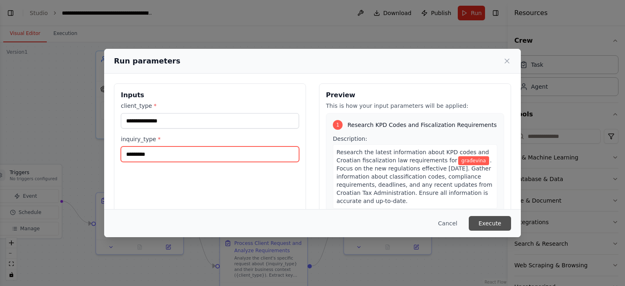
type input "*********"
click at [484, 226] on button "Execute" at bounding box center [490, 223] width 42 height 15
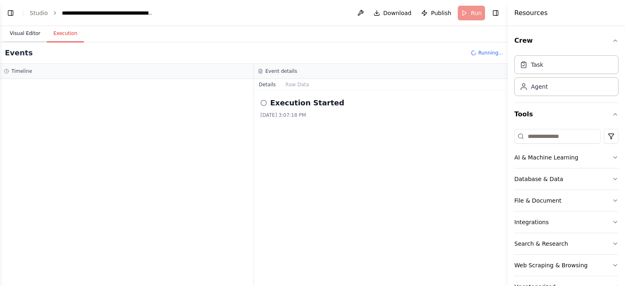
click at [30, 33] on button "Visual Editor" at bounding box center [25, 33] width 44 height 17
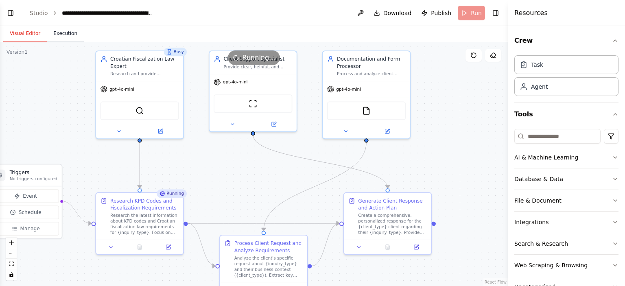
click at [58, 33] on button "Execution" at bounding box center [65, 33] width 37 height 17
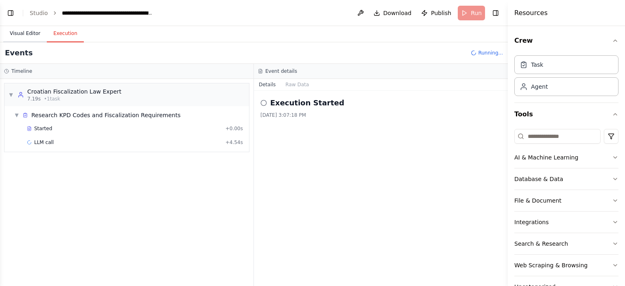
click at [31, 31] on button "Visual Editor" at bounding box center [25, 33] width 44 height 17
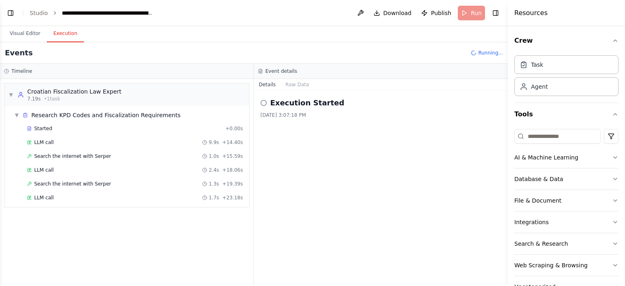
click at [61, 34] on button "Execution" at bounding box center [65, 33] width 37 height 17
click at [23, 35] on button "Visual Editor" at bounding box center [25, 33] width 44 height 17
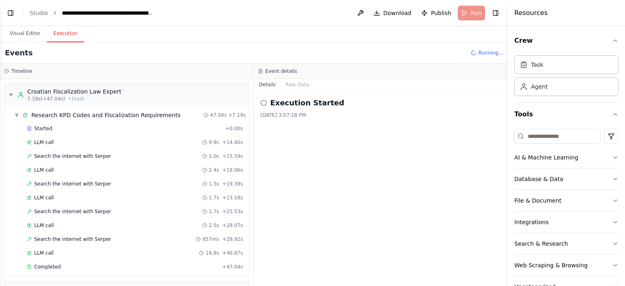
click at [62, 34] on button "Execution" at bounding box center [65, 33] width 37 height 17
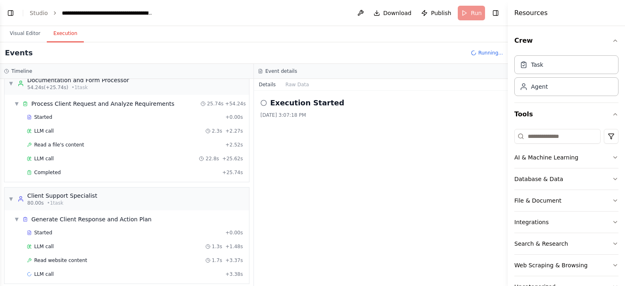
scroll to position [213, 0]
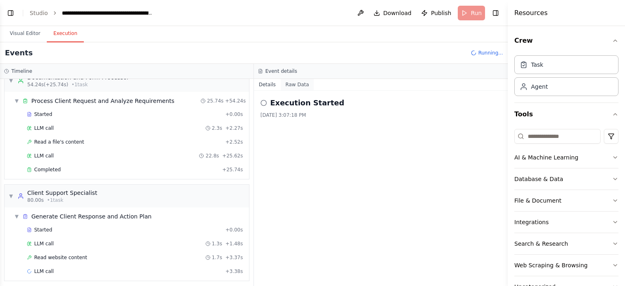
click at [295, 85] on button "Raw Data" at bounding box center [297, 84] width 33 height 11
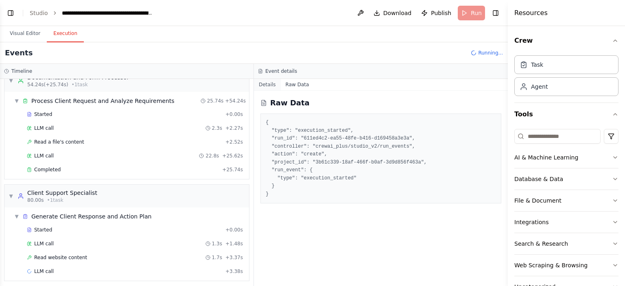
click at [270, 86] on button "Details" at bounding box center [267, 84] width 27 height 11
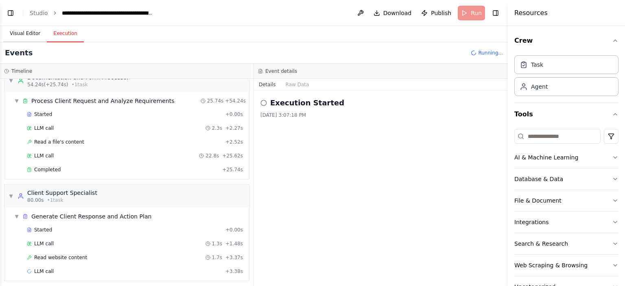
click at [25, 35] on button "Visual Editor" at bounding box center [25, 33] width 44 height 17
click at [70, 33] on button "Execution" at bounding box center [65, 33] width 37 height 17
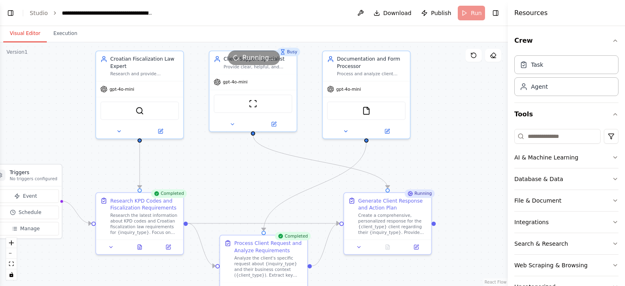
click at [27, 32] on button "Visual Editor" at bounding box center [25, 33] width 44 height 17
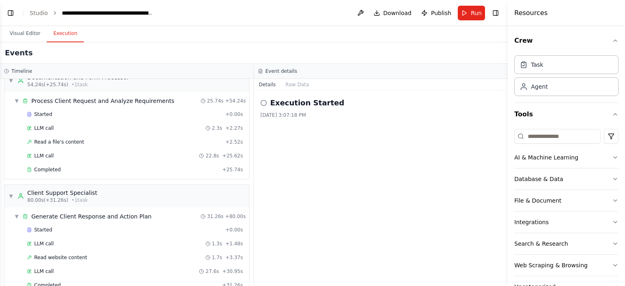
click at [65, 33] on button "Execution" at bounding box center [65, 33] width 37 height 17
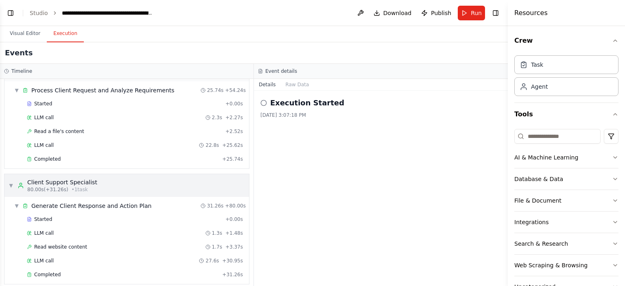
scroll to position [226, 0]
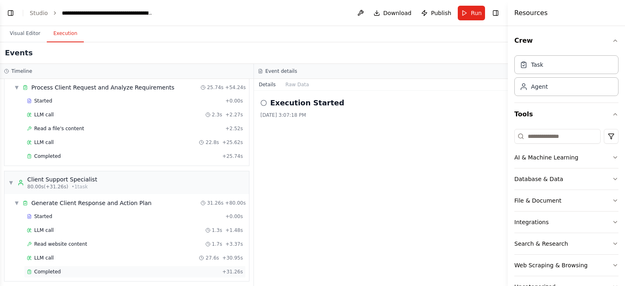
click at [40, 269] on span "Completed" at bounding box center [47, 272] width 26 height 7
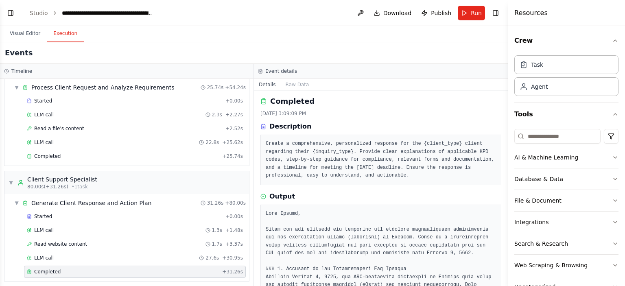
scroll to position [0, 0]
drag, startPoint x: 347, startPoint y: 153, endPoint x: 306, endPoint y: 153, distance: 40.7
click at [306, 153] on pre "Create a comprehensive, personalized response for the {client_type} client rega…" at bounding box center [381, 162] width 230 height 40
click at [385, 152] on pre "Create a comprehensive, personalized response for the {client_type} client rega…" at bounding box center [381, 162] width 230 height 40
click at [32, 29] on button "Visual Editor" at bounding box center [25, 33] width 44 height 17
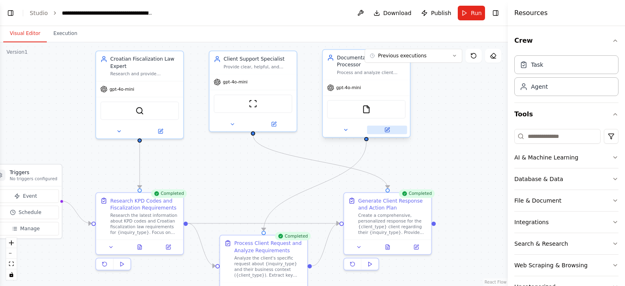
click at [386, 129] on icon at bounding box center [387, 130] width 4 height 4
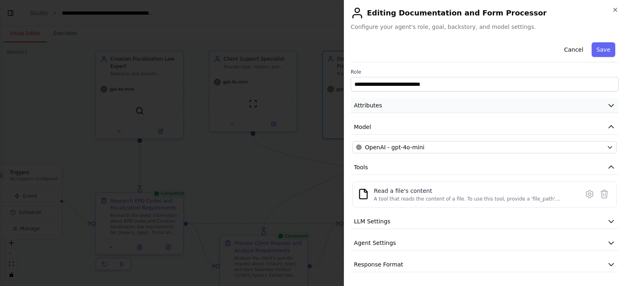
click at [386, 106] on button "Attributes" at bounding box center [485, 105] width 268 height 15
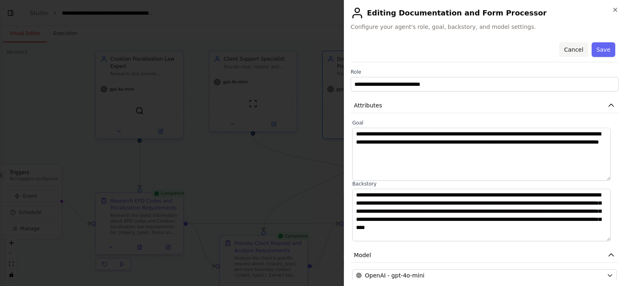
click at [571, 52] on button "Cancel" at bounding box center [573, 49] width 29 height 15
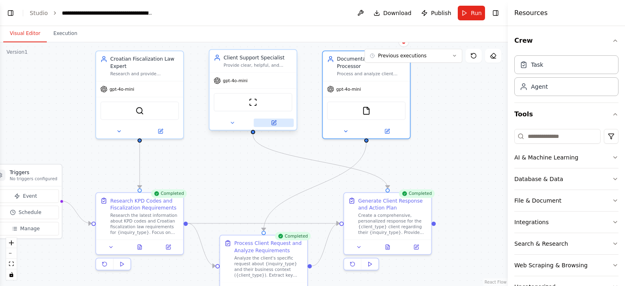
click at [276, 124] on icon at bounding box center [273, 123] width 4 height 4
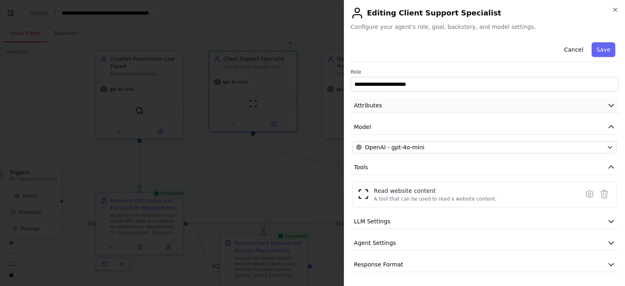
click at [384, 106] on button "Attributes" at bounding box center [485, 105] width 268 height 15
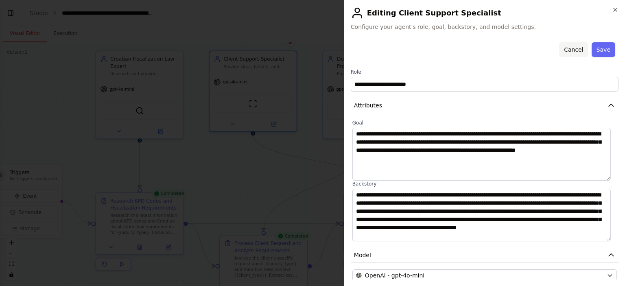
click at [571, 51] on button "Cancel" at bounding box center [573, 49] width 29 height 15
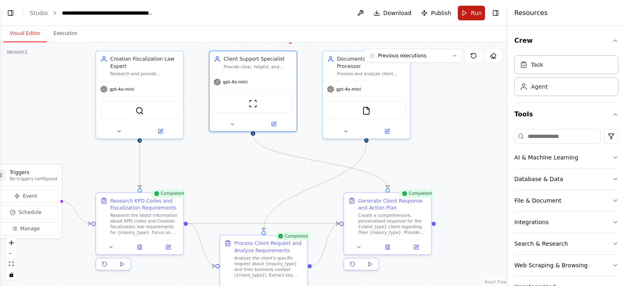
click at [470, 13] on button "Run" at bounding box center [471, 13] width 27 height 15
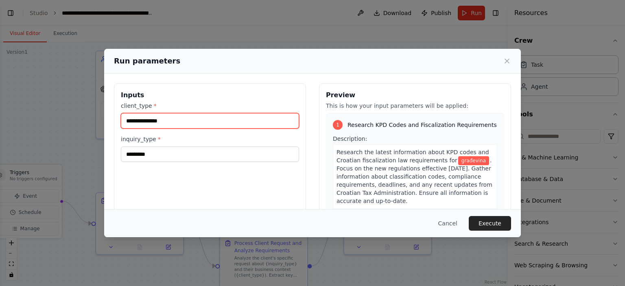
click at [164, 117] on input "**********" at bounding box center [210, 120] width 178 height 15
drag, startPoint x: 168, startPoint y: 121, endPoint x: 208, endPoint y: 124, distance: 40.4
click at [124, 117] on input "**********" at bounding box center [210, 120] width 178 height 15
type input "*"
type input "**********"
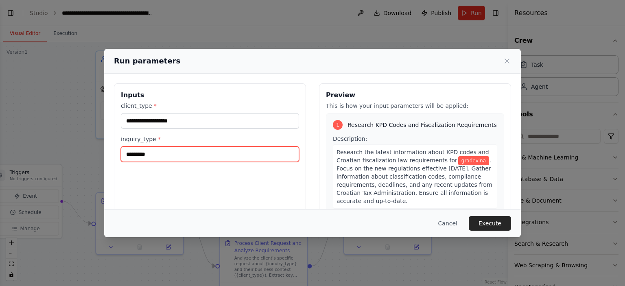
drag, startPoint x: 156, startPoint y: 149, endPoint x: 161, endPoint y: 149, distance: 4.9
click at [156, 149] on input "*********" at bounding box center [210, 154] width 178 height 15
drag, startPoint x: 116, startPoint y: 156, endPoint x: 108, endPoint y: 157, distance: 7.7
click at [103, 156] on div "**********" at bounding box center [312, 143] width 625 height 286
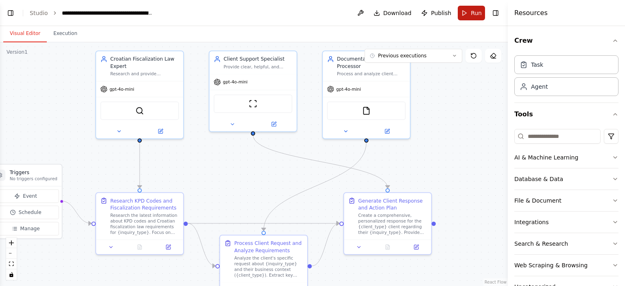
click at [478, 16] on span "Run" at bounding box center [476, 13] width 11 height 8
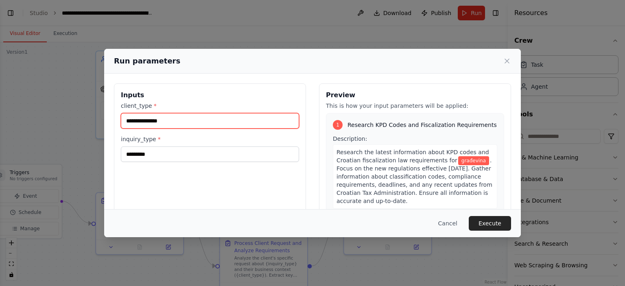
drag, startPoint x: 76, startPoint y: 130, endPoint x: 68, endPoint y: 130, distance: 7.7
click at [68, 130] on div "**********" at bounding box center [312, 143] width 625 height 286
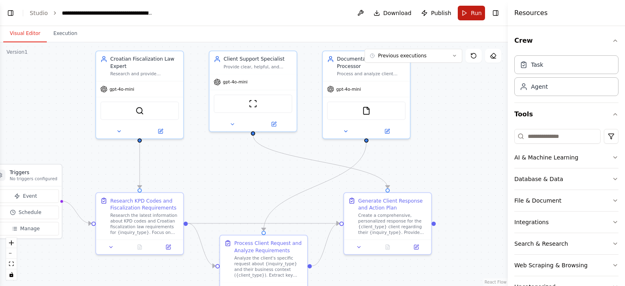
click at [471, 14] on span "Run" at bounding box center [476, 13] width 11 height 8
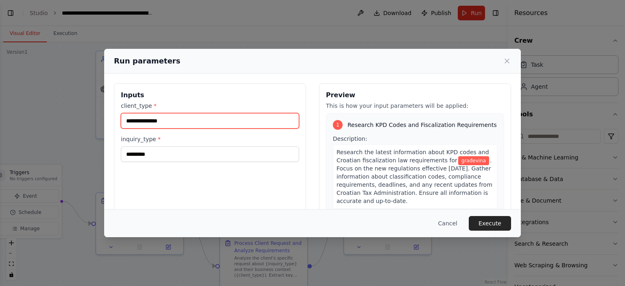
click at [191, 125] on input "**********" at bounding box center [210, 120] width 178 height 15
type input "*"
type input "**********"
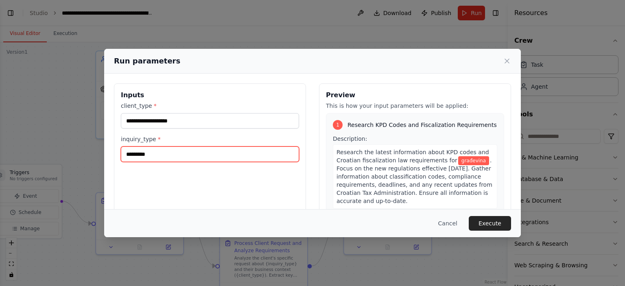
click at [164, 154] on input "*********" at bounding box center [210, 154] width 178 height 15
type input "*"
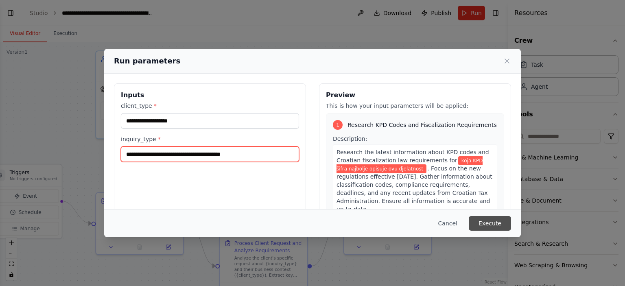
type input "**********"
click at [488, 219] on button "Execute" at bounding box center [490, 223] width 42 height 15
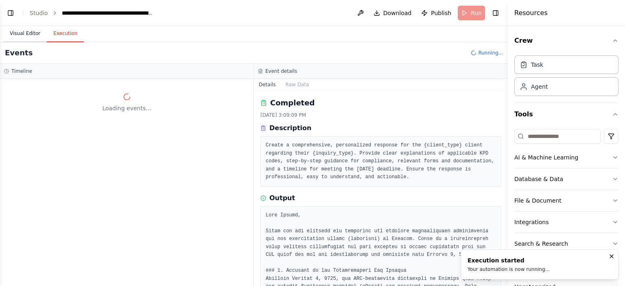
click at [36, 34] on button "Visual Editor" at bounding box center [25, 33] width 44 height 17
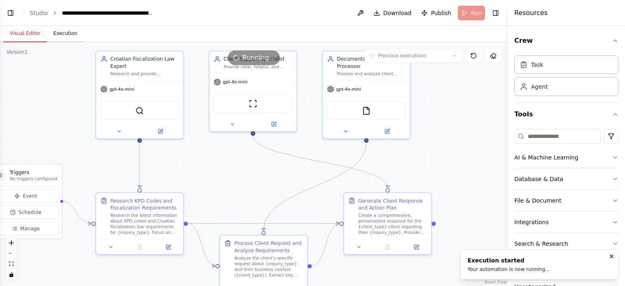
click at [57, 37] on button "Execution" at bounding box center [65, 33] width 37 height 17
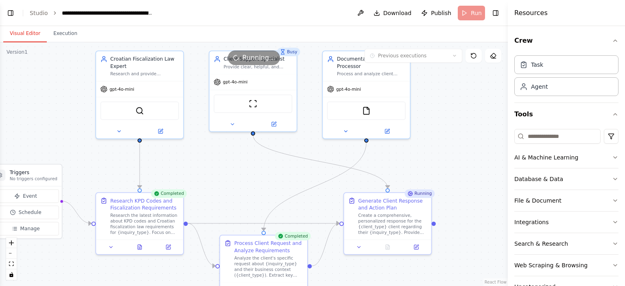
click at [28, 36] on button "Visual Editor" at bounding box center [25, 33] width 44 height 17
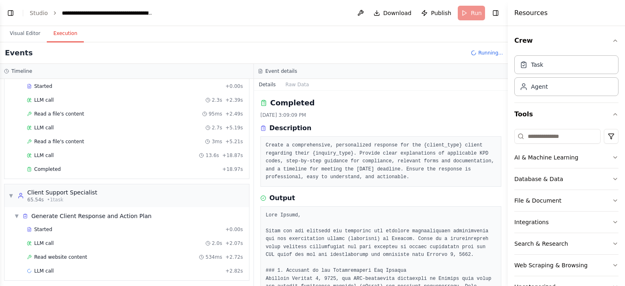
click at [60, 36] on button "Execution" at bounding box center [65, 33] width 37 height 17
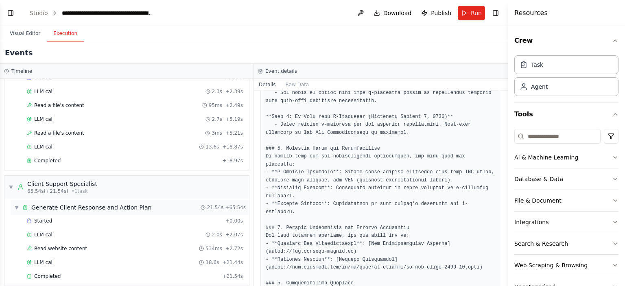
scroll to position [199, 0]
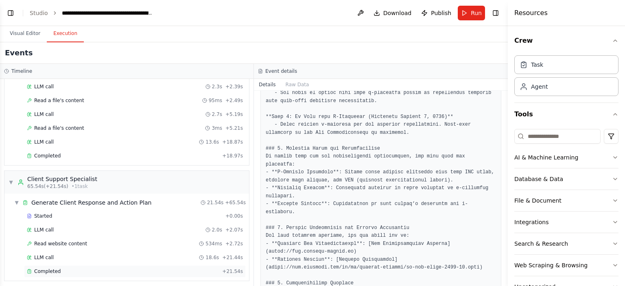
click at [55, 268] on span "Completed" at bounding box center [47, 271] width 26 height 7
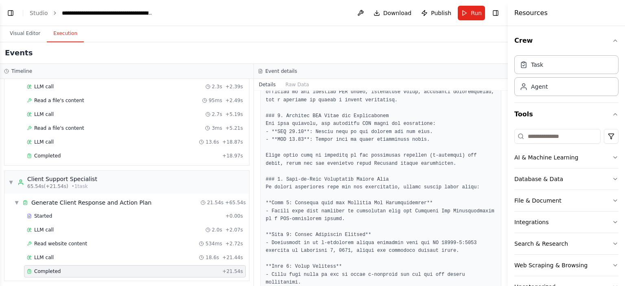
scroll to position [0, 0]
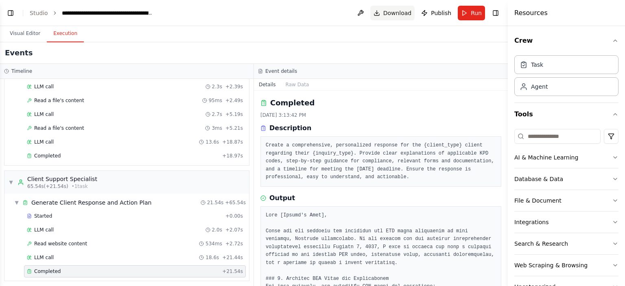
click at [396, 13] on span "Download" at bounding box center [397, 13] width 28 height 8
click at [380, 11] on button "Download" at bounding box center [392, 13] width 45 height 15
click at [381, 10] on button "Download" at bounding box center [392, 13] width 45 height 15
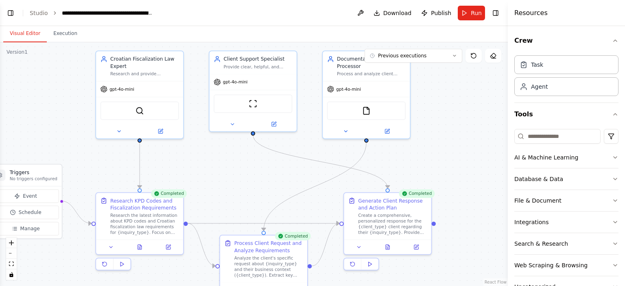
click at [29, 33] on button "Visual Editor" at bounding box center [25, 33] width 44 height 17
click at [395, 13] on span "Download" at bounding box center [397, 13] width 28 height 8
click at [443, 15] on span "Publish" at bounding box center [441, 13] width 20 height 8
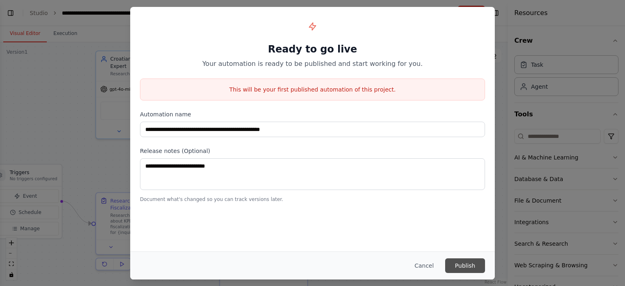
click at [461, 266] on button "Publish" at bounding box center [465, 265] width 40 height 15
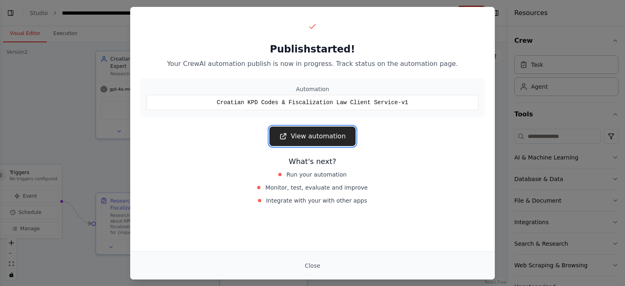
click at [320, 140] on link "View automation" at bounding box center [312, 137] width 86 height 20
click at [313, 262] on button "Close" at bounding box center [312, 265] width 28 height 15
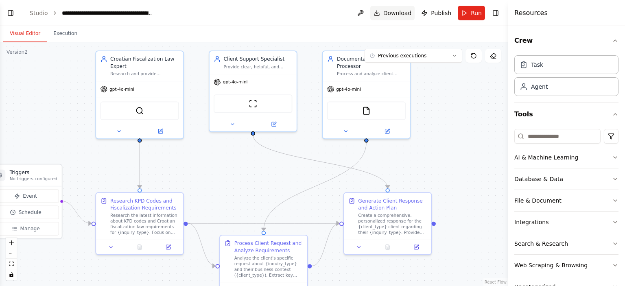
click at [401, 15] on span "Download" at bounding box center [397, 13] width 28 height 8
click at [363, 12] on button at bounding box center [360, 13] width 13 height 15
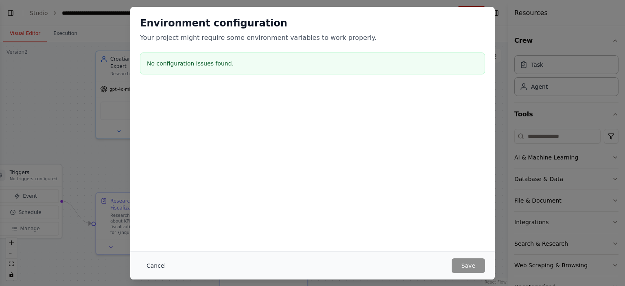
click at [158, 269] on button "Cancel" at bounding box center [156, 265] width 32 height 15
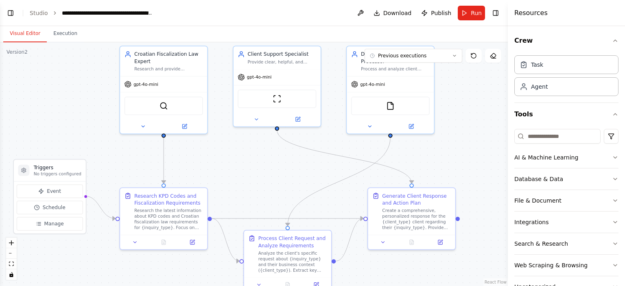
drag, startPoint x: 206, startPoint y: 155, endPoint x: 234, endPoint y: 146, distance: 29.6
click at [231, 151] on div ".deletable-edge-delete-btn { width: 20px; height: 20px; border: 0px solid #ffff…" at bounding box center [254, 164] width 508 height 244
click at [15, 13] on button "Toggle Left Sidebar" at bounding box center [10, 12] width 11 height 11
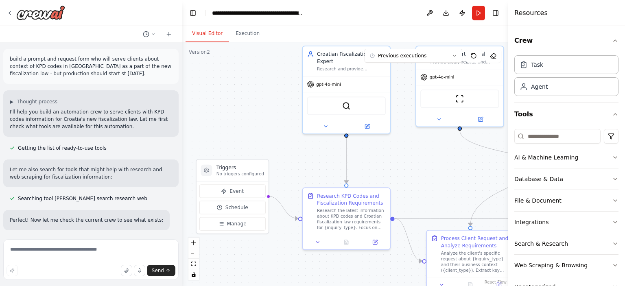
click at [214, 115] on div ".deletable-edge-delete-btn { width: 20px; height: 20px; border: 0px solid #ffff…" at bounding box center [345, 164] width 326 height 244
click at [256, 95] on div ".deletable-edge-delete-btn { width: 20px; height: 20px; border: 0px solid #ffff…" at bounding box center [345, 164] width 326 height 244
click at [255, 81] on div ".deletable-edge-delete-btn { width: 20px; height: 20px; border: 0px solid #ffff…" at bounding box center [345, 164] width 326 height 244
click at [10, 14] on icon at bounding box center [10, 12] width 2 height 3
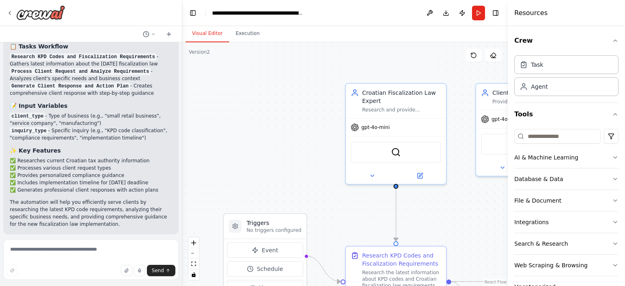
scroll to position [733, 0]
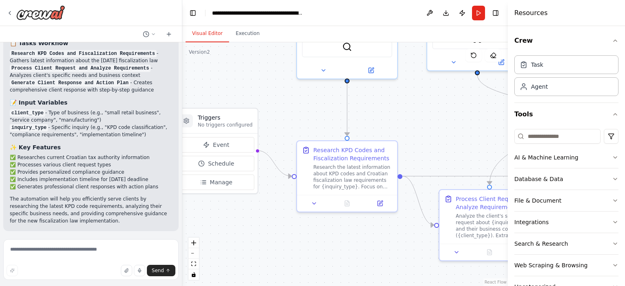
drag, startPoint x: 304, startPoint y: 160, endPoint x: 251, endPoint y: 68, distance: 105.8
click at [255, 55] on div ".deletable-edge-delete-btn { width: 20px; height: 20px; border: 0px solid #ffff…" at bounding box center [345, 164] width 326 height 244
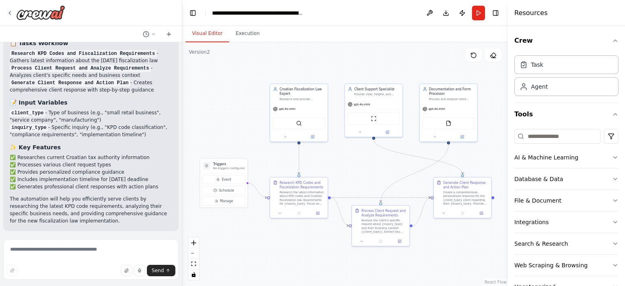
drag, startPoint x: 442, startPoint y: 118, endPoint x: 364, endPoint y: 167, distance: 91.7
click at [364, 167] on div ".deletable-edge-delete-btn { width: 20px; height: 20px; border: 0px solid #ffff…" at bounding box center [345, 164] width 326 height 244
click at [446, 11] on button "Download" at bounding box center [446, 13] width 13 height 15
click at [331, 66] on div ".deletable-edge-delete-btn { width: 20px; height: 20px; border: 0px solid #ffff…" at bounding box center [345, 164] width 326 height 244
click at [250, 34] on button "Execution" at bounding box center [247, 33] width 37 height 17
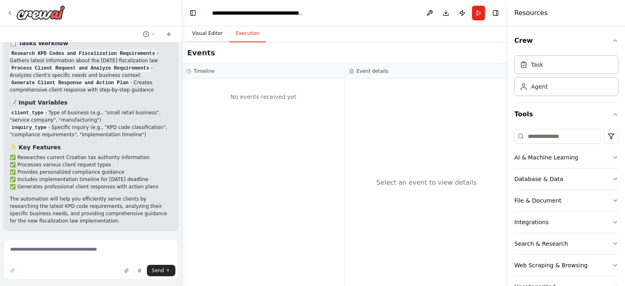
click at [210, 34] on button "Visual Editor" at bounding box center [208, 33] width 44 height 17
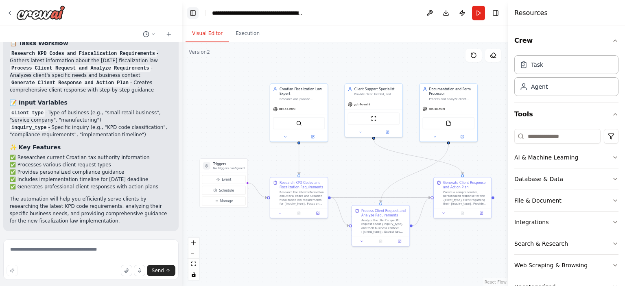
click at [194, 11] on button "Toggle Left Sidebar" at bounding box center [192, 12] width 11 height 11
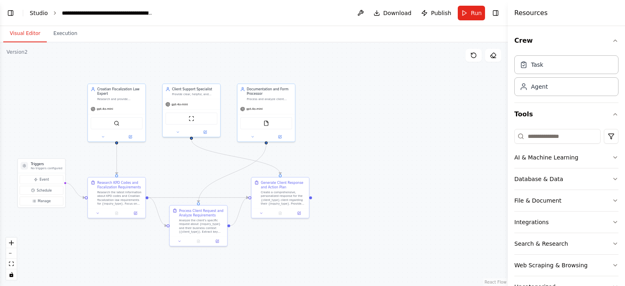
click at [34, 15] on link "Studio" at bounding box center [39, 13] width 18 height 7
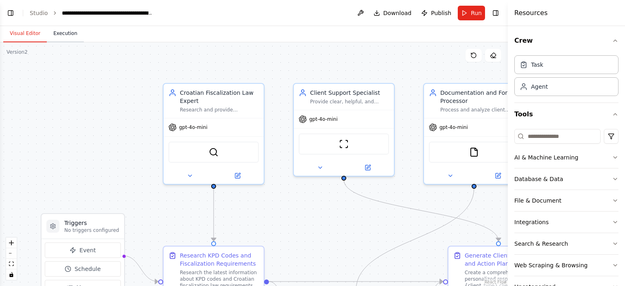
scroll to position [733, 0]
click at [68, 34] on button "Execution" at bounding box center [65, 33] width 37 height 17
click at [32, 34] on button "Visual Editor" at bounding box center [25, 33] width 44 height 17
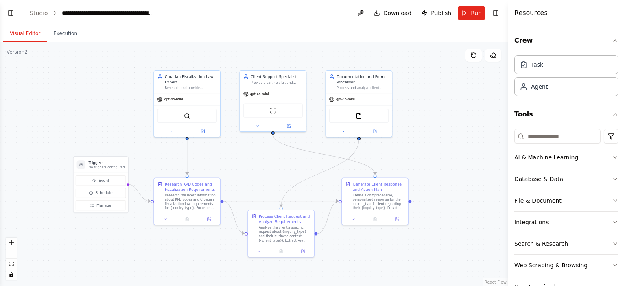
drag, startPoint x: 351, startPoint y: 172, endPoint x: 285, endPoint y: 161, distance: 66.8
click at [285, 161] on div ".deletable-edge-delete-btn { width: 20px; height: 20px; border: 0px solid #ffff…" at bounding box center [254, 164] width 508 height 244
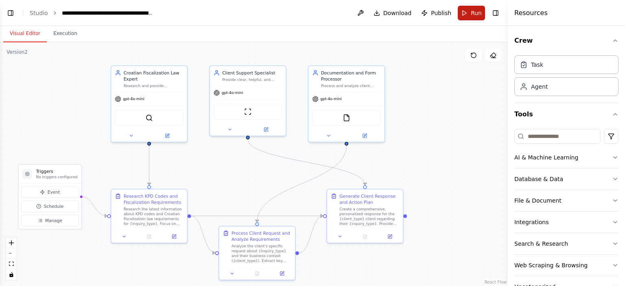
click at [475, 14] on span "Run" at bounding box center [476, 13] width 11 height 8
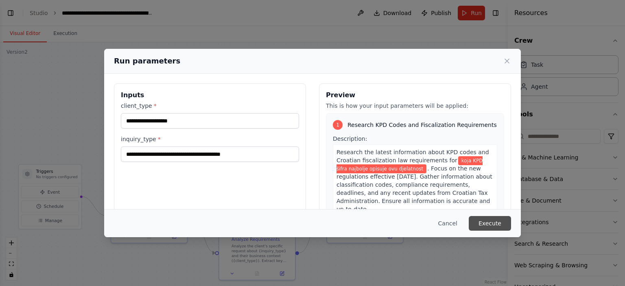
click at [483, 223] on button "Execute" at bounding box center [490, 223] width 42 height 15
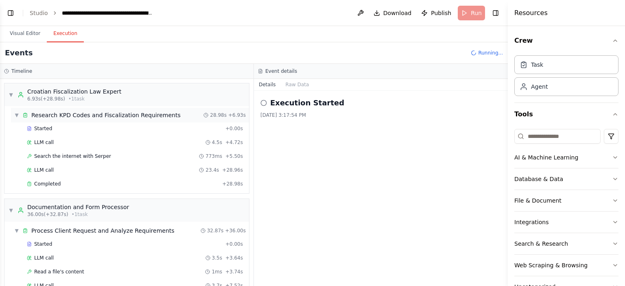
scroll to position [0, 0]
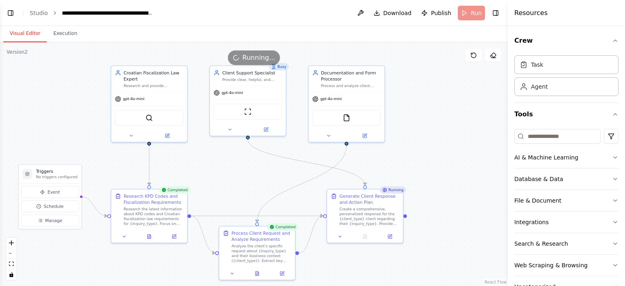
click at [32, 35] on button "Visual Editor" at bounding box center [25, 33] width 44 height 17
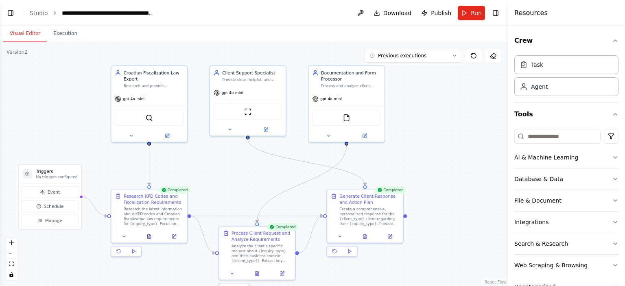
scroll to position [799, 0]
click at [72, 36] on button "Execution" at bounding box center [65, 33] width 37 height 17
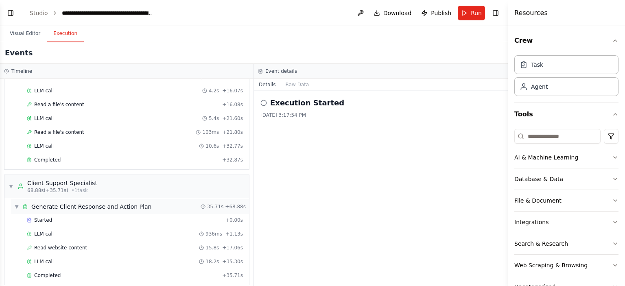
scroll to position [254, 0]
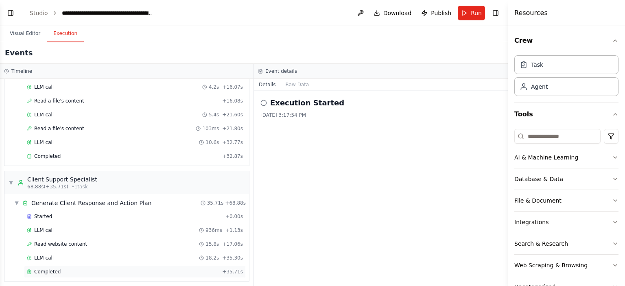
click at [58, 269] on div "Completed" at bounding box center [123, 272] width 192 height 7
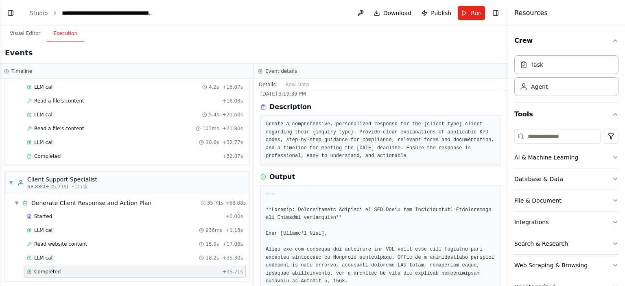
scroll to position [0, 0]
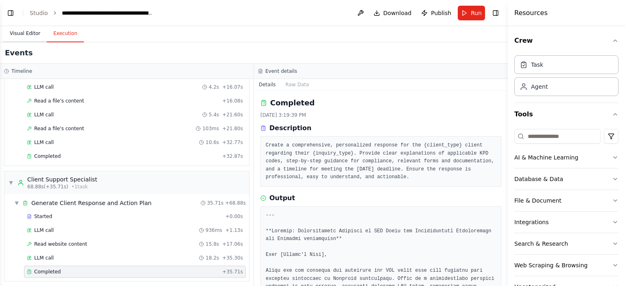
click at [29, 31] on button "Visual Editor" at bounding box center [25, 33] width 44 height 17
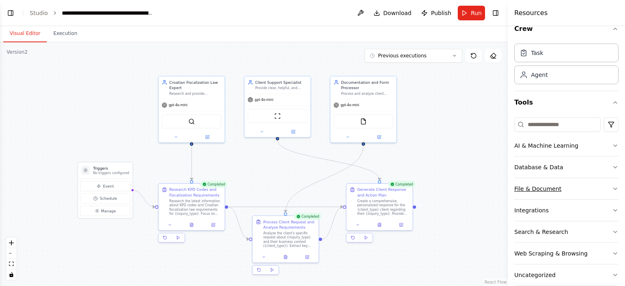
scroll to position [24, 0]
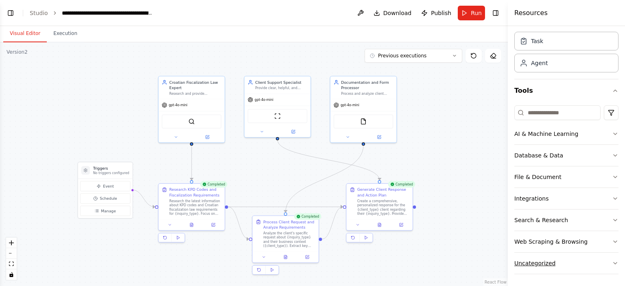
click at [543, 267] on button "Uncategorized" at bounding box center [566, 263] width 104 height 21
click at [125, 173] on p "No triggers configured" at bounding box center [111, 173] width 36 height 4
click at [112, 208] on span "Manage" at bounding box center [108, 210] width 15 height 5
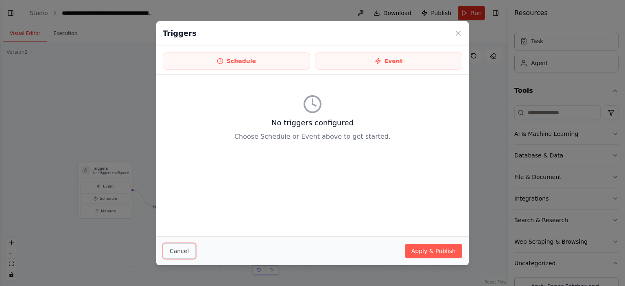
click at [184, 254] on button "Cancel" at bounding box center [179, 250] width 33 height 15
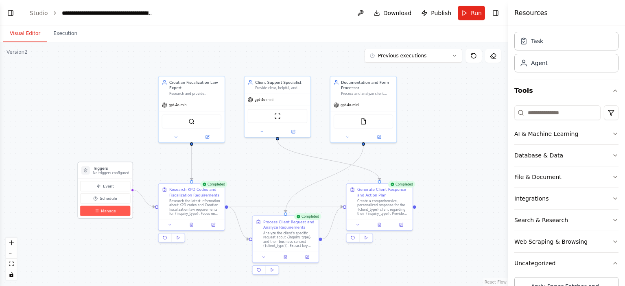
click at [108, 211] on span "Manage" at bounding box center [108, 210] width 15 height 5
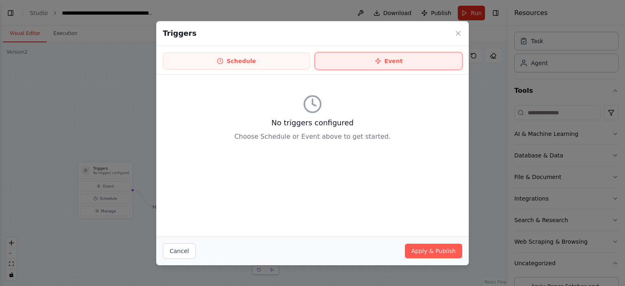
click at [370, 64] on button "Event" at bounding box center [388, 61] width 147 height 17
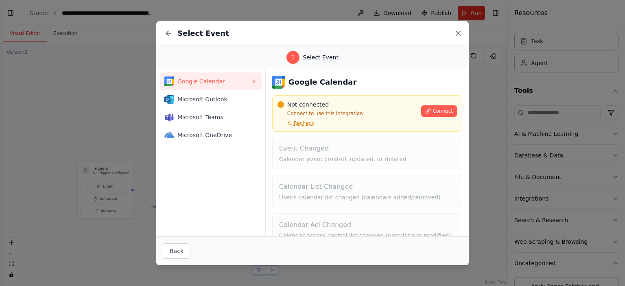
click at [460, 32] on icon at bounding box center [458, 33] width 4 height 4
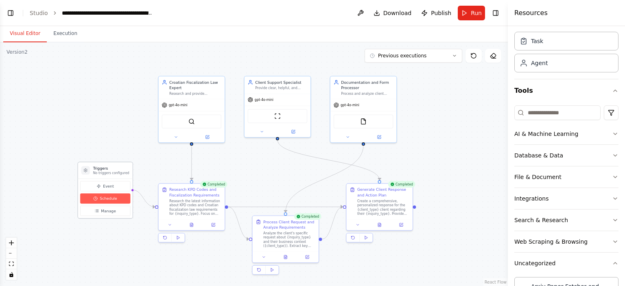
click at [106, 199] on span "Schedule" at bounding box center [108, 198] width 17 height 5
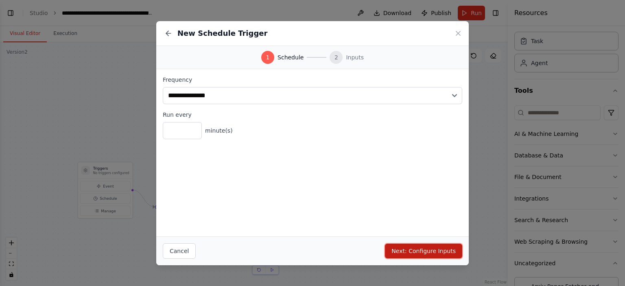
click at [415, 252] on button "Next: Configure Inputs" at bounding box center [423, 251] width 77 height 15
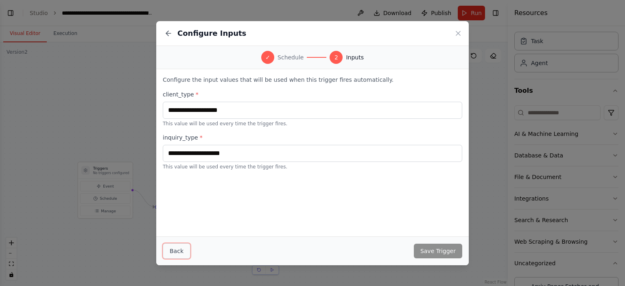
click at [177, 247] on button "Back" at bounding box center [177, 250] width 28 height 15
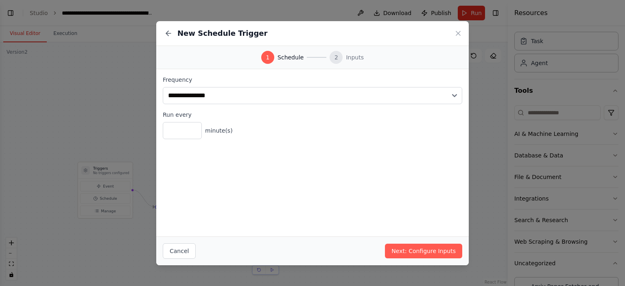
click at [459, 32] on icon at bounding box center [458, 33] width 8 height 8
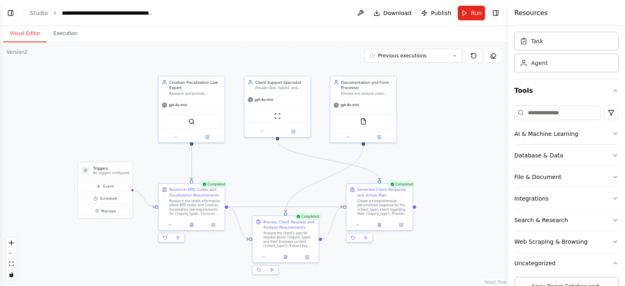
click at [485, 166] on div ".deletable-edge-delete-btn { width: 20px; height: 20px; border: 0px solid #ffff…" at bounding box center [254, 164] width 508 height 244
click at [546, 112] on input at bounding box center [557, 112] width 86 height 15
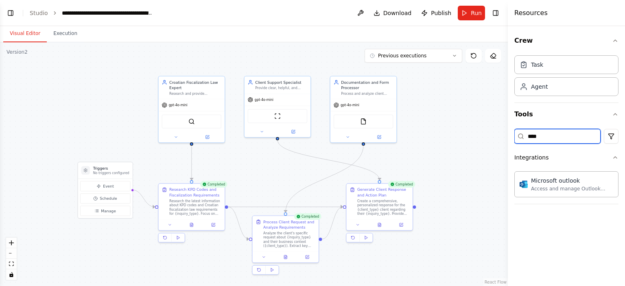
scroll to position [0, 0]
drag, startPoint x: 554, startPoint y: 138, endPoint x: 516, endPoint y: 135, distance: 38.4
click at [508, 136] on div "Resources Crew Task Agent Tools ***** Integrations Microsoft outlook Access and…" at bounding box center [566, 143] width 117 height 286
type input "*"
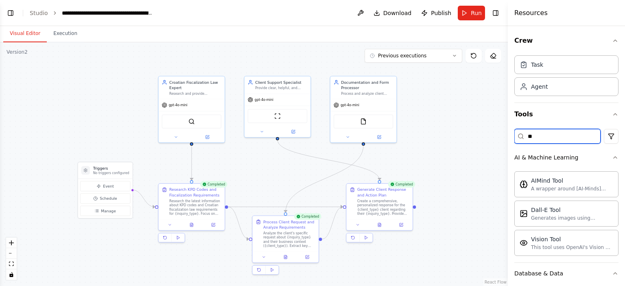
type input "*"
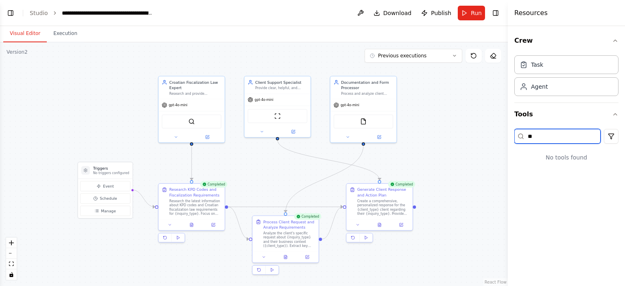
type input "*"
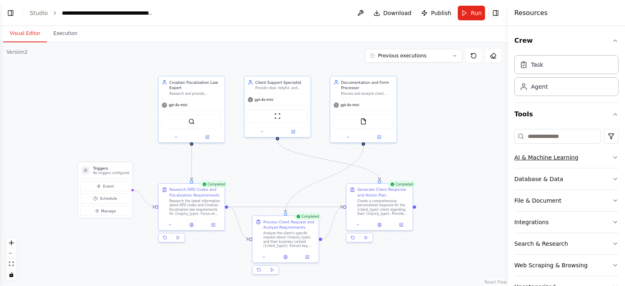
click at [612, 158] on icon "button" at bounding box center [615, 157] width 7 height 7
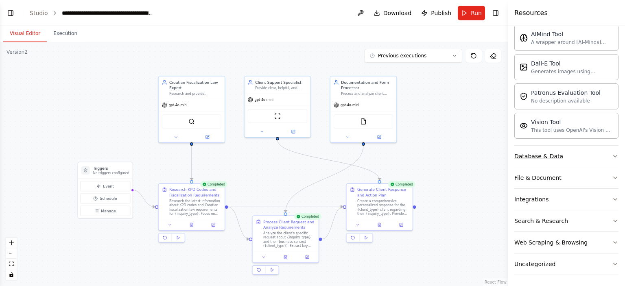
click at [558, 156] on button "Database & Data" at bounding box center [566, 156] width 104 height 21
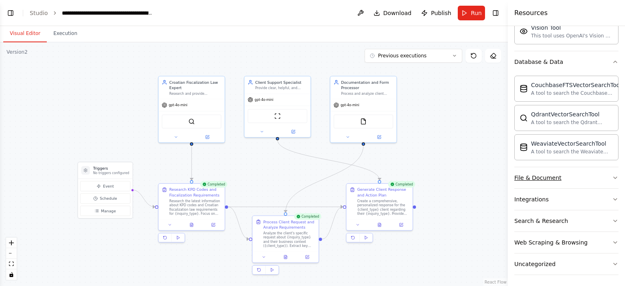
click at [550, 183] on button "File & Document" at bounding box center [566, 177] width 104 height 21
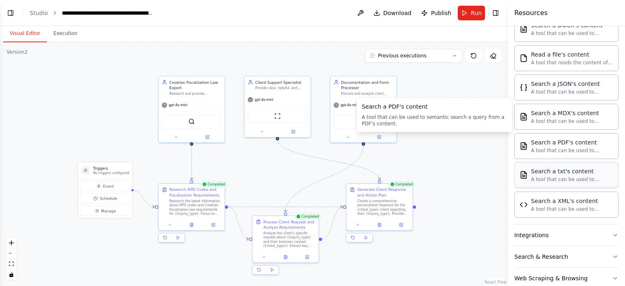
scroll to position [480, 0]
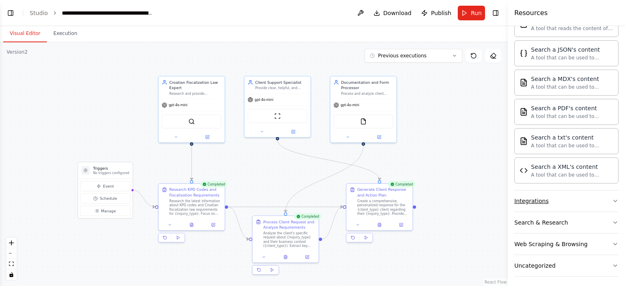
click at [545, 198] on div "Integrations" at bounding box center [531, 201] width 34 height 8
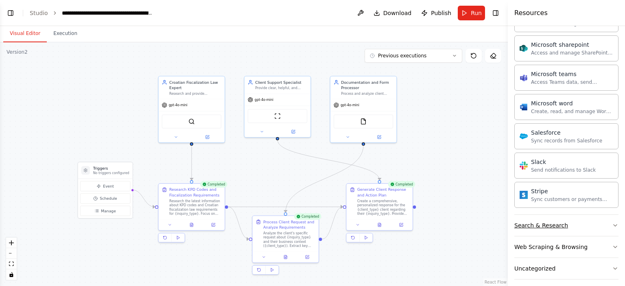
click at [549, 221] on div "Search & Research" at bounding box center [541, 225] width 54 height 8
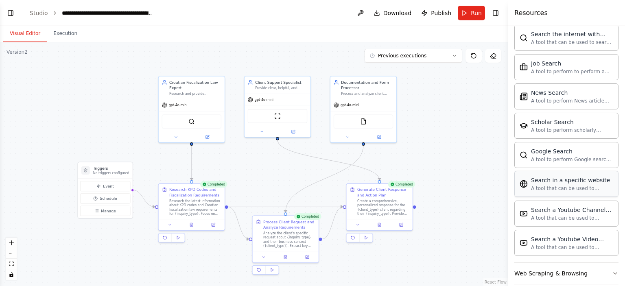
scroll to position [1397, 0]
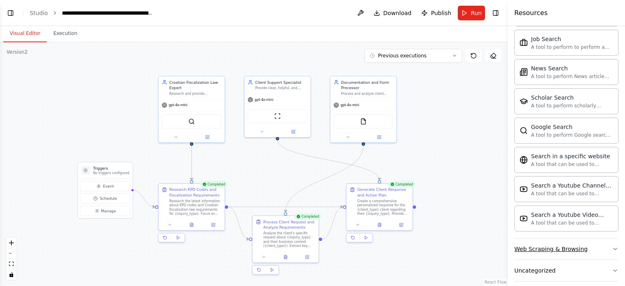
drag, startPoint x: 555, startPoint y: 240, endPoint x: 553, endPoint y: 234, distance: 6.1
click at [555, 245] on div "Web Scraping & Browsing" at bounding box center [550, 249] width 73 height 8
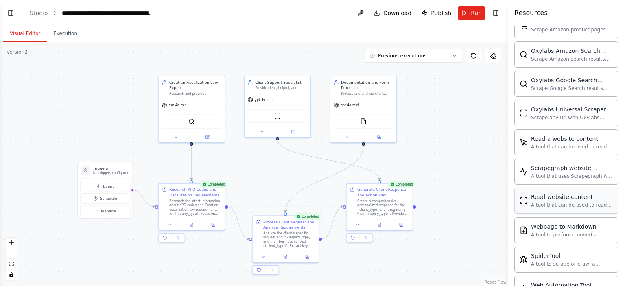
scroll to position [1840, 0]
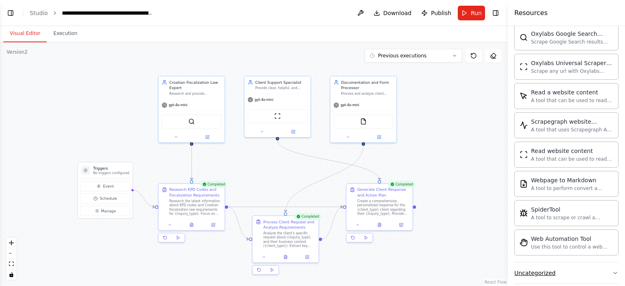
click at [542, 269] on div "Uncategorized" at bounding box center [534, 273] width 41 height 8
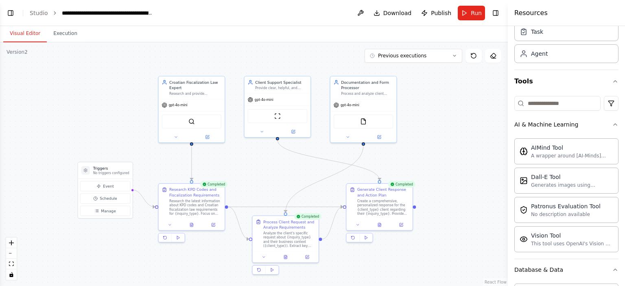
scroll to position [0, 0]
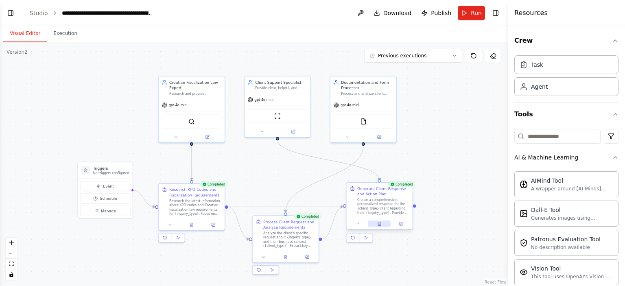
click at [381, 226] on button at bounding box center [379, 224] width 23 height 7
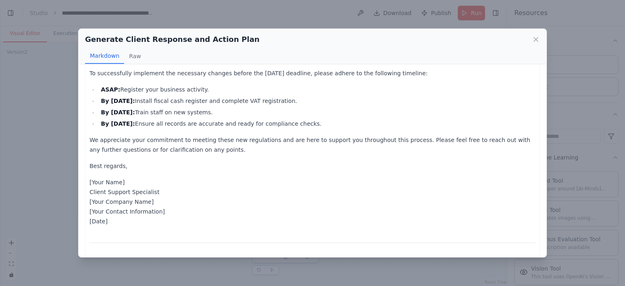
scroll to position [628, 0]
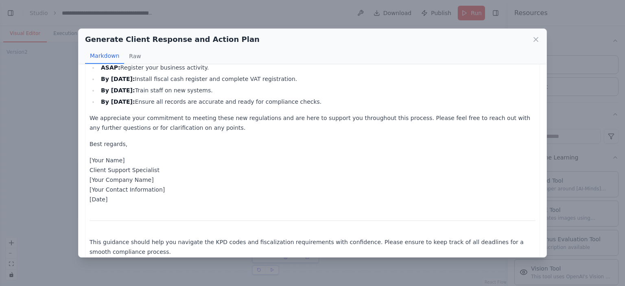
click at [360, 267] on div "Generate Client Response and Action Plan Markdown Raw Subject: Comprehensive Gu…" at bounding box center [312, 143] width 625 height 286
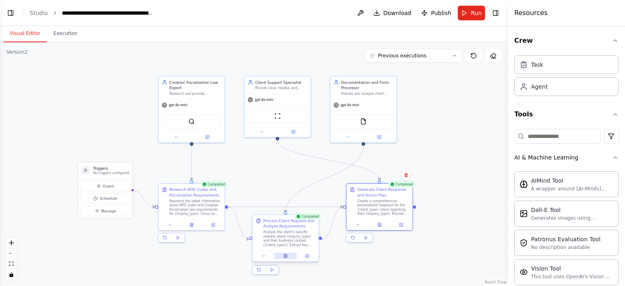
click at [287, 256] on icon at bounding box center [285, 256] width 4 height 4
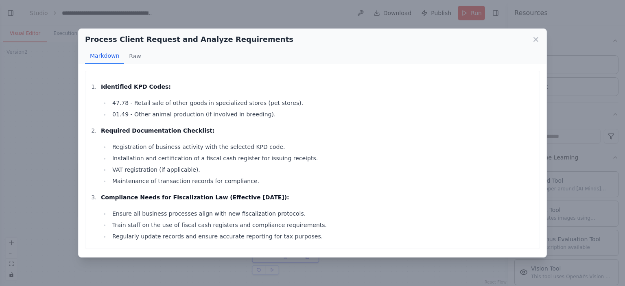
click at [42, 77] on div "Process Client Request and Analyze Requirements Markdown Raw Identified KPD Cod…" at bounding box center [312, 143] width 625 height 286
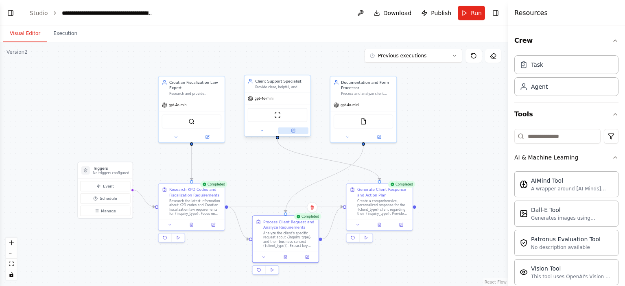
click at [293, 133] on button at bounding box center [293, 130] width 31 height 7
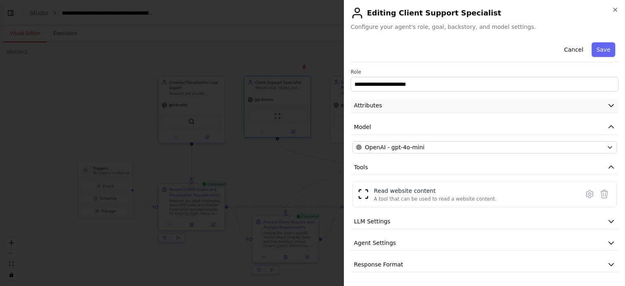
click at [357, 105] on span "Attributes" at bounding box center [368, 105] width 28 height 8
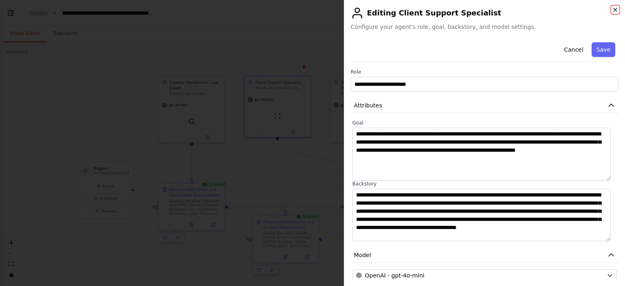
click at [615, 8] on icon "button" at bounding box center [615, 10] width 7 height 7
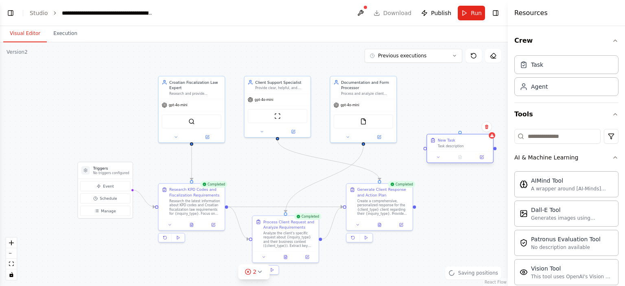
drag, startPoint x: 492, startPoint y: 160, endPoint x: 450, endPoint y: 149, distance: 42.9
click at [450, 149] on div "New Task Task description" at bounding box center [460, 142] width 66 height 17
click at [483, 158] on icon at bounding box center [481, 156] width 3 height 3
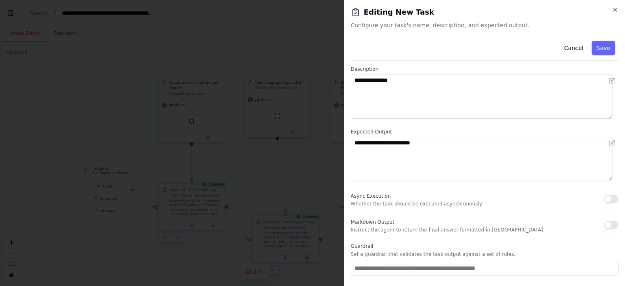
scroll to position [81, 0]
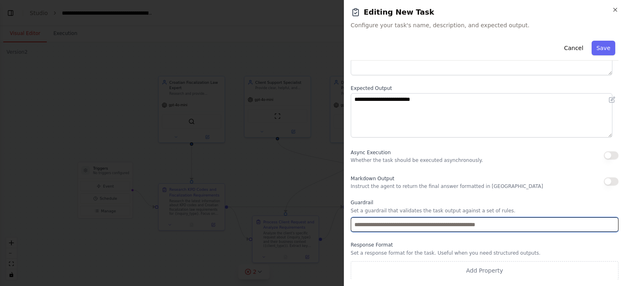
click at [375, 225] on input "text" at bounding box center [485, 224] width 268 height 15
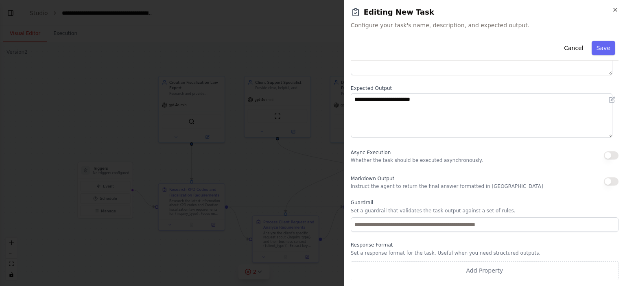
click at [378, 242] on label "Response Format" at bounding box center [485, 245] width 268 height 7
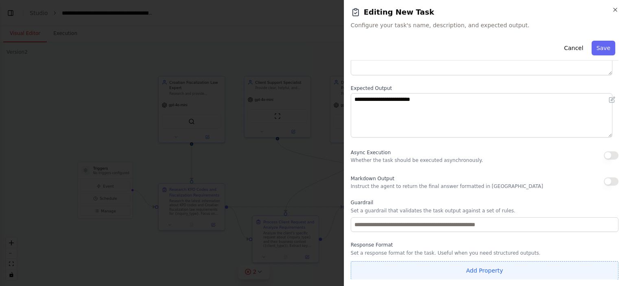
click at [439, 269] on button "Add Property" at bounding box center [485, 270] width 268 height 19
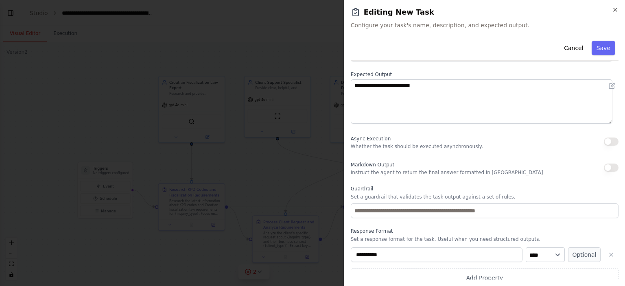
scroll to position [102, 0]
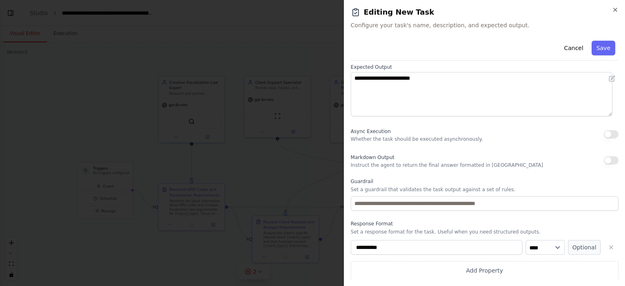
click at [378, 131] on span "Async Execution" at bounding box center [371, 132] width 40 height 6
click at [379, 153] on div "Markdown Output Instruct the agent to return the final answer formatted in Mark…" at bounding box center [447, 160] width 193 height 16
click at [607, 135] on button "button" at bounding box center [611, 134] width 15 height 8
click at [598, 129] on div "Async Execution Whether the task should be executed asynchronously." at bounding box center [485, 134] width 268 height 16
click at [604, 133] on button "button" at bounding box center [611, 134] width 15 height 8
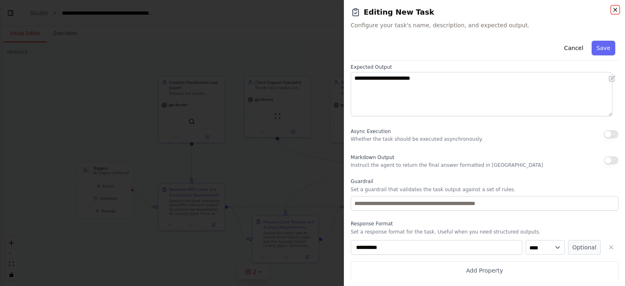
click at [613, 8] on icon "button" at bounding box center [615, 10] width 7 height 7
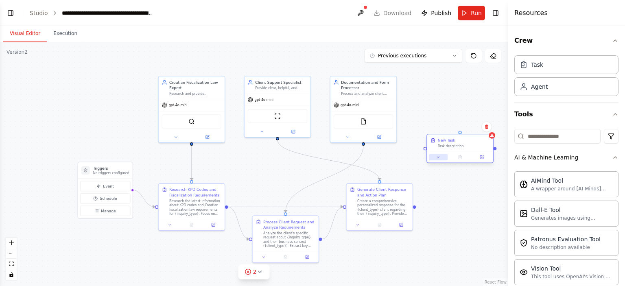
click at [438, 158] on icon at bounding box center [438, 157] width 4 height 4
click at [474, 149] on div "New Task Task description" at bounding box center [460, 142] width 66 height 17
click at [490, 128] on button at bounding box center [486, 127] width 11 height 11
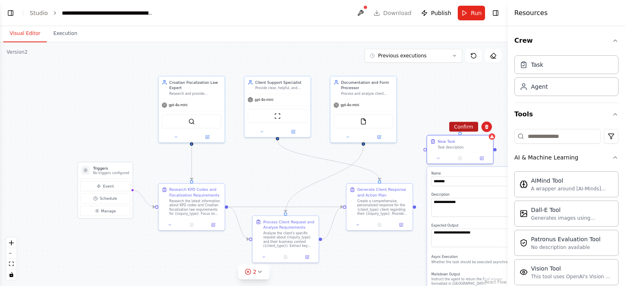
click at [473, 128] on button "Confirm" at bounding box center [463, 127] width 29 height 10
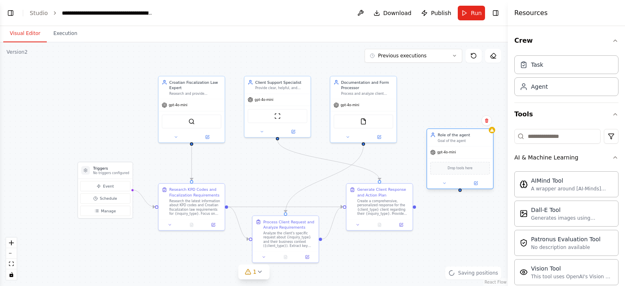
drag, startPoint x: 492, startPoint y: 153, endPoint x: 456, endPoint y: 137, distance: 39.2
click at [456, 137] on div "Role of the agent" at bounding box center [464, 134] width 52 height 5
click at [477, 185] on button at bounding box center [476, 183] width 31 height 7
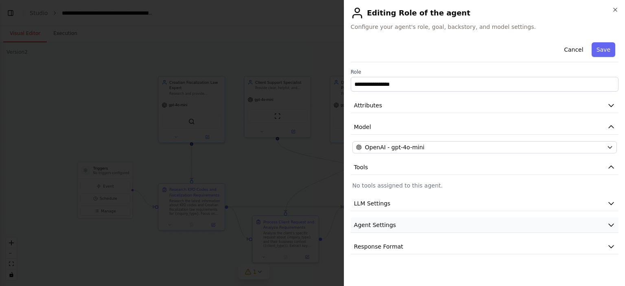
click at [380, 226] on span "Agent Settings" at bounding box center [375, 225] width 42 height 8
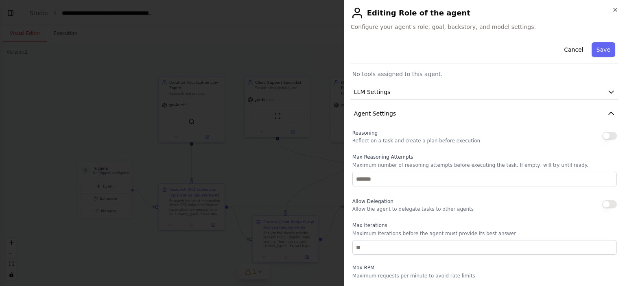
scroll to position [199, 0]
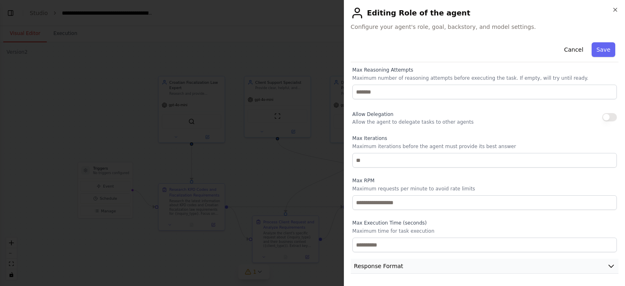
click at [398, 262] on button "Response Format" at bounding box center [485, 266] width 268 height 15
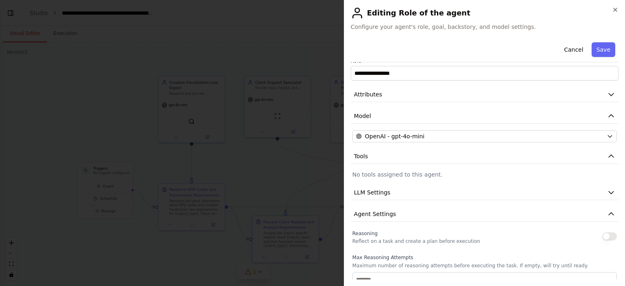
scroll to position [0, 0]
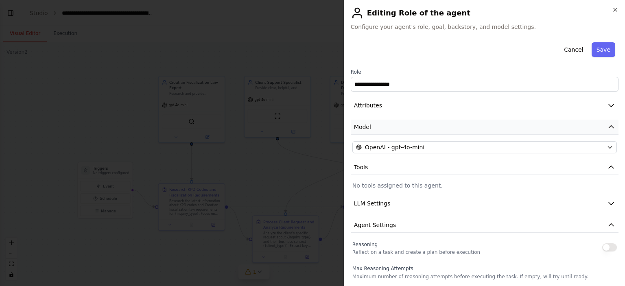
click at [388, 127] on button "Model" at bounding box center [485, 127] width 268 height 15
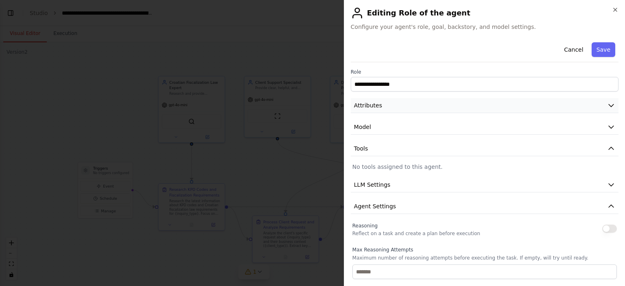
click at [378, 109] on span "Attributes" at bounding box center [368, 105] width 28 height 8
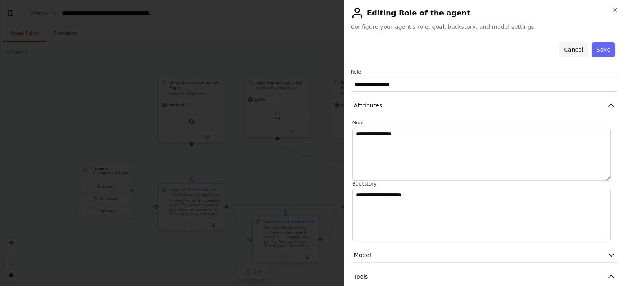
click at [564, 46] on button "Cancel" at bounding box center [573, 49] width 29 height 15
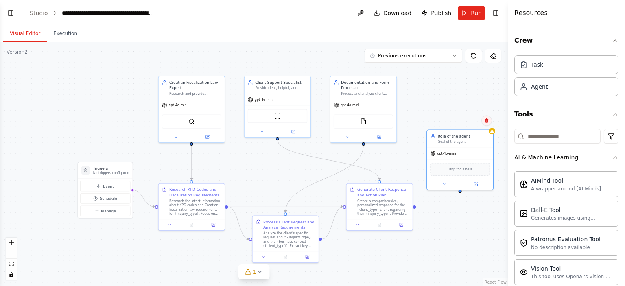
click at [488, 122] on icon at bounding box center [486, 120] width 3 height 4
click at [488, 123] on icon at bounding box center [487, 120] width 3 height 4
click at [470, 122] on button "Confirm" at bounding box center [464, 121] width 29 height 10
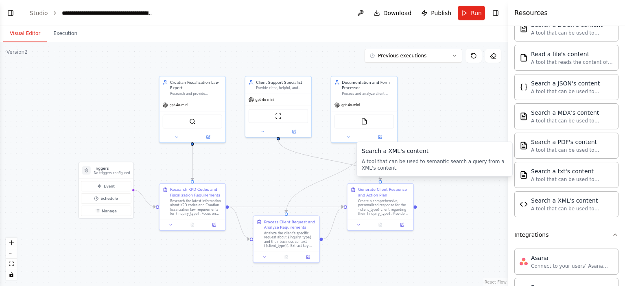
scroll to position [488, 0]
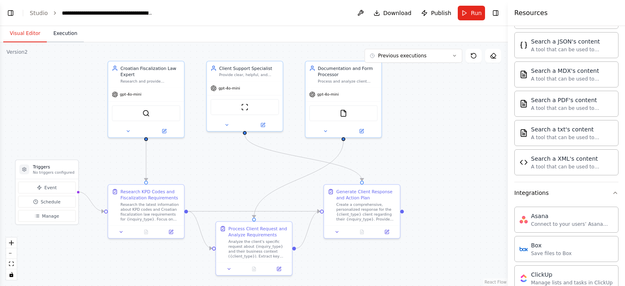
click at [63, 35] on button "Execution" at bounding box center [65, 33] width 37 height 17
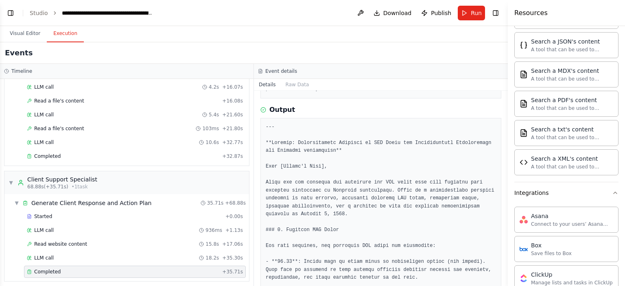
scroll to position [0, 0]
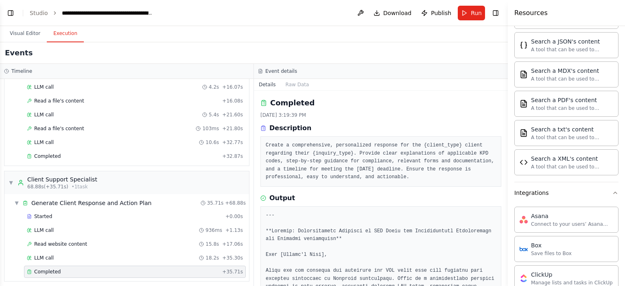
click at [530, 21] on div "Resources" at bounding box center [566, 13] width 117 height 26
click at [528, 14] on h4 "Resources" at bounding box center [530, 13] width 33 height 10
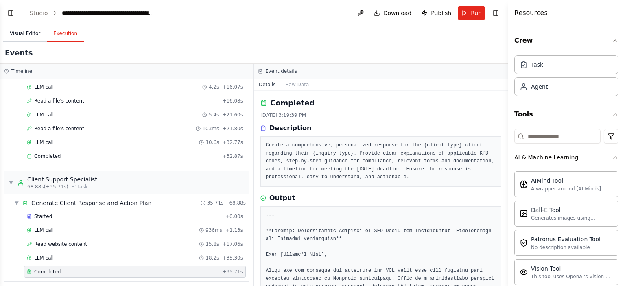
click at [37, 35] on button "Visual Editor" at bounding box center [25, 33] width 44 height 17
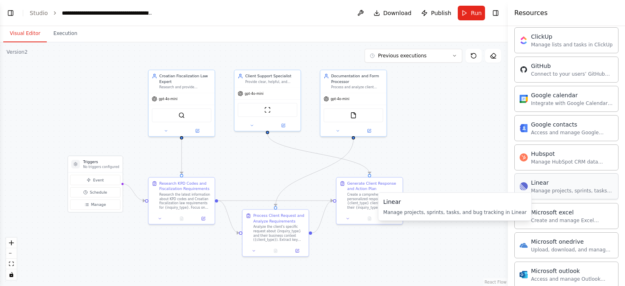
scroll to position [773, 0]
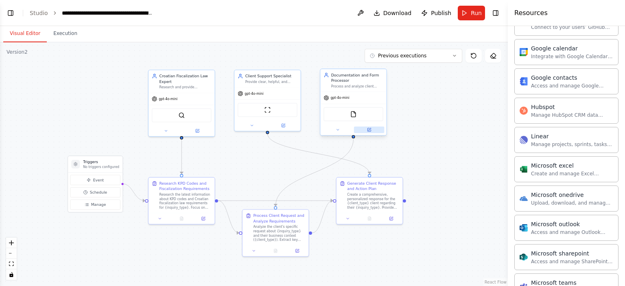
click at [373, 129] on button at bounding box center [369, 130] width 31 height 7
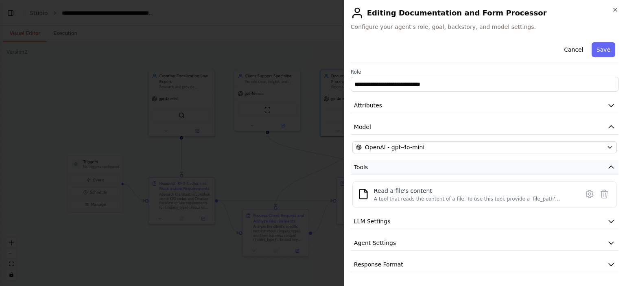
click at [400, 168] on button "Tools" at bounding box center [485, 167] width 268 height 15
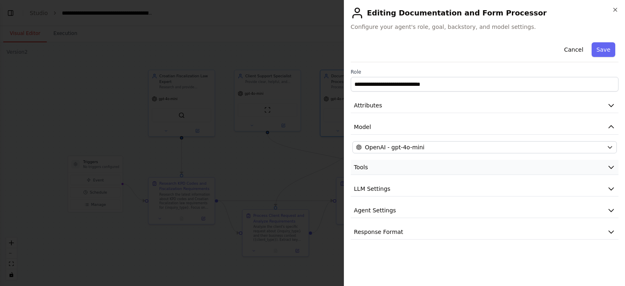
click at [400, 168] on button "Tools" at bounding box center [485, 167] width 268 height 15
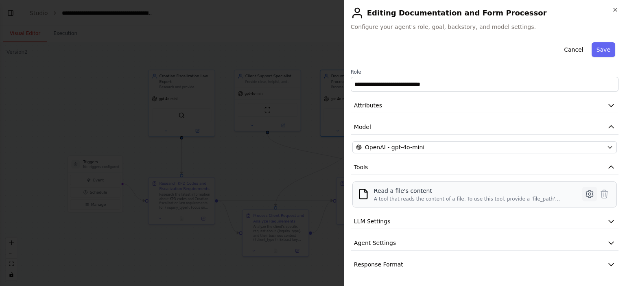
click at [586, 193] on icon at bounding box center [590, 194] width 10 height 10
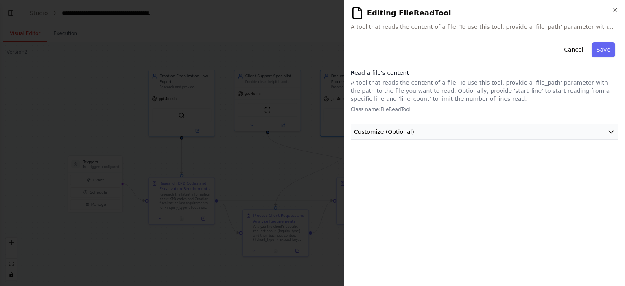
click at [408, 130] on span "Customize (Optional)" at bounding box center [384, 132] width 60 height 8
click at [573, 52] on button "Cancel" at bounding box center [573, 49] width 29 height 15
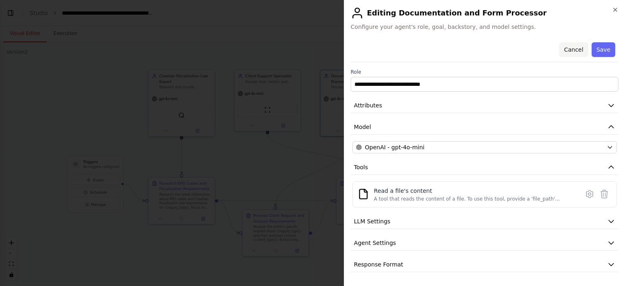
click at [572, 50] on button "Cancel" at bounding box center [573, 49] width 29 height 15
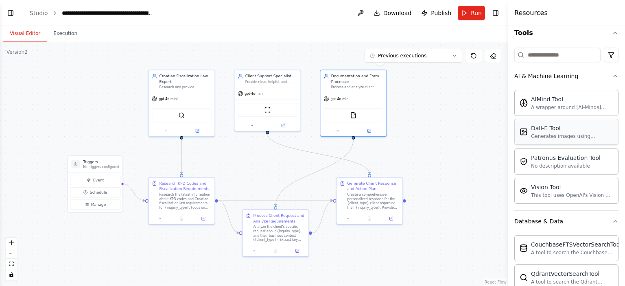
scroll to position [0, 0]
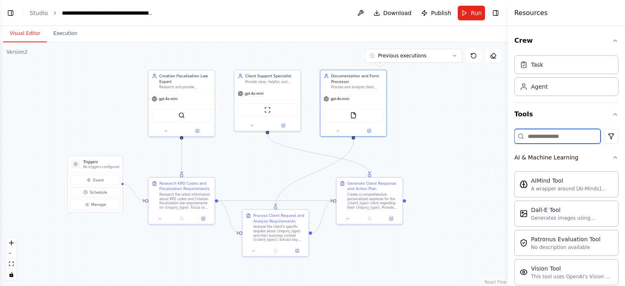
click at [556, 136] on input at bounding box center [557, 136] width 86 height 15
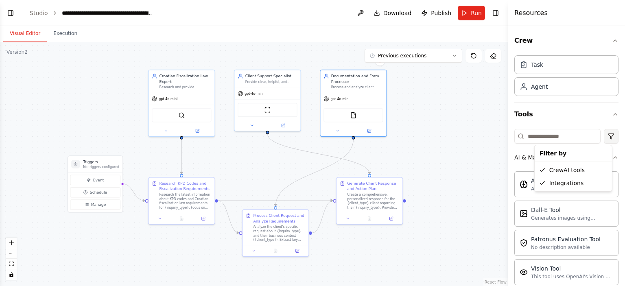
click at [608, 139] on html "build a prompt and request form who will serve clients about context of KPD cod…" at bounding box center [312, 143] width 625 height 286
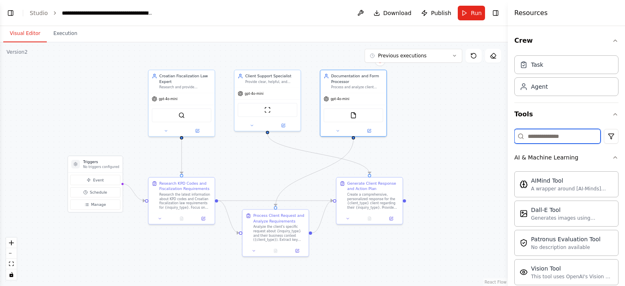
click at [567, 138] on input at bounding box center [557, 136] width 86 height 15
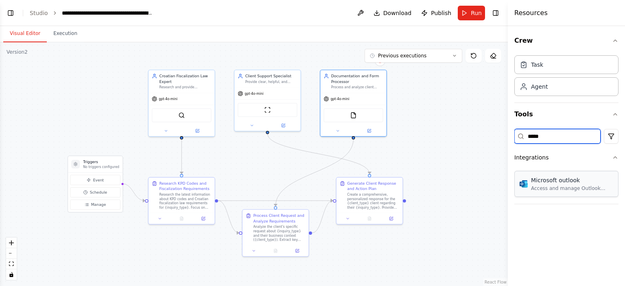
type input "*****"
click at [568, 177] on div "Microsoft outlook" at bounding box center [572, 180] width 82 height 8
click at [564, 182] on div "Microsoft outlook" at bounding box center [572, 180] width 82 height 8
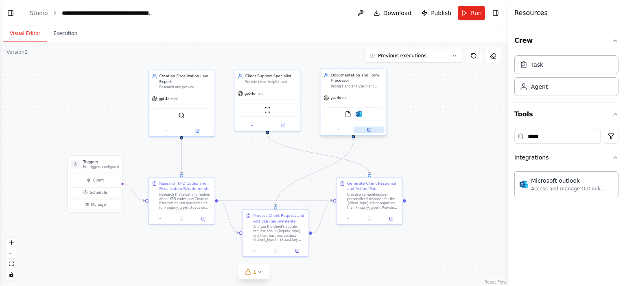
click at [371, 128] on icon at bounding box center [369, 130] width 4 height 4
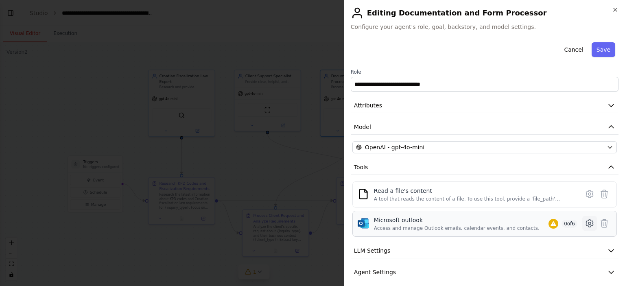
click at [585, 219] on icon at bounding box center [590, 224] width 10 height 10
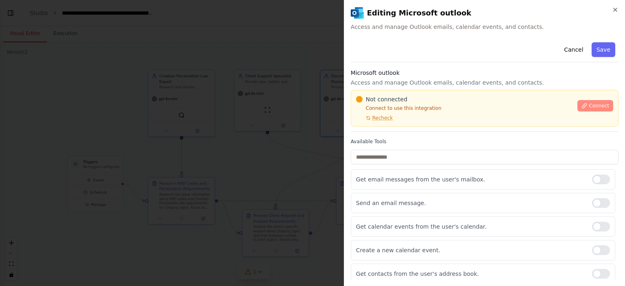
click at [590, 107] on span "Connect" at bounding box center [599, 106] width 20 height 7
click at [568, 49] on button "Cancel" at bounding box center [573, 49] width 29 height 15
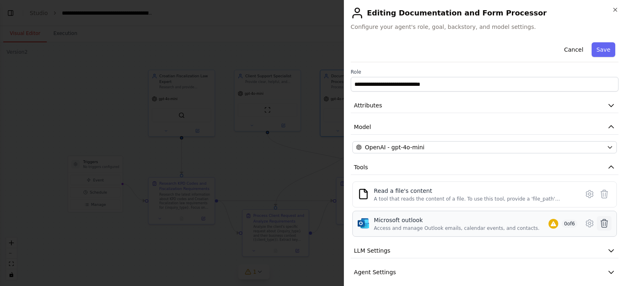
click at [600, 223] on icon at bounding box center [605, 224] width 10 height 10
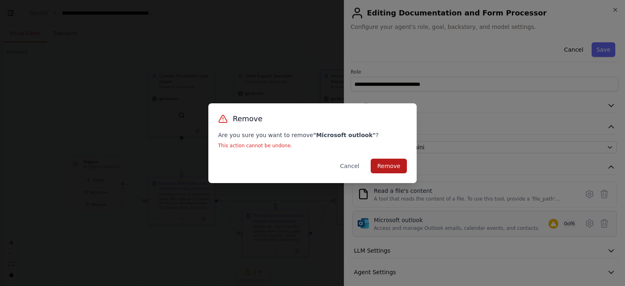
click at [384, 169] on button "Remove" at bounding box center [389, 166] width 36 height 15
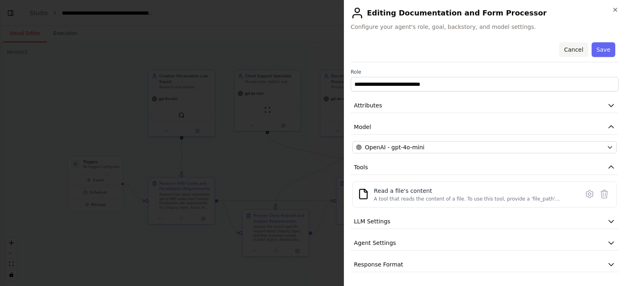
click at [576, 53] on button "Cancel" at bounding box center [573, 49] width 29 height 15
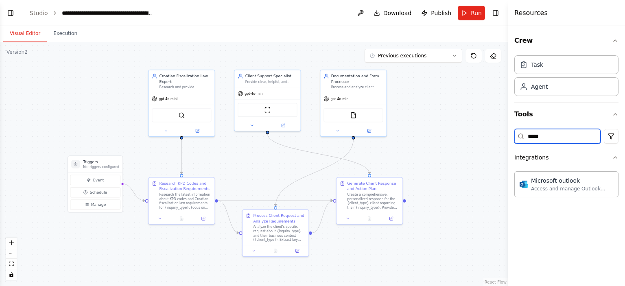
drag, startPoint x: 554, startPoint y: 133, endPoint x: 493, endPoint y: 133, distance: 60.6
click at [493, 133] on div "build a prompt and request form who will serve clients about context of KPD cod…" at bounding box center [312, 143] width 625 height 286
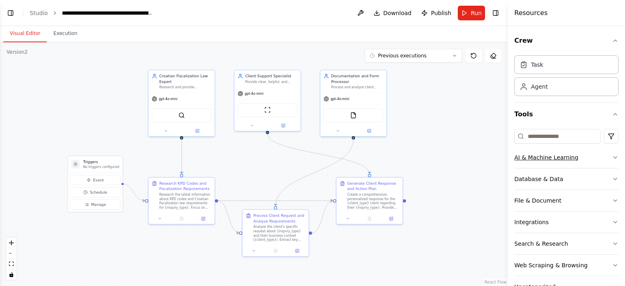
click at [534, 157] on div "AI & Machine Learning" at bounding box center [546, 157] width 64 height 8
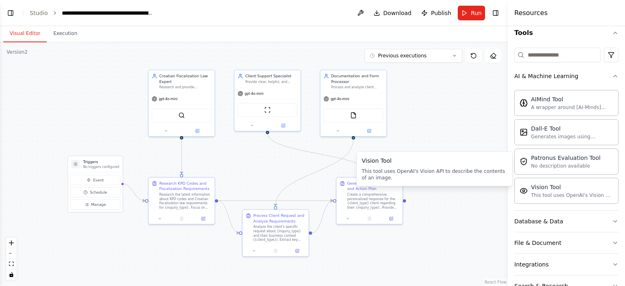
scroll to position [122, 0]
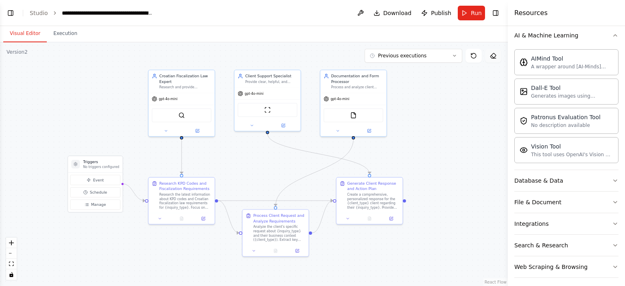
click at [494, 55] on icon at bounding box center [493, 56] width 7 height 7
click at [101, 204] on span "Manage" at bounding box center [98, 204] width 15 height 5
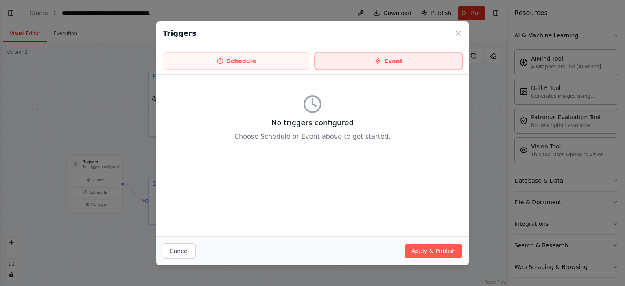
click at [357, 57] on button "Event" at bounding box center [388, 61] width 147 height 17
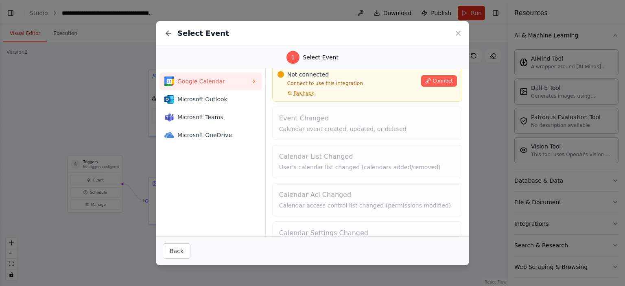
scroll to position [54, 0]
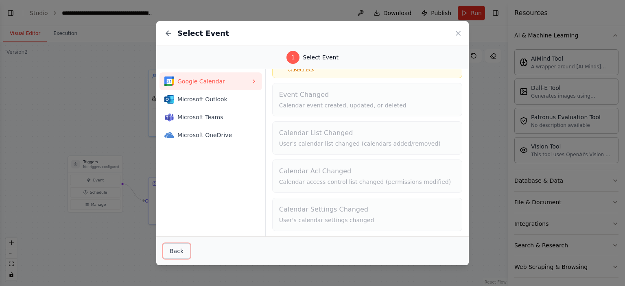
click at [175, 249] on button "Back" at bounding box center [177, 250] width 28 height 15
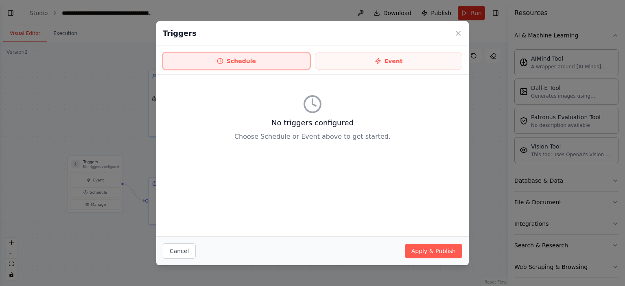
click at [275, 63] on button "Schedule" at bounding box center [236, 61] width 147 height 17
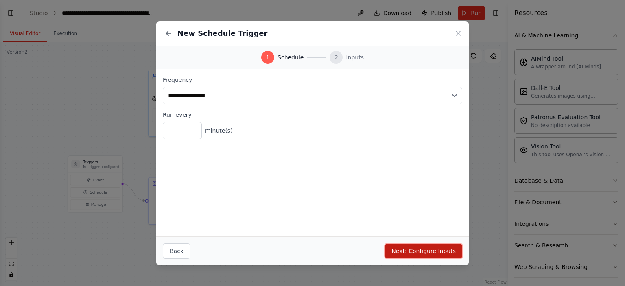
click at [430, 247] on button "Next: Configure Inputs" at bounding box center [423, 251] width 77 height 15
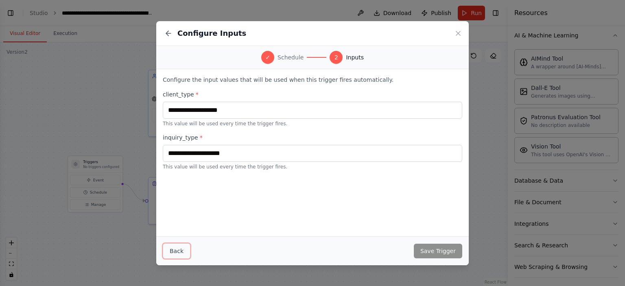
click at [184, 249] on button "Back" at bounding box center [177, 250] width 28 height 15
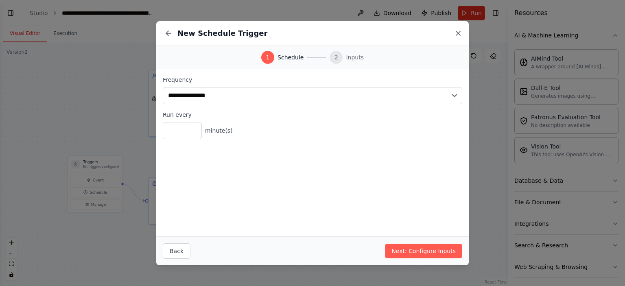
click at [457, 32] on icon at bounding box center [458, 33] width 4 height 4
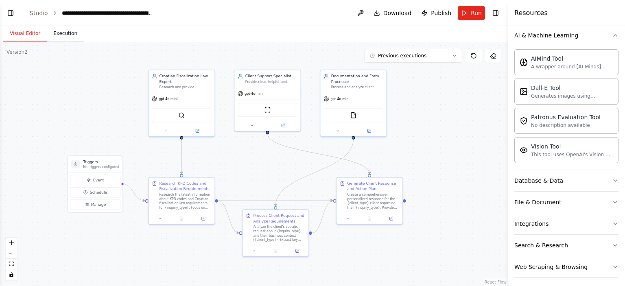
click at [63, 35] on button "Execution" at bounding box center [65, 33] width 37 height 17
click at [35, 35] on button "Visual Editor" at bounding box center [25, 33] width 44 height 17
click at [470, 11] on button "Run" at bounding box center [471, 13] width 27 height 15
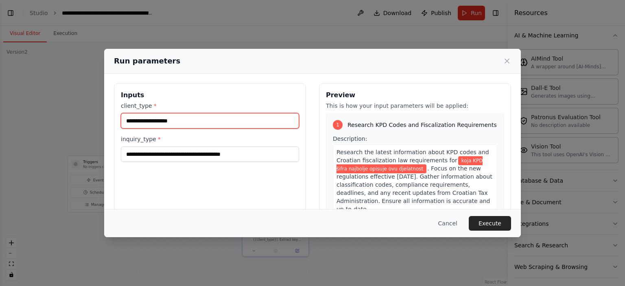
drag, startPoint x: 184, startPoint y: 121, endPoint x: 118, endPoint y: 119, distance: 66.4
click at [118, 119] on div "**********" at bounding box center [210, 179] width 192 height 193
type input "**********"
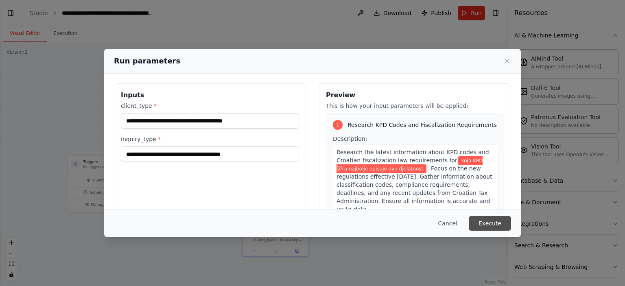
click at [485, 221] on button "Execute" at bounding box center [490, 223] width 42 height 15
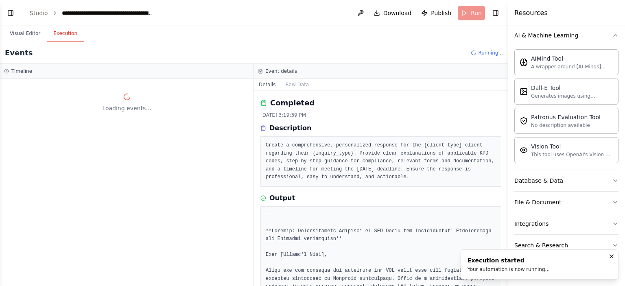
scroll to position [0, 0]
click at [32, 31] on button "Visual Editor" at bounding box center [25, 33] width 44 height 17
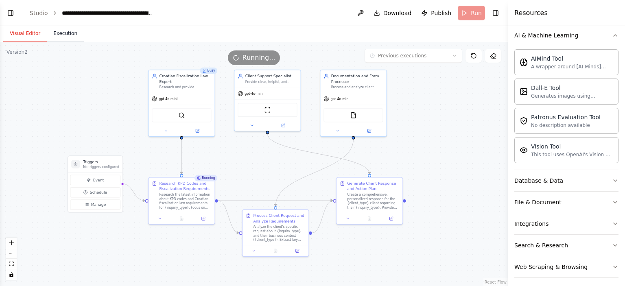
click at [69, 33] on button "Execution" at bounding box center [65, 33] width 37 height 17
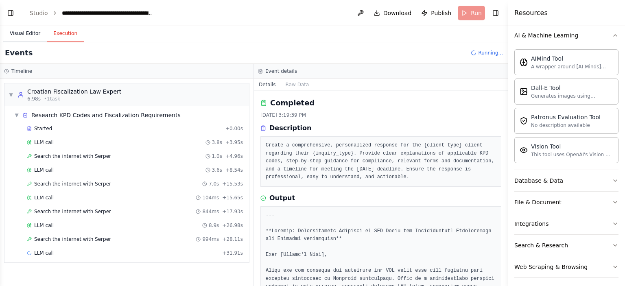
click at [23, 32] on button "Visual Editor" at bounding box center [25, 33] width 44 height 17
click at [70, 33] on button "Execution" at bounding box center [65, 33] width 37 height 17
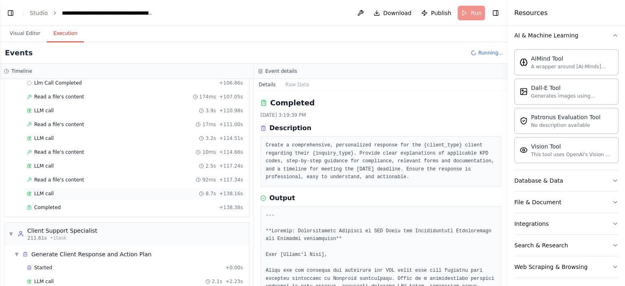
scroll to position [965, 0]
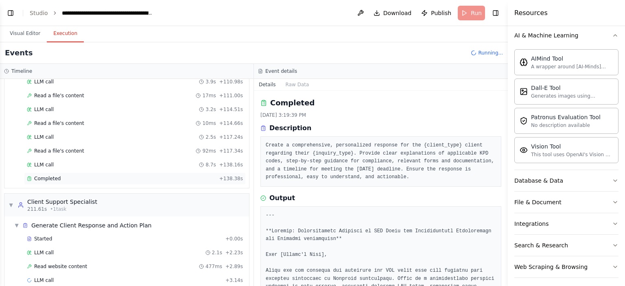
click at [58, 175] on div "Completed" at bounding box center [121, 178] width 189 height 7
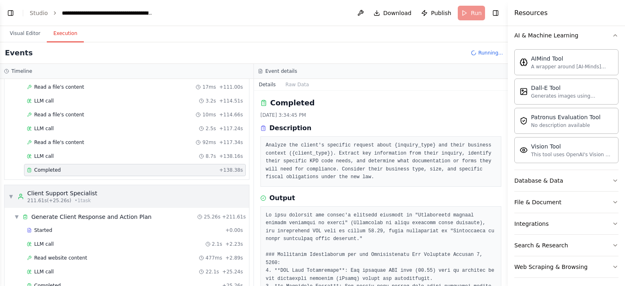
scroll to position [978, 0]
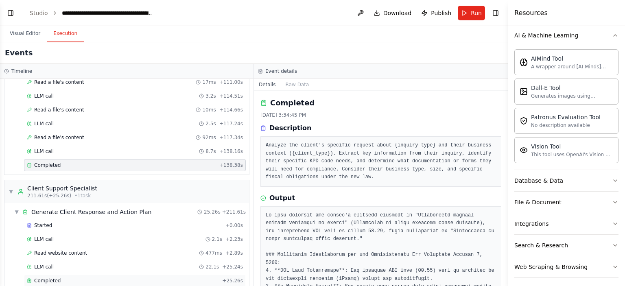
click at [50, 278] on span "Completed" at bounding box center [47, 281] width 26 height 7
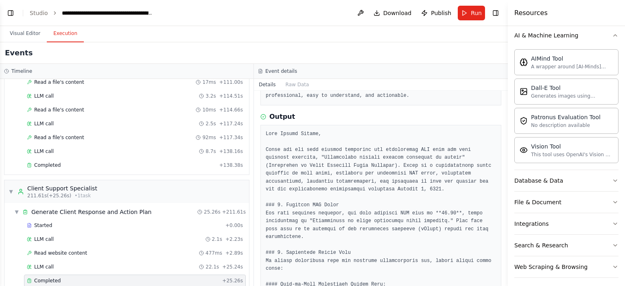
scroll to position [122, 0]
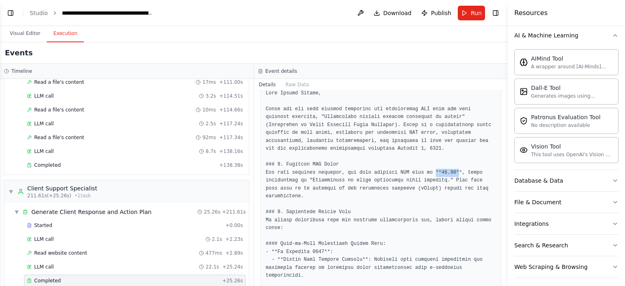
drag, startPoint x: 431, startPoint y: 173, endPoint x: 444, endPoint y: 173, distance: 12.2
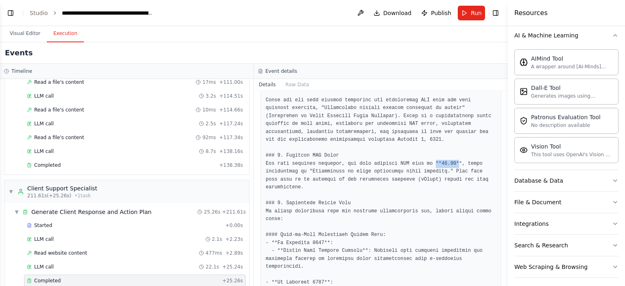
scroll to position [130, 0]
drag, startPoint x: 427, startPoint y: 163, endPoint x: 440, endPoint y: 162, distance: 13.0
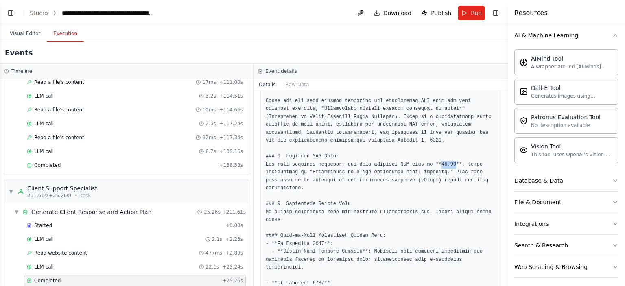
drag, startPoint x: 430, startPoint y: 164, endPoint x: 440, endPoint y: 166, distance: 9.9
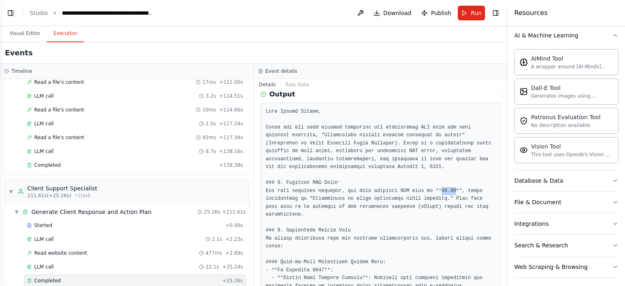
scroll to position [90, 0]
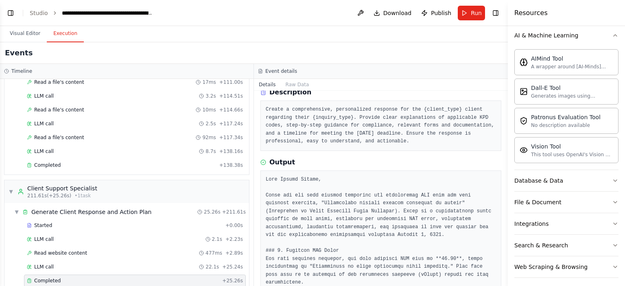
scroll to position [0, 0]
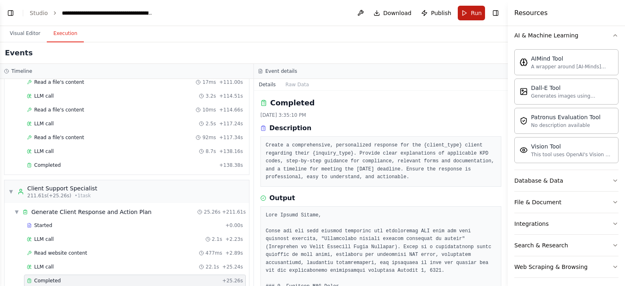
click at [469, 11] on button "Run" at bounding box center [471, 13] width 27 height 15
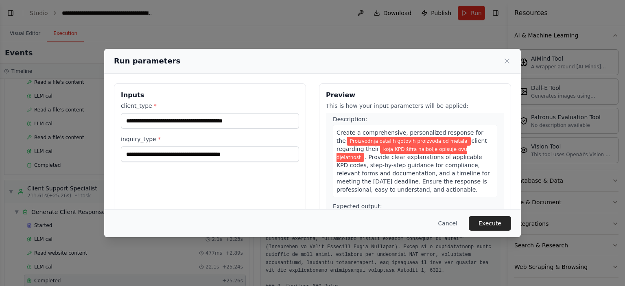
scroll to position [400, 0]
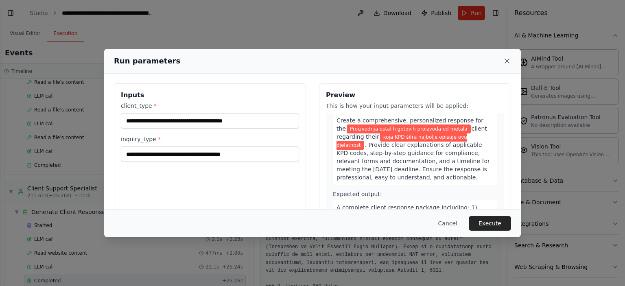
click at [510, 61] on icon at bounding box center [507, 61] width 8 height 8
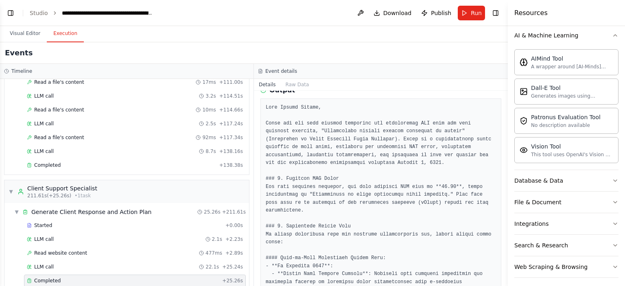
scroll to position [122, 0]
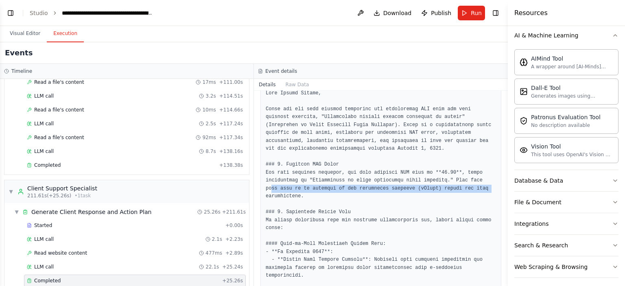
drag, startPoint x: 472, startPoint y: 178, endPoint x: 473, endPoint y: 187, distance: 9.0
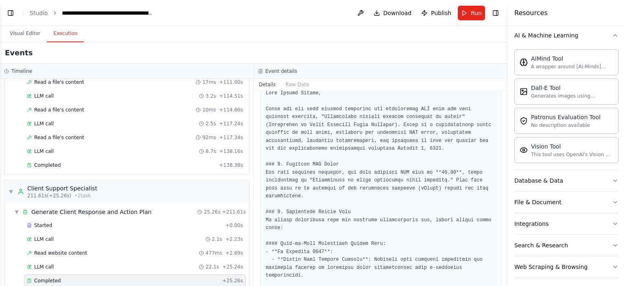
drag, startPoint x: 425, startPoint y: 171, endPoint x: 439, endPoint y: 172, distance: 13.9
copy pre "25.99"
click at [471, 13] on button "Run" at bounding box center [471, 13] width 27 height 15
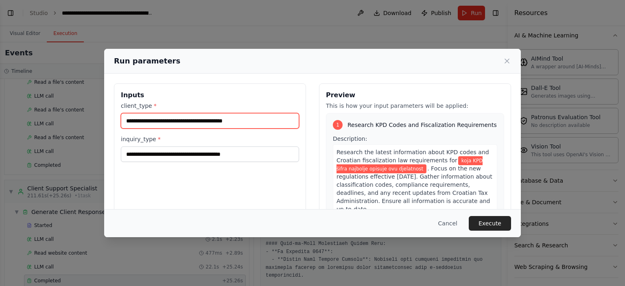
click at [251, 123] on input "**********" at bounding box center [210, 120] width 178 height 15
type input "**********"
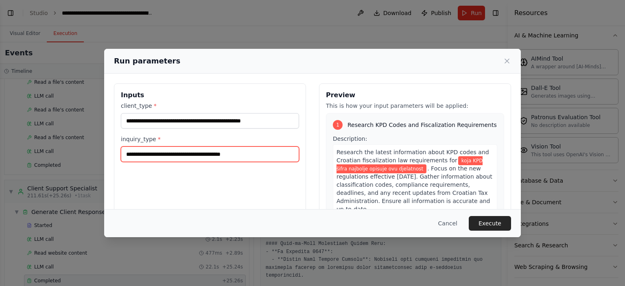
drag, startPoint x: 210, startPoint y: 153, endPoint x: 243, endPoint y: 153, distance: 33.0
click at [243, 153] on input "**********" at bounding box center [210, 154] width 178 height 15
type input "**********"
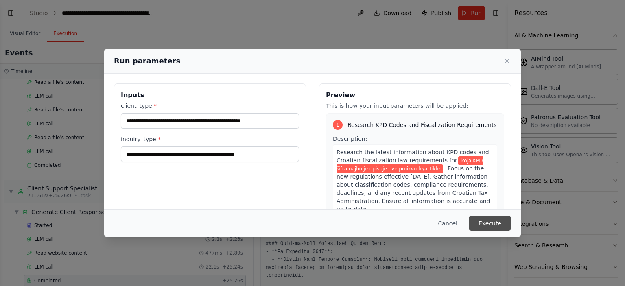
click at [486, 221] on button "Execute" at bounding box center [490, 223] width 42 height 15
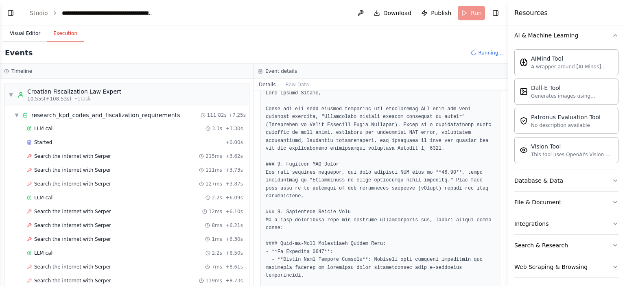
click at [28, 32] on button "Visual Editor" at bounding box center [25, 33] width 44 height 17
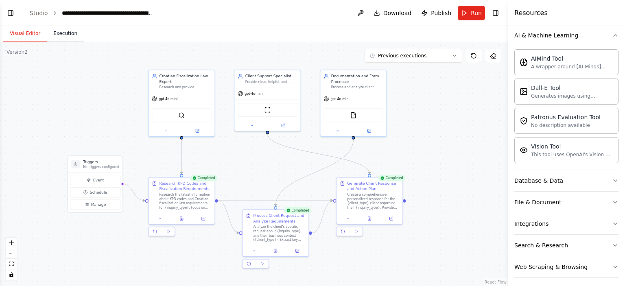
click at [57, 34] on button "Execution" at bounding box center [65, 33] width 37 height 17
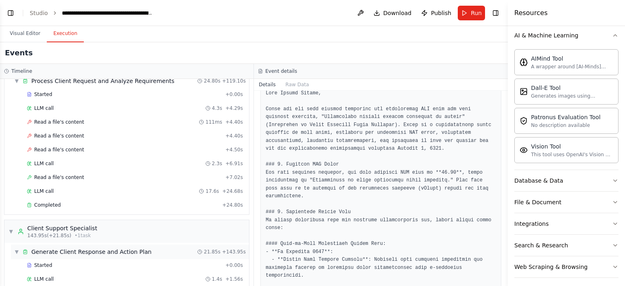
scroll to position [1539, 0]
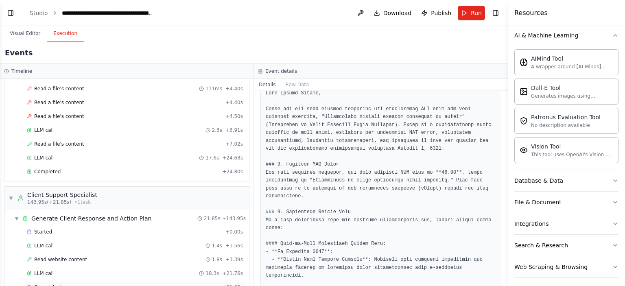
click at [53, 284] on span "Completed" at bounding box center [47, 287] width 26 height 7
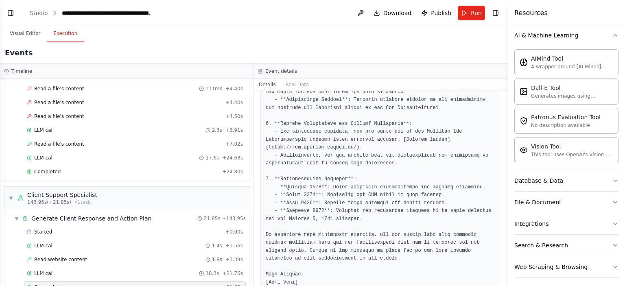
scroll to position [435, 0]
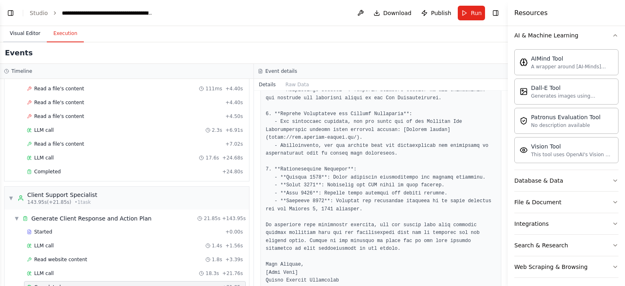
click at [21, 32] on button "Visual Editor" at bounding box center [25, 33] width 44 height 17
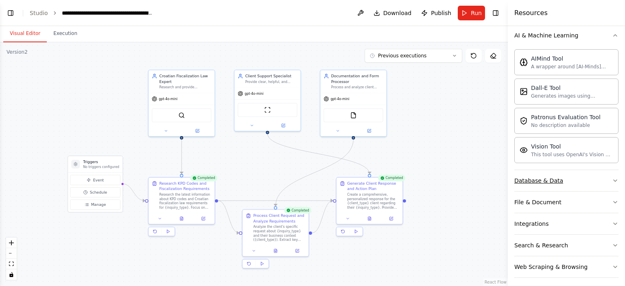
click at [554, 181] on div "Database & Data" at bounding box center [538, 181] width 49 height 8
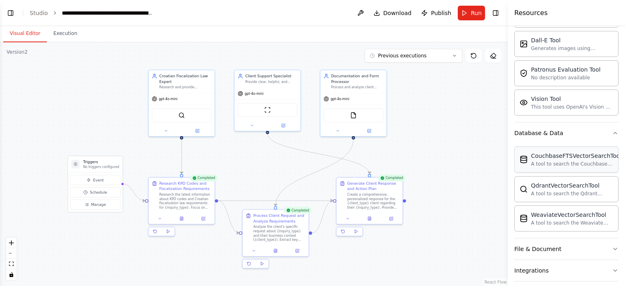
scroll to position [203, 0]
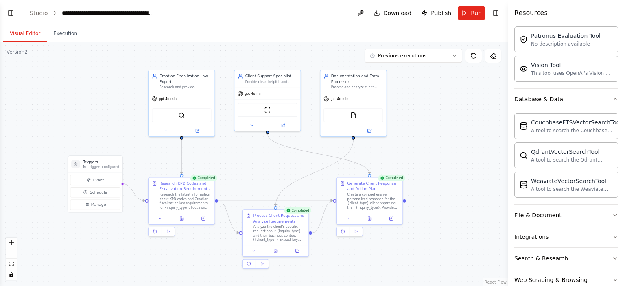
click at [550, 219] on button "File & Document" at bounding box center [566, 215] width 104 height 21
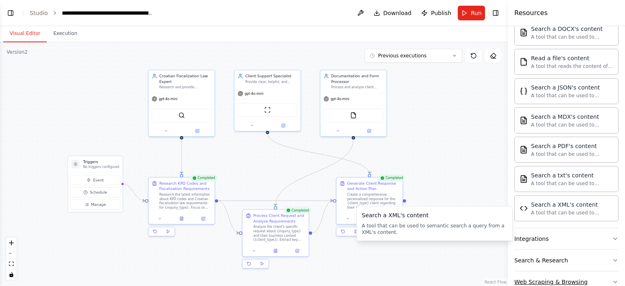
scroll to position [480, 0]
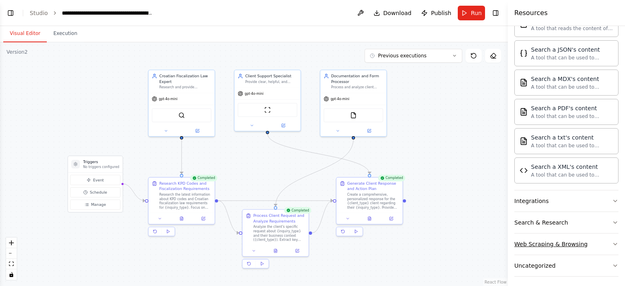
click at [570, 240] on div "Web Scraping & Browsing" at bounding box center [550, 244] width 73 height 8
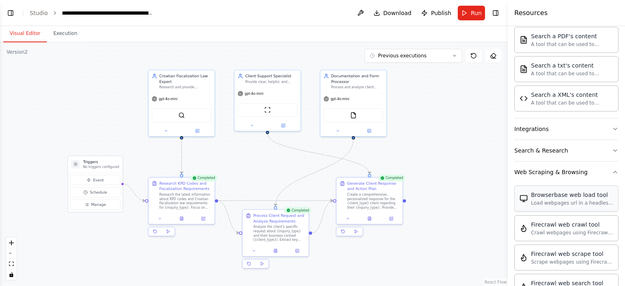
scroll to position [643, 0]
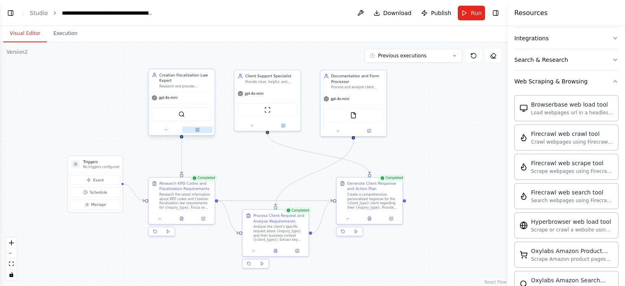
click at [199, 131] on button at bounding box center [197, 130] width 31 height 7
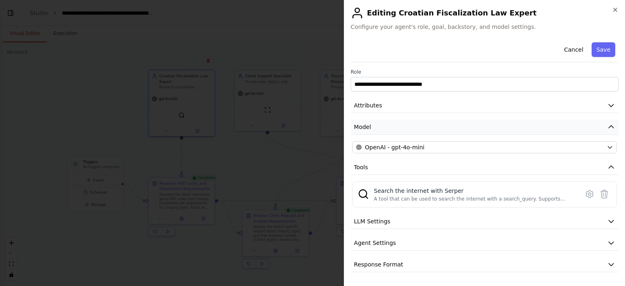
click at [381, 131] on button "Model" at bounding box center [485, 127] width 268 height 15
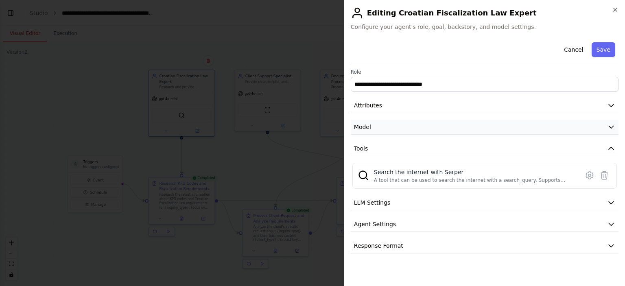
click at [383, 130] on button "Model" at bounding box center [485, 127] width 268 height 15
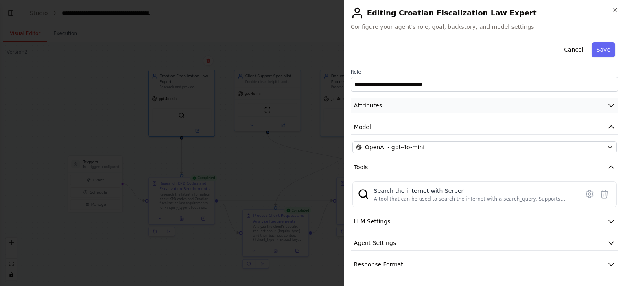
click at [388, 108] on button "Attributes" at bounding box center [485, 105] width 268 height 15
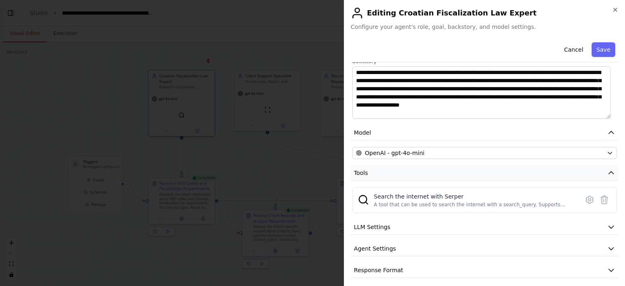
scroll to position [127, 0]
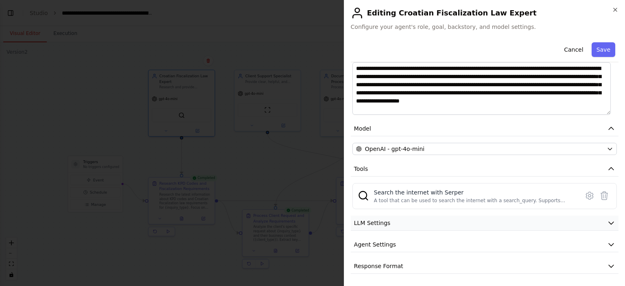
click at [387, 225] on button "LLM Settings" at bounding box center [485, 223] width 268 height 15
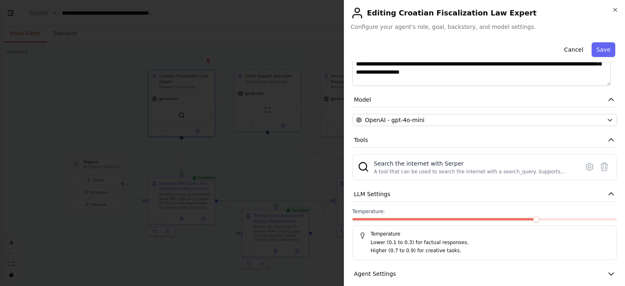
scroll to position [184, 0]
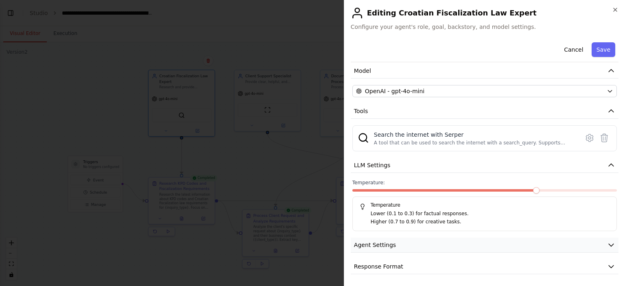
click at [390, 245] on span "Agent Settings" at bounding box center [375, 245] width 42 height 8
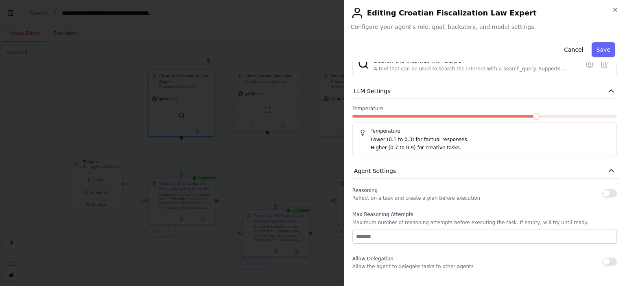
scroll to position [266, 0]
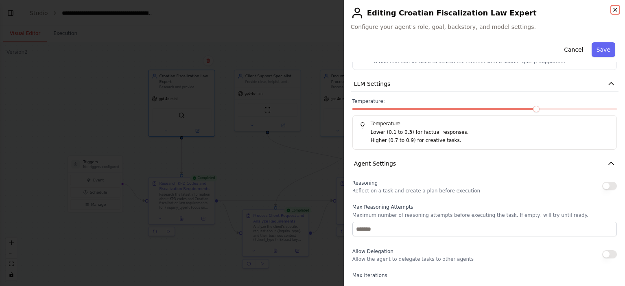
click at [617, 8] on icon "button" at bounding box center [615, 10] width 7 height 7
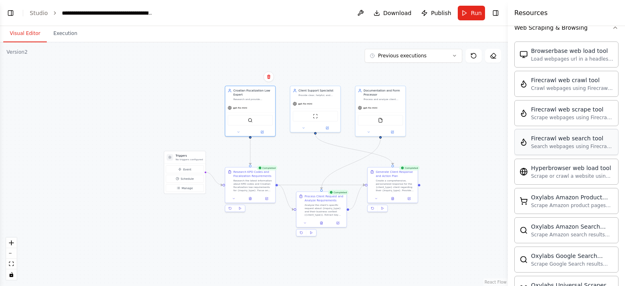
scroll to position [765, 0]
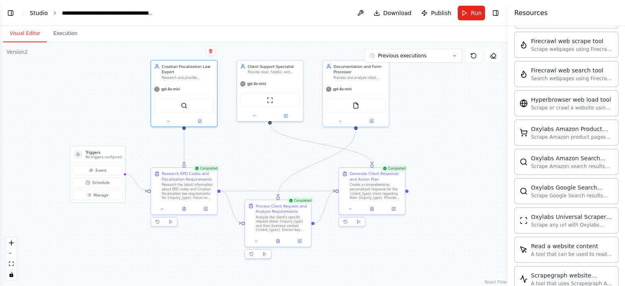
click at [36, 13] on link "Studio" at bounding box center [39, 13] width 18 height 7
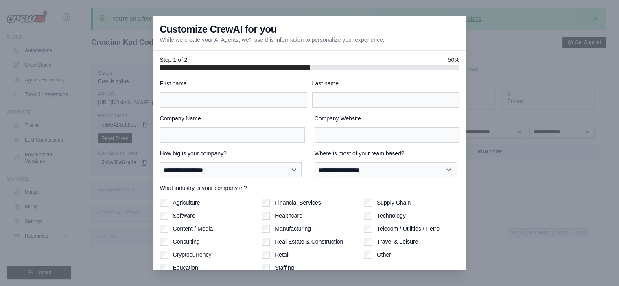
click at [511, 114] on div at bounding box center [309, 143] width 619 height 286
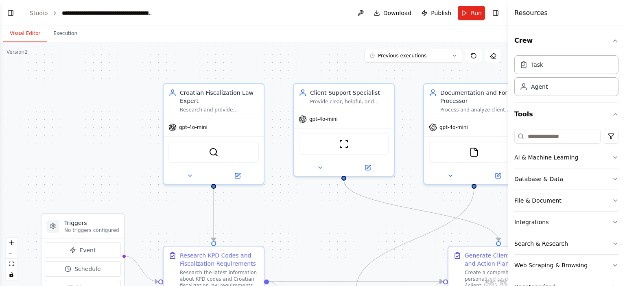
scroll to position [733, 0]
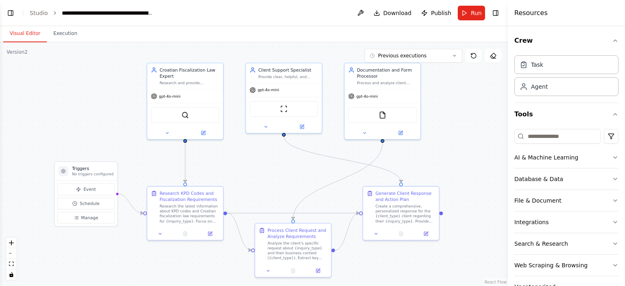
drag, startPoint x: 150, startPoint y: 101, endPoint x: 98, endPoint y: 86, distance: 53.3
click at [99, 86] on div ".deletable-edge-delete-btn { width: 20px; height: 20px; border: 0px solid #ffff…" at bounding box center [254, 164] width 508 height 244
click at [43, 13] on link "Studio" at bounding box center [39, 13] width 18 height 7
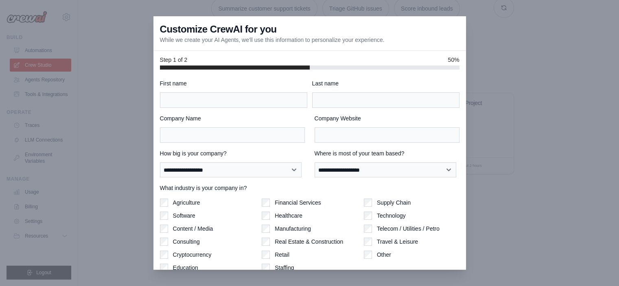
click at [108, 134] on div at bounding box center [309, 143] width 619 height 286
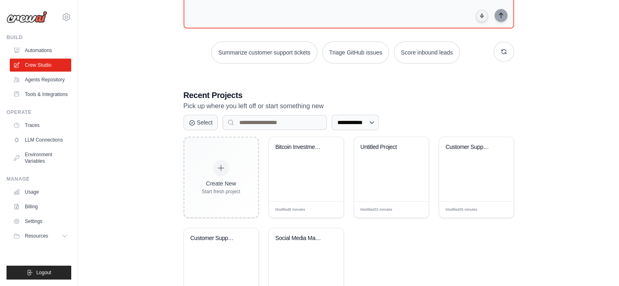
scroll to position [161, 0]
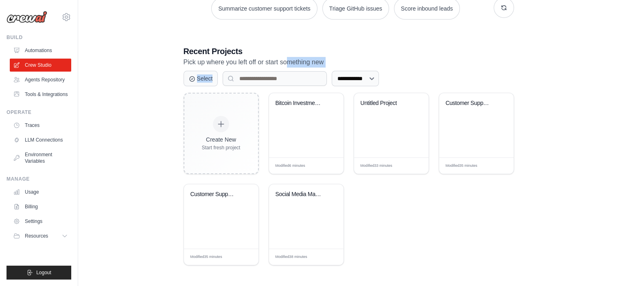
drag, startPoint x: 285, startPoint y: 65, endPoint x: 344, endPoint y: 68, distance: 59.1
click at [344, 68] on div "**********" at bounding box center [349, 156] width 330 height 220
click at [415, 62] on p "Pick up where you left off or start something new" at bounding box center [349, 62] width 330 height 11
click at [357, 81] on select "**********" at bounding box center [355, 78] width 47 height 15
click at [332, 71] on select "**********" at bounding box center [355, 78] width 47 height 15
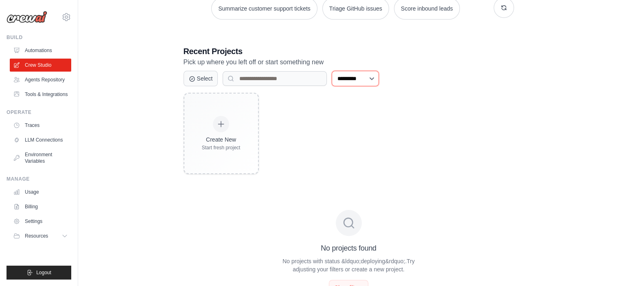
drag, startPoint x: 361, startPoint y: 78, endPoint x: 368, endPoint y: 78, distance: 6.1
click at [362, 78] on select "**********" at bounding box center [355, 78] width 47 height 15
select select "***"
click at [332, 71] on select "**********" at bounding box center [355, 78] width 47 height 15
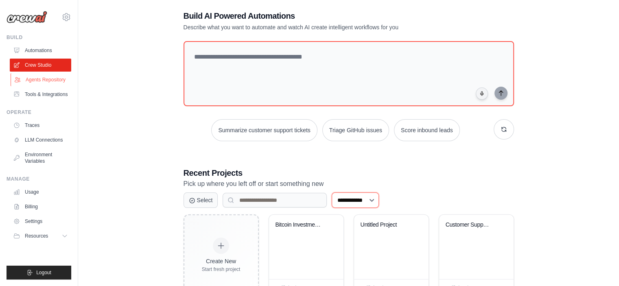
scroll to position [39, 0]
click at [35, 68] on link "Crew Studio" at bounding box center [41, 65] width 61 height 13
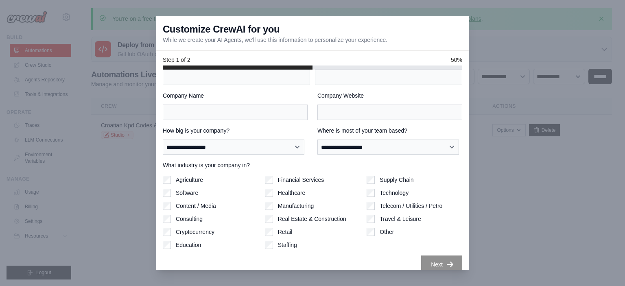
scroll to position [33, 0]
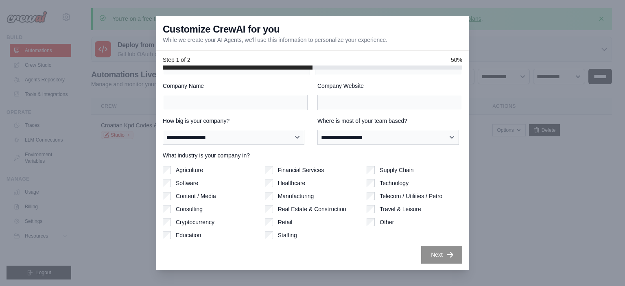
click at [516, 135] on div at bounding box center [312, 143] width 625 height 286
